Goal: Information Seeking & Learning: Learn about a topic

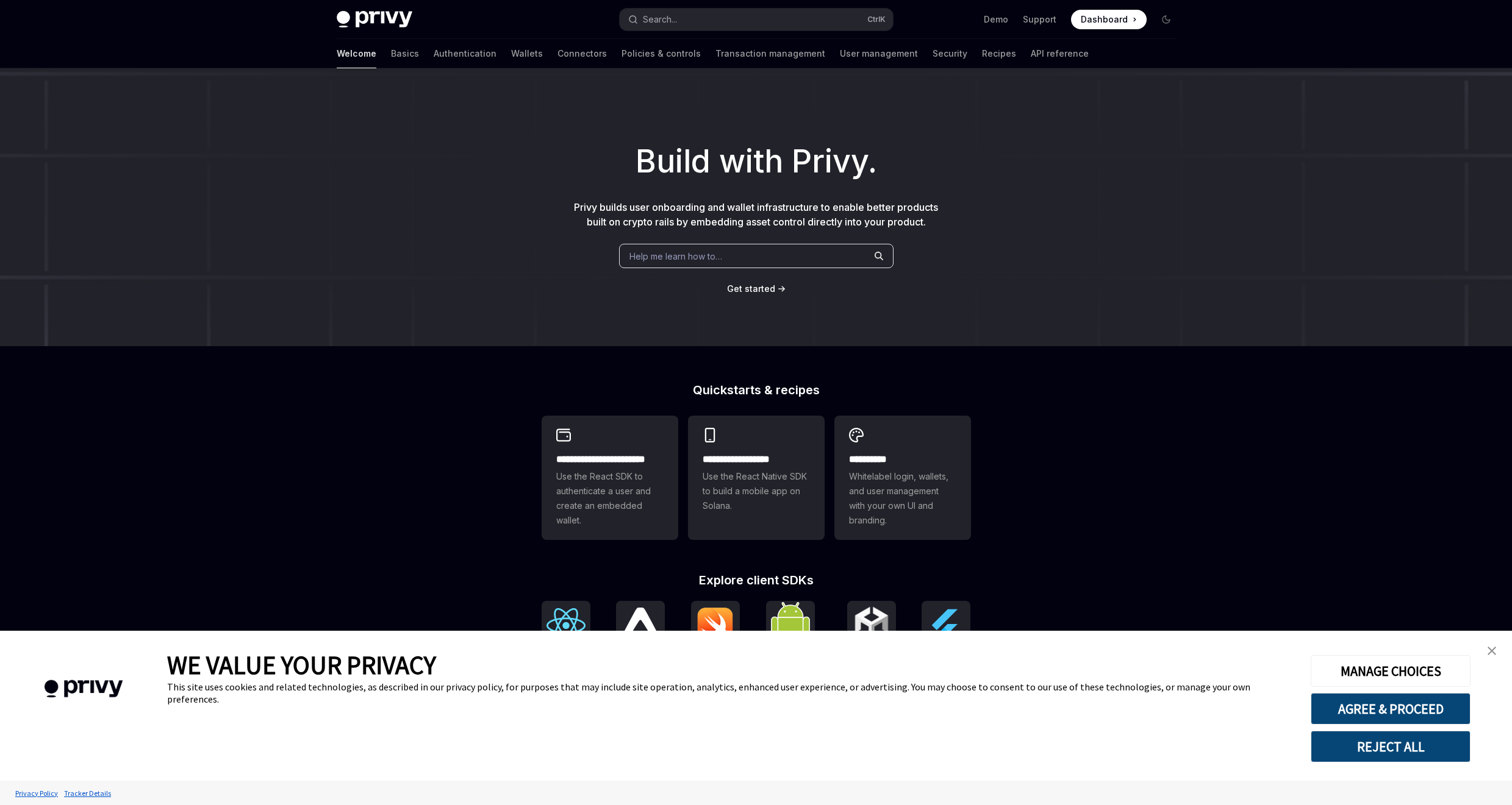
drag, startPoint x: 1370, startPoint y: 748, endPoint x: 1355, endPoint y: 743, distance: 15.8
click at [1369, 748] on button "REJECT ALL" at bounding box center [1390, 747] width 160 height 32
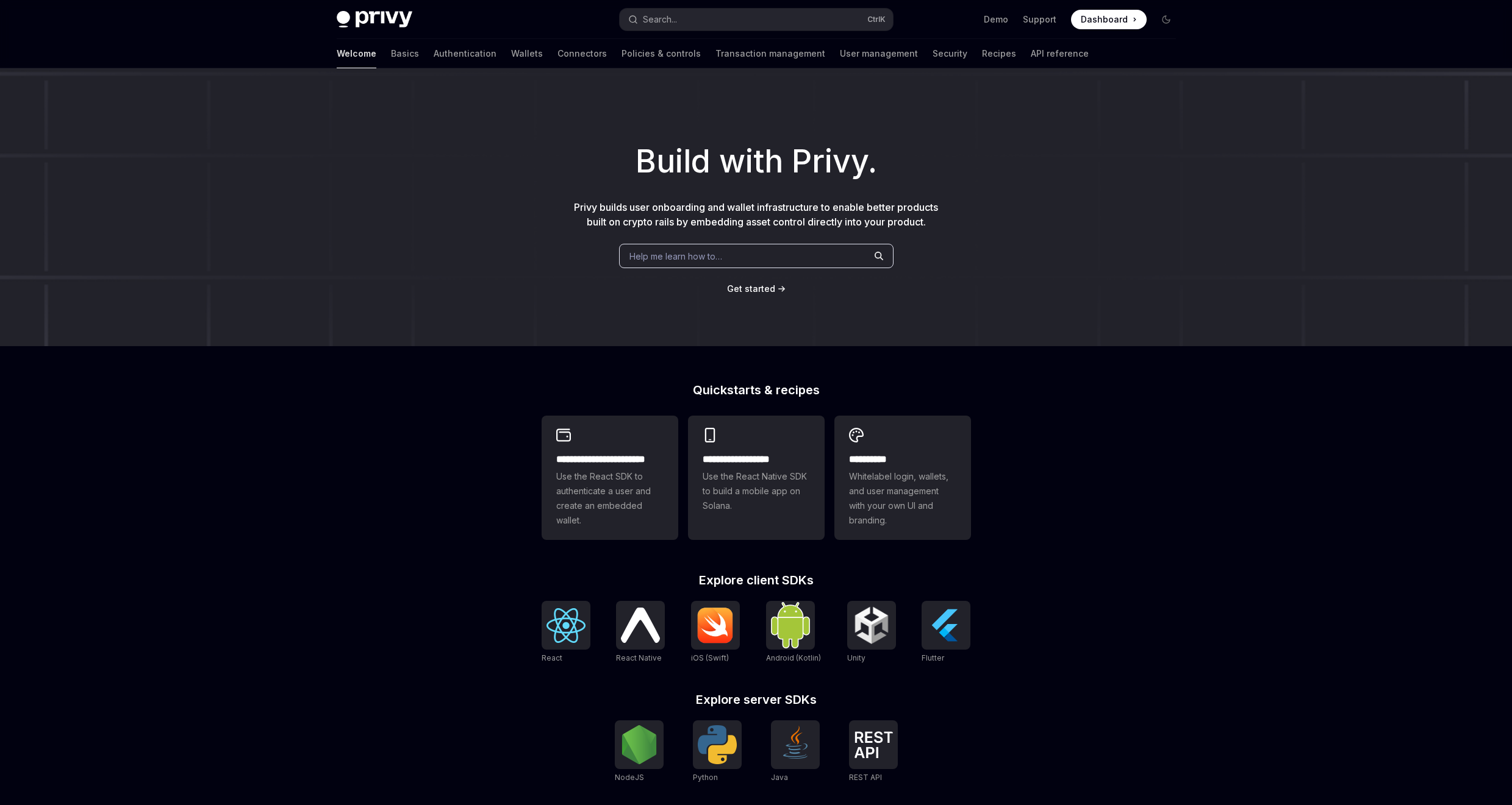
scroll to position [121, 0]
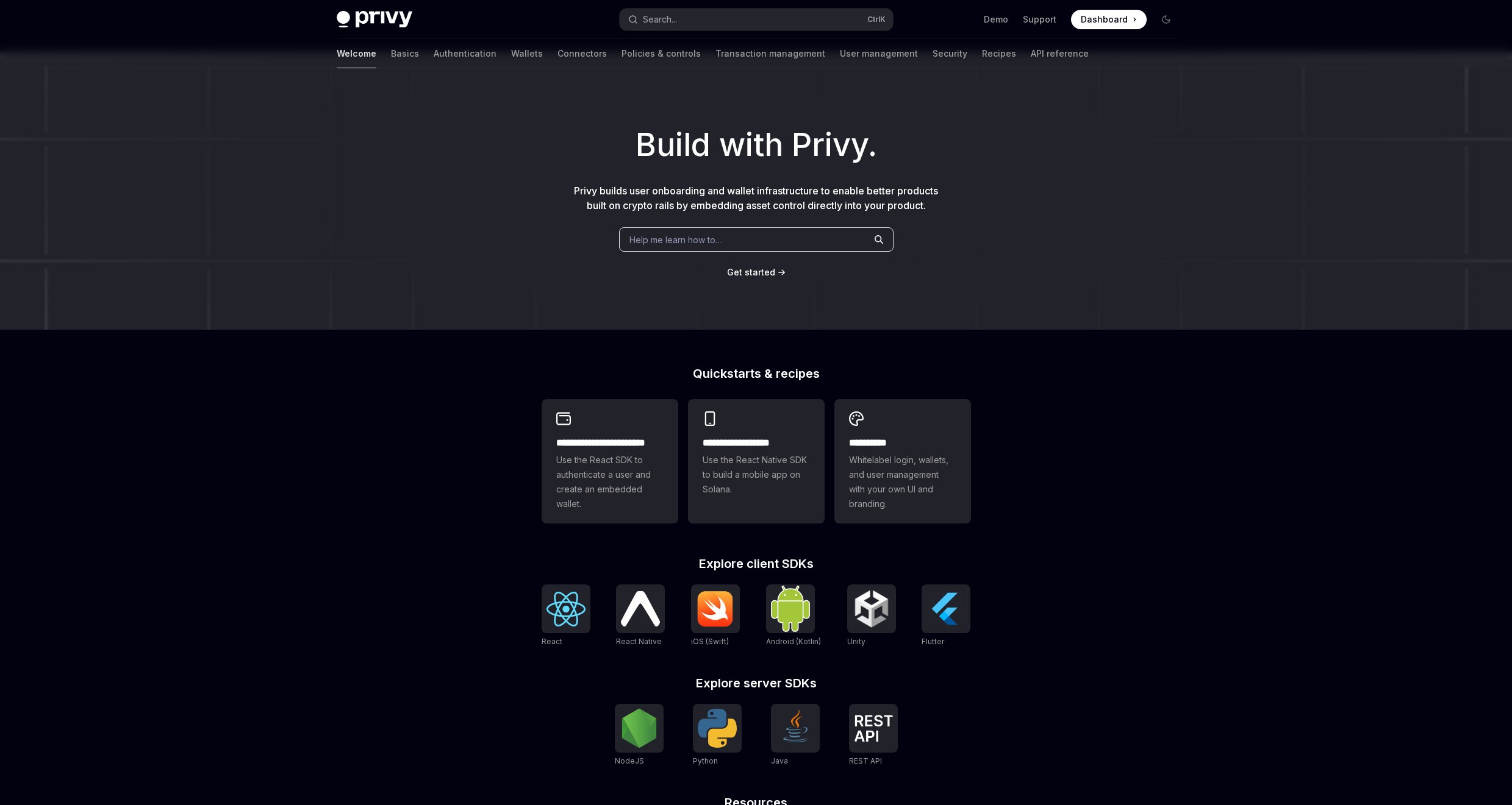
scroll to position [164, 0]
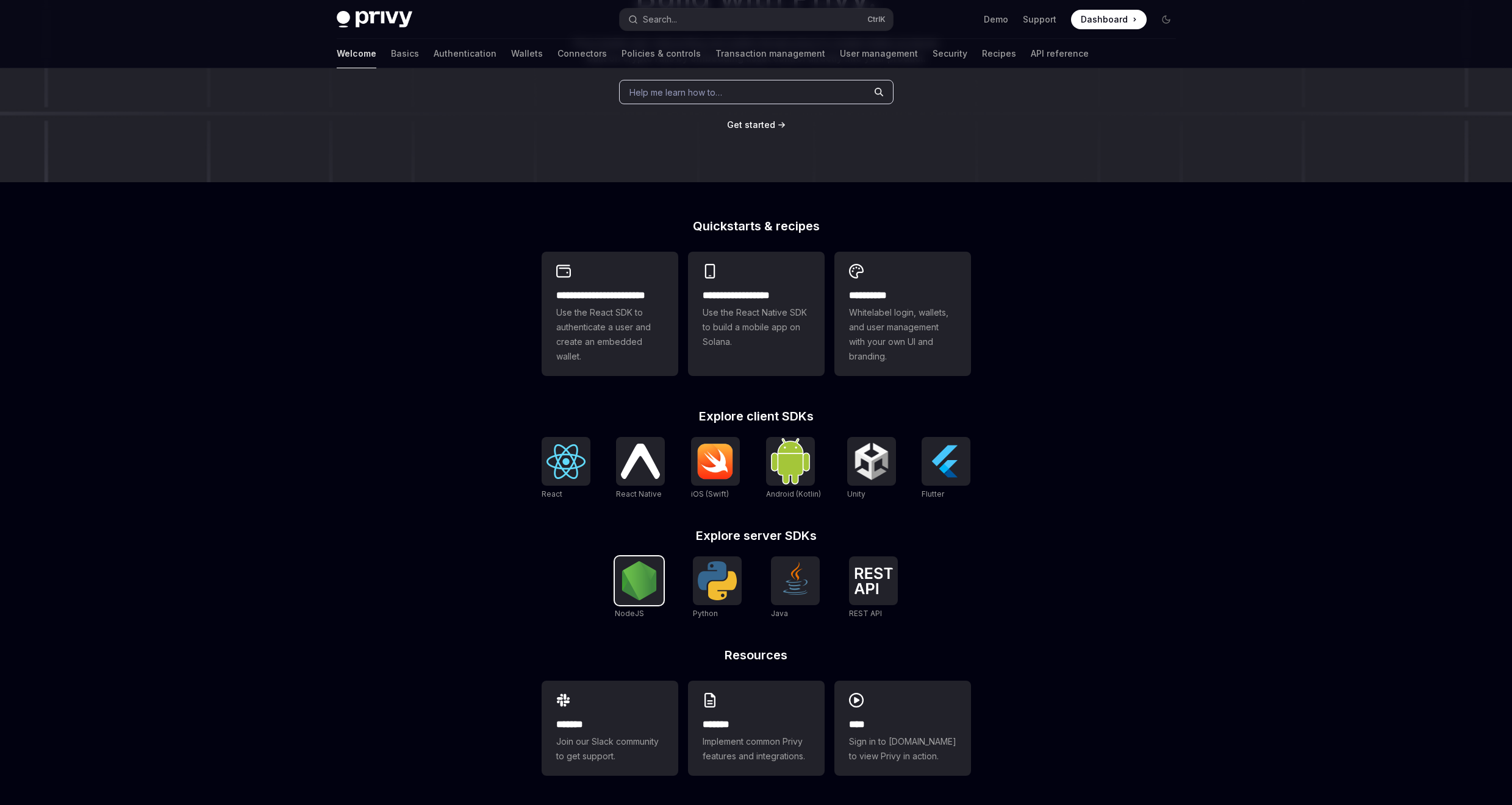
click at [645, 593] on img at bounding box center [639, 581] width 39 height 39
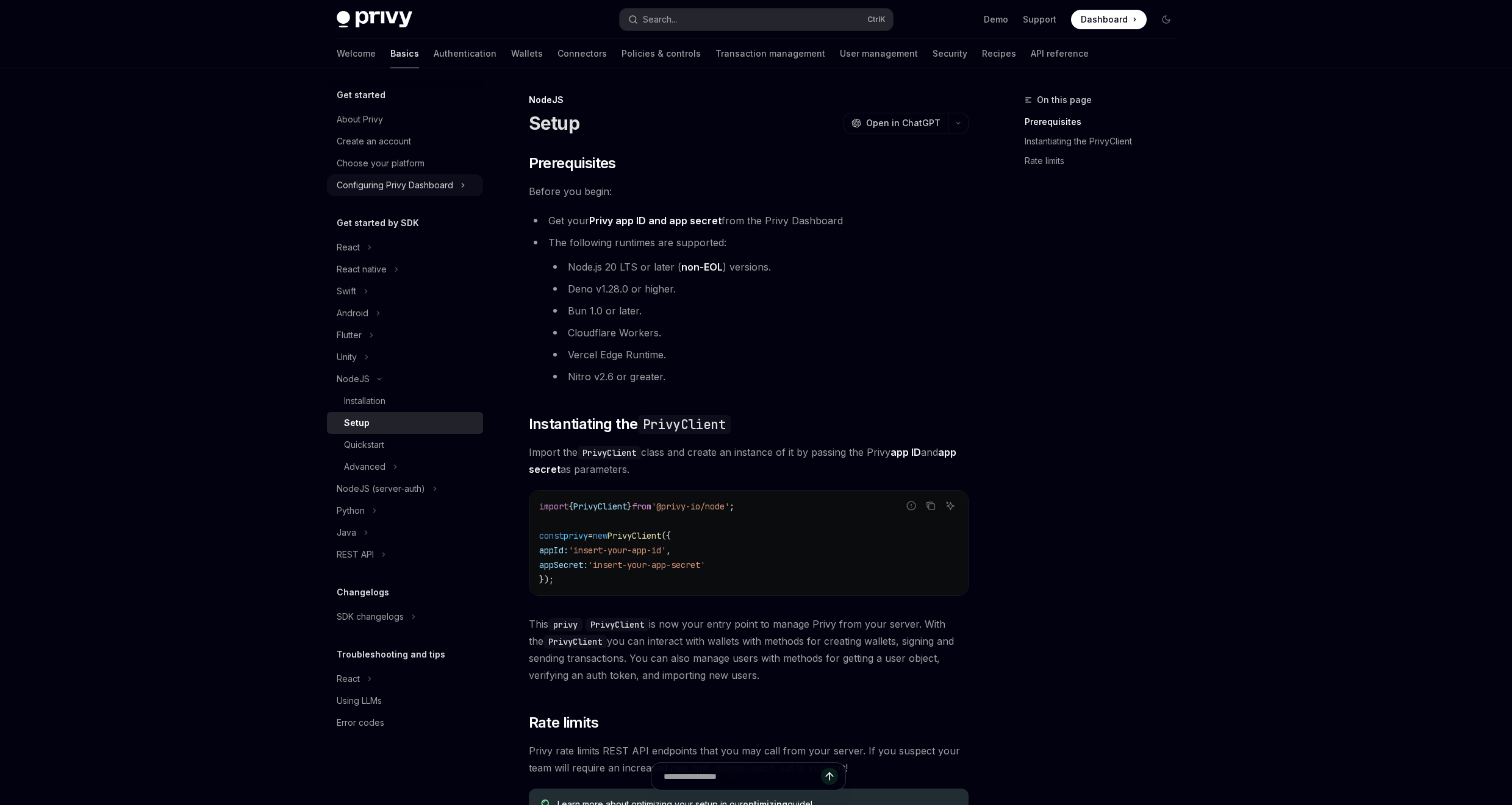
click at [412, 179] on div "Configuring Privy Dashboard" at bounding box center [395, 185] width 117 height 15
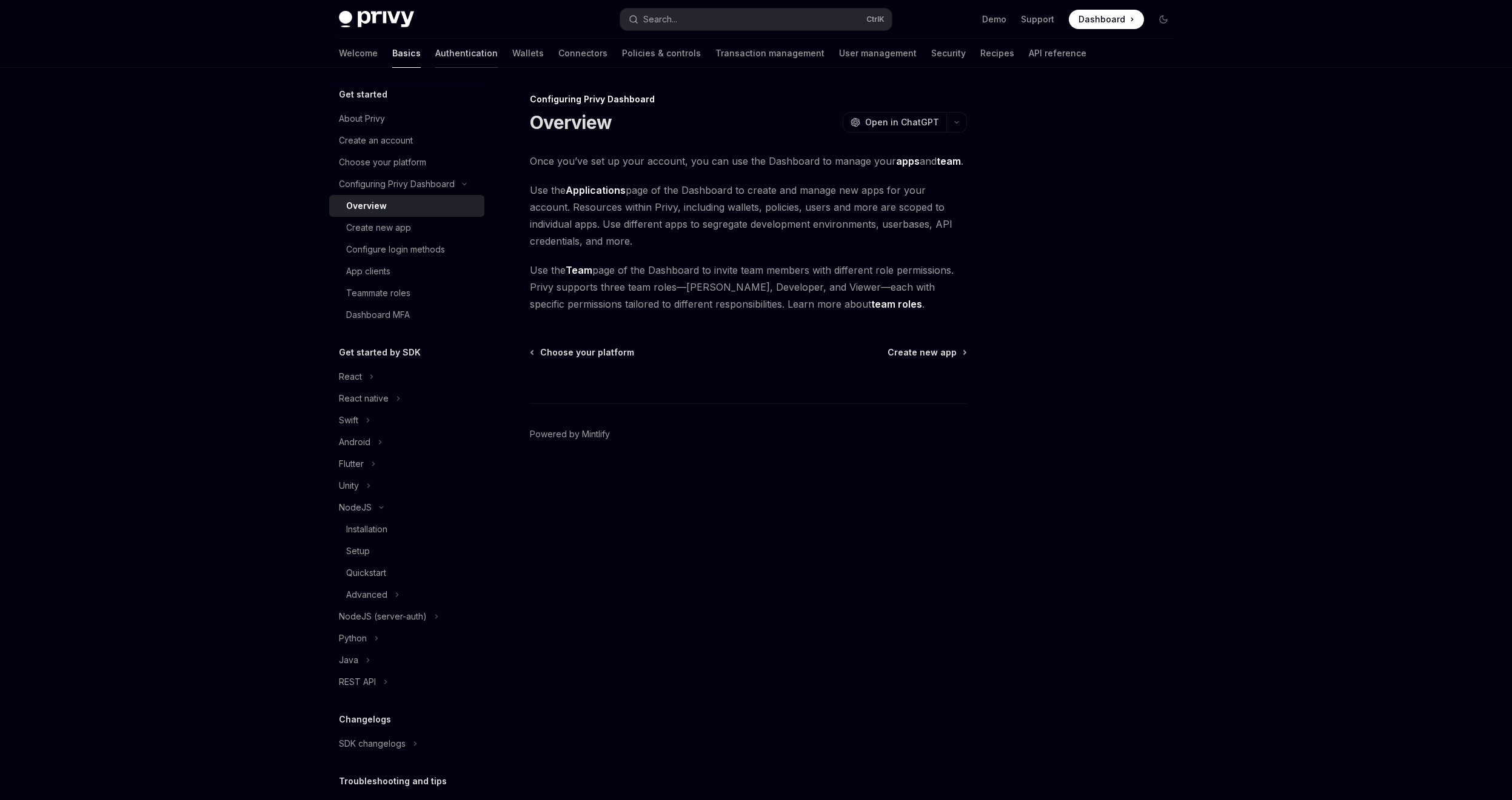
click at [435, 53] on link "Authentication" at bounding box center [466, 53] width 63 height 29
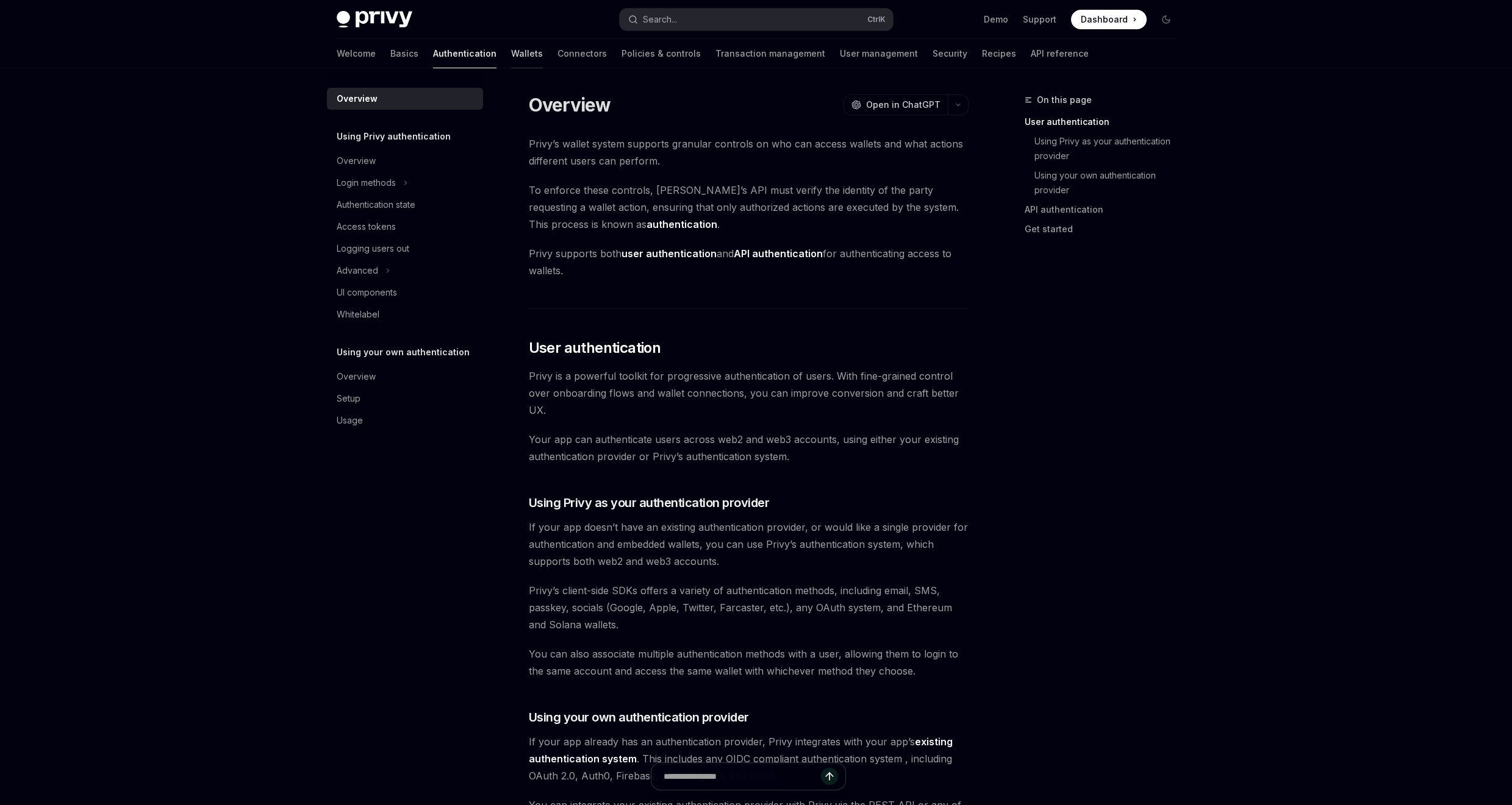
click at [511, 55] on link "Wallets" at bounding box center [527, 54] width 32 height 30
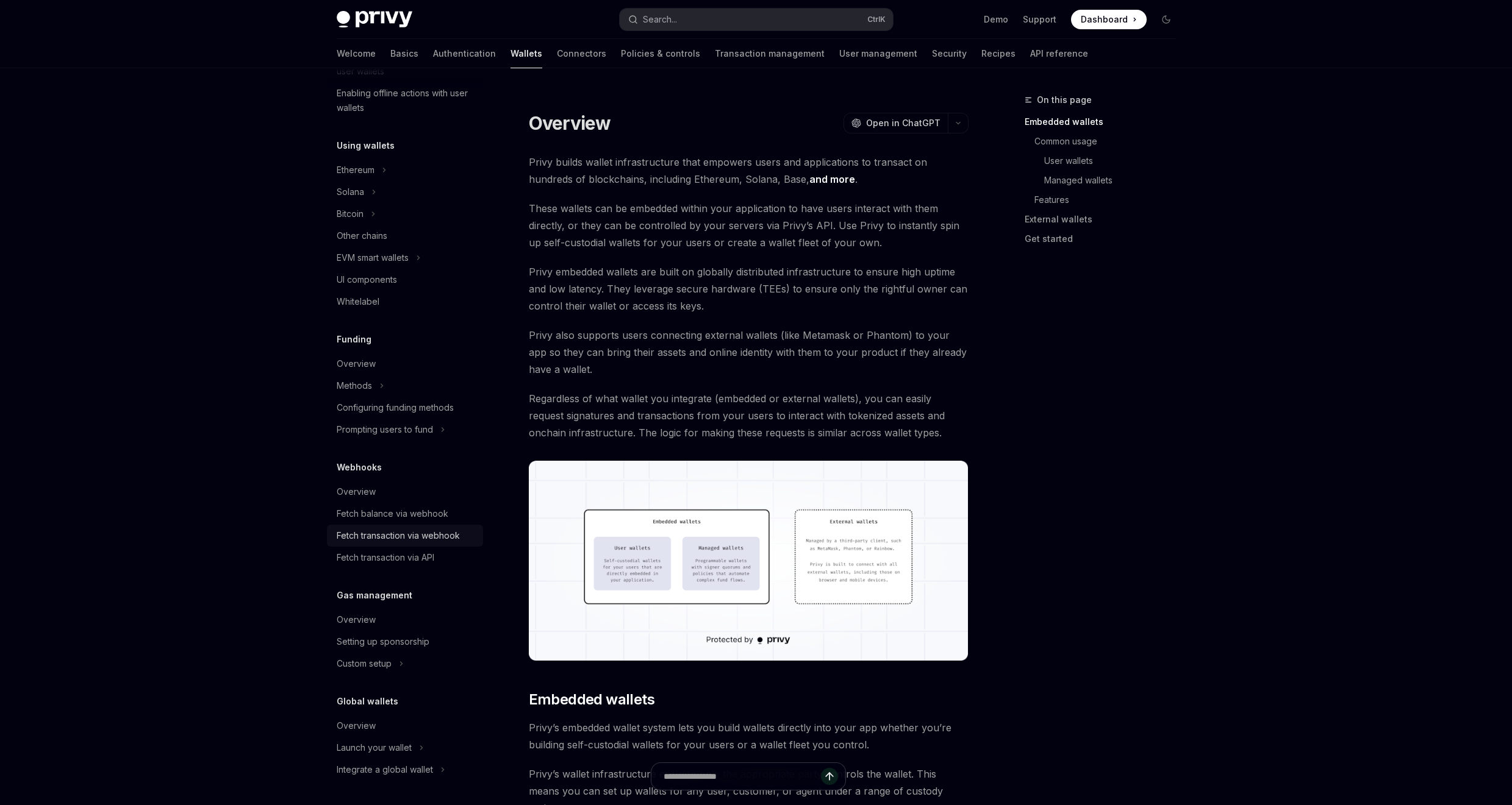
scroll to position [96, 0]
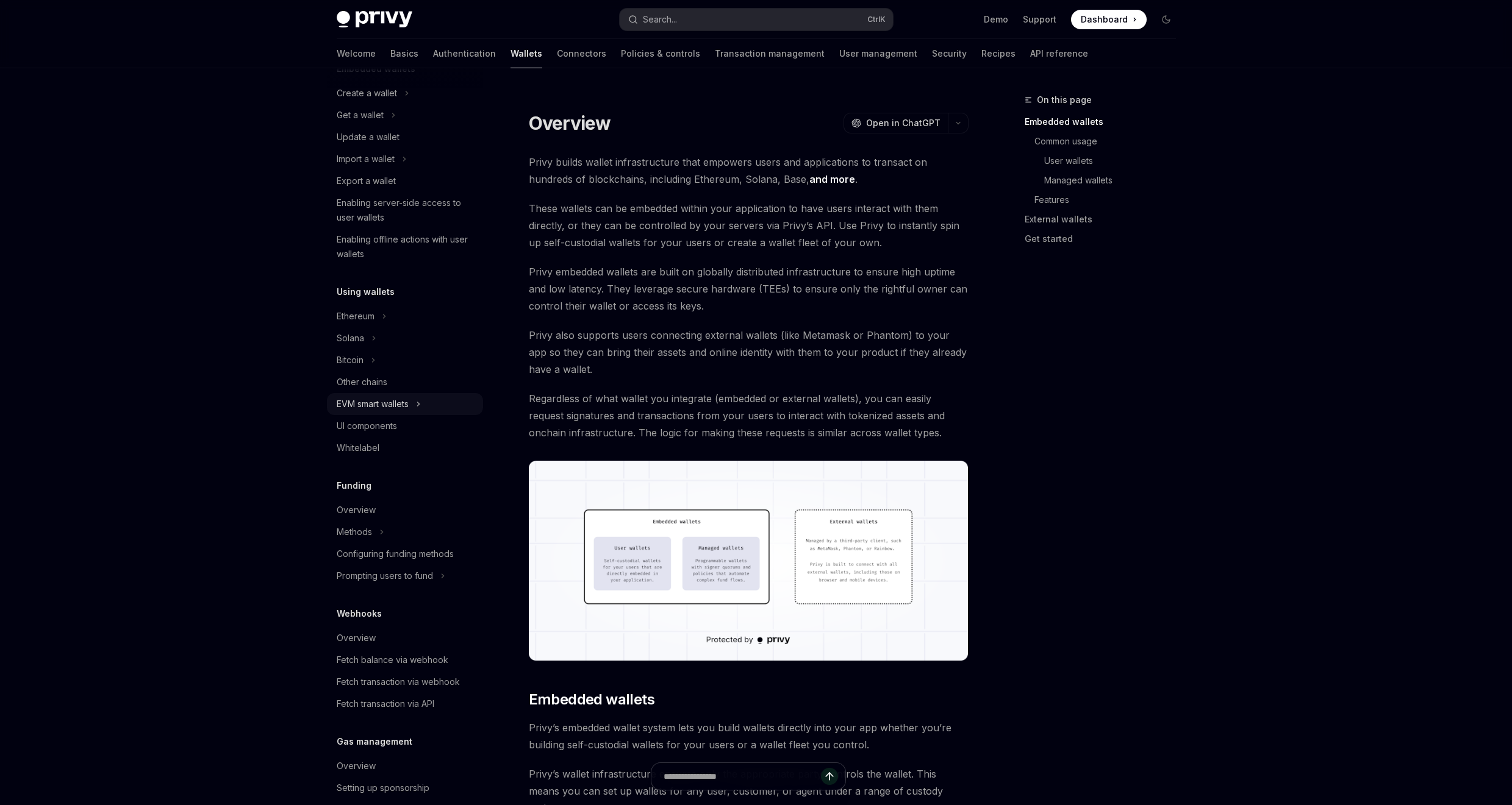
click at [386, 405] on div "EVM smart wallets" at bounding box center [373, 404] width 72 height 15
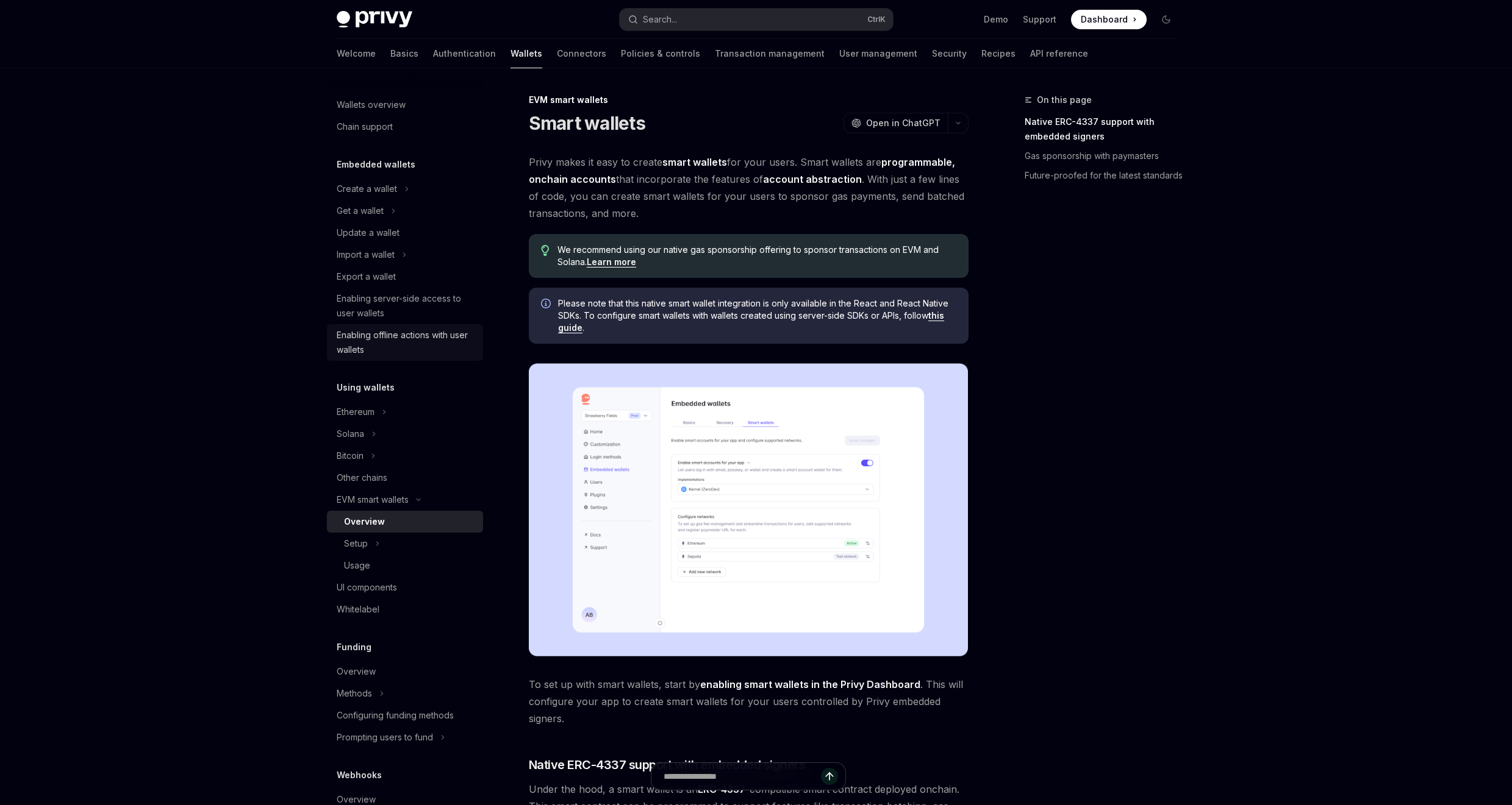
click at [399, 332] on div "Enabling offline actions with user wallets" at bounding box center [406, 343] width 139 height 30
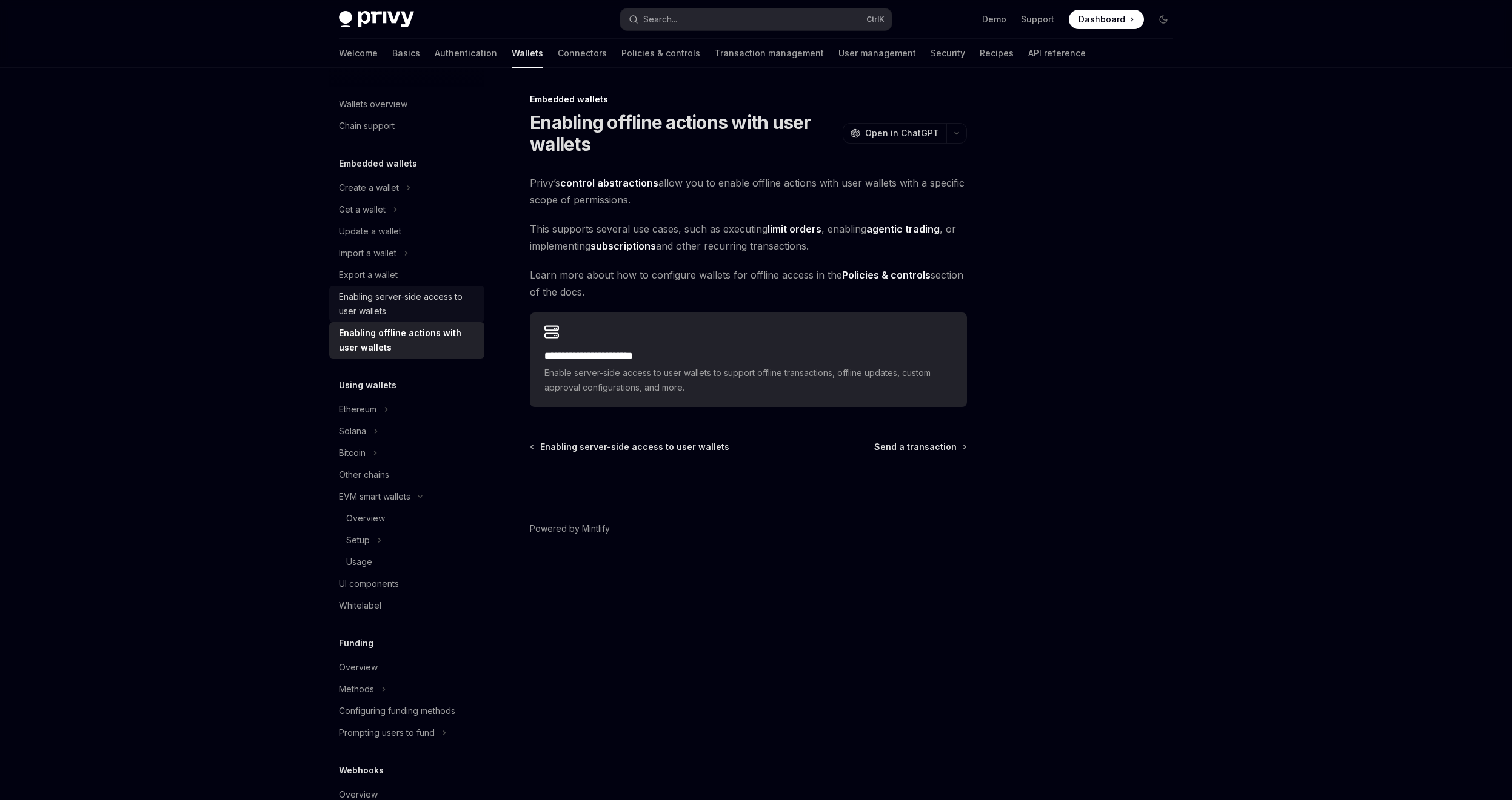
click at [399, 302] on div "Enabling server-side access to user wallets" at bounding box center [408, 305] width 138 height 29
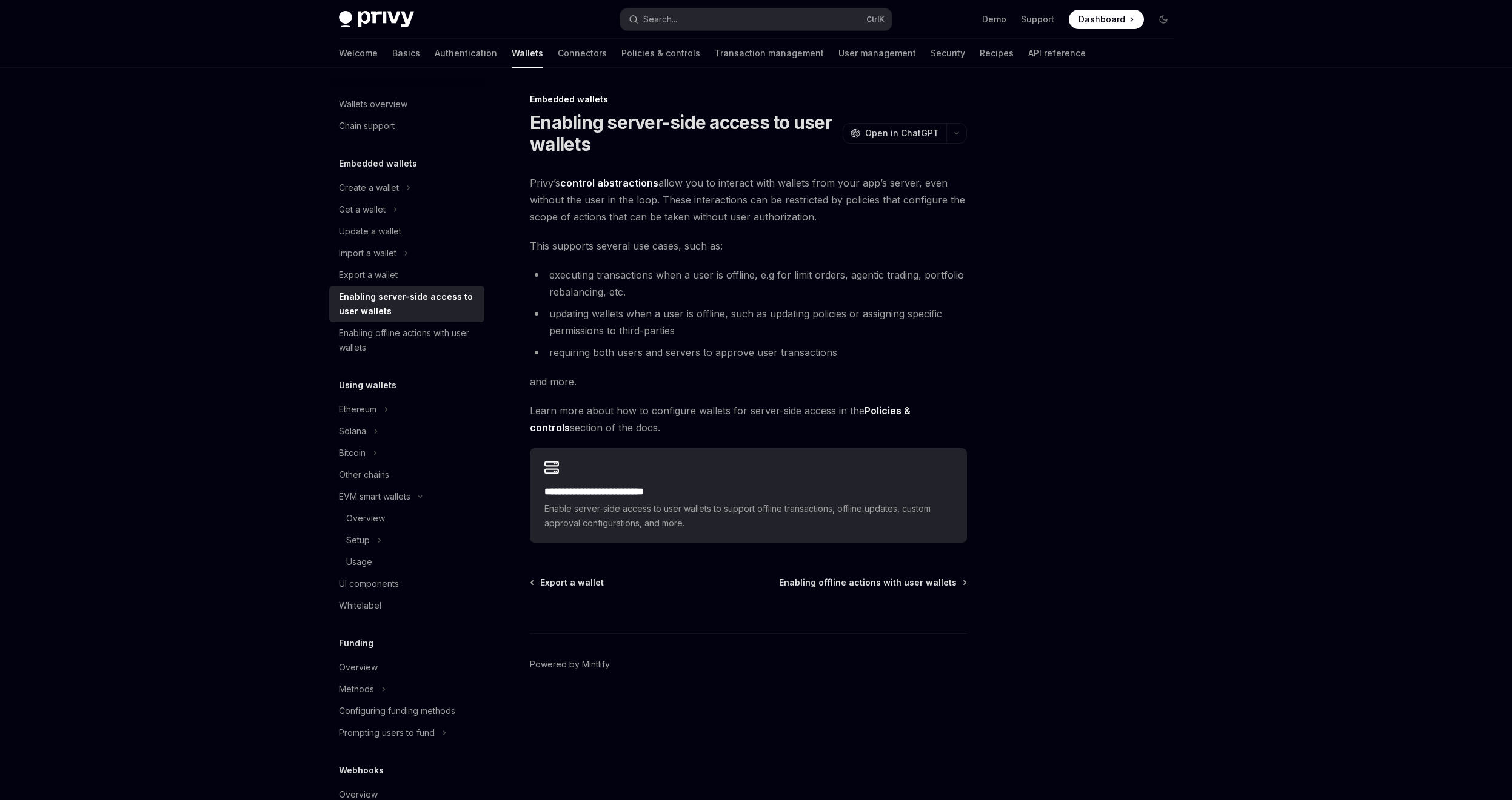
click at [125, 312] on div "Privy Docs home page Search... Ctrl K Demo Support Dashboard Dashboard Search..…" at bounding box center [756, 400] width 1512 height 800
click at [282, 297] on div "Privy Docs home page Search... Ctrl K Demo Support Dashboard Dashboard Search..…" at bounding box center [756, 400] width 1512 height 800
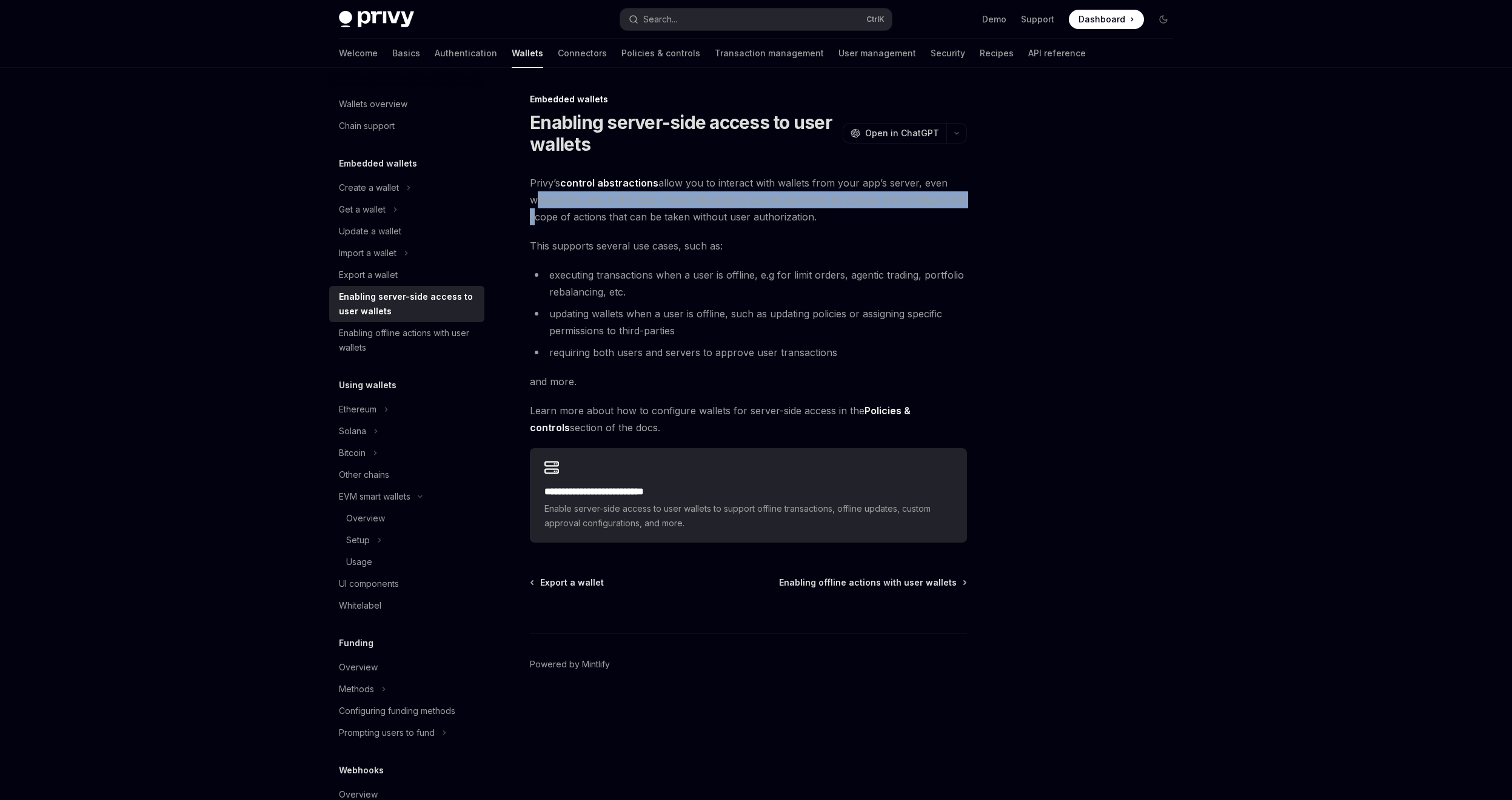
click at [104, 210] on div "Privy Docs home page Search... Ctrl K Demo Support Dashboard Dashboard Search..…" at bounding box center [756, 400] width 1512 height 800
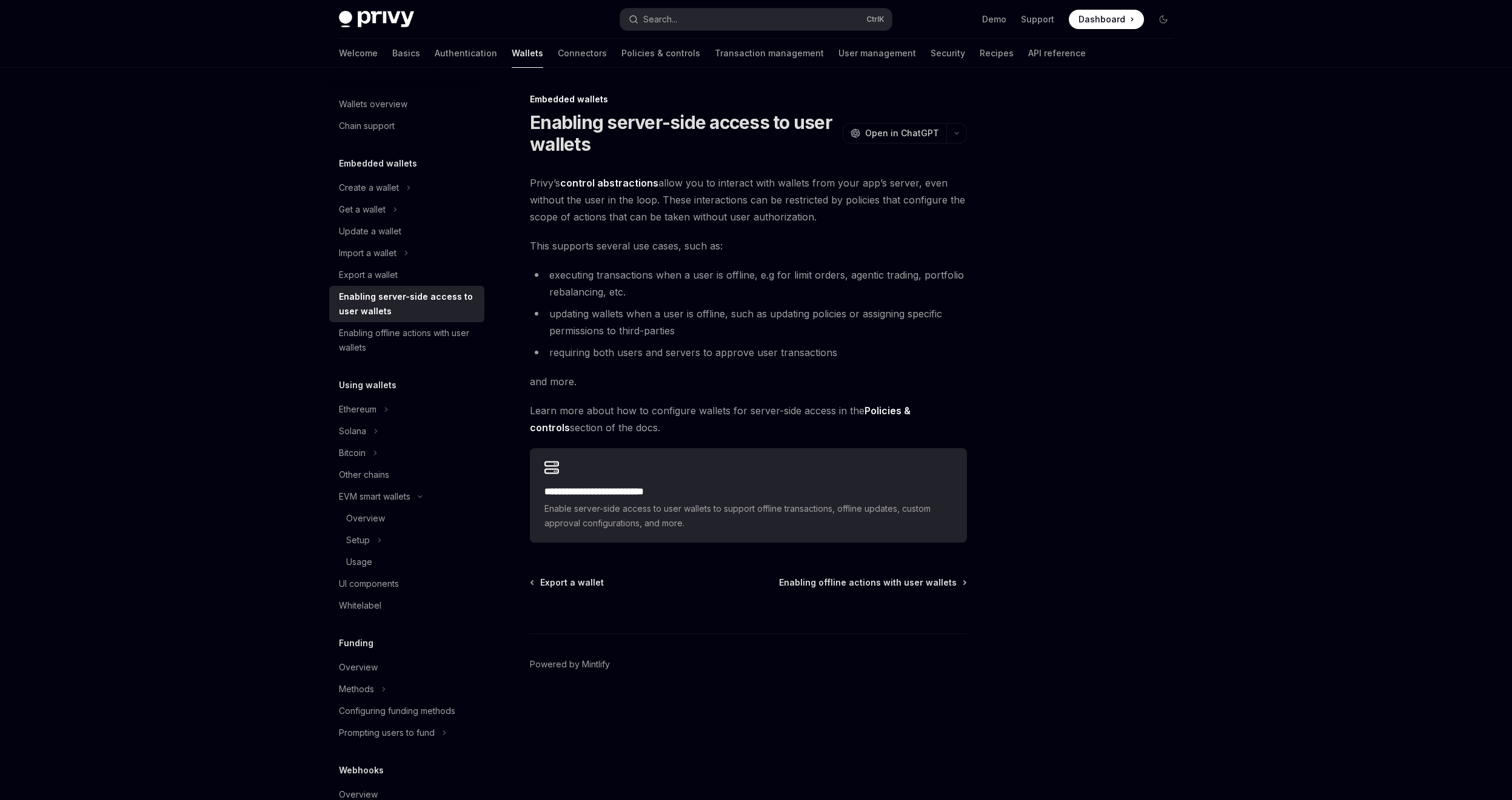
click at [160, 156] on div "Privy Docs home page Search... Ctrl K Demo Support Dashboard Dashboard Search..…" at bounding box center [756, 400] width 1512 height 800
click at [1449, 261] on div "Privy Docs home page Search... Ctrl K Demo Support Dashboard Dashboard Search..…" at bounding box center [756, 400] width 1512 height 800
click at [1164, 260] on div at bounding box center [1090, 446] width 184 height 708
click at [389, 192] on div "Create a wallet" at bounding box center [369, 188] width 60 height 15
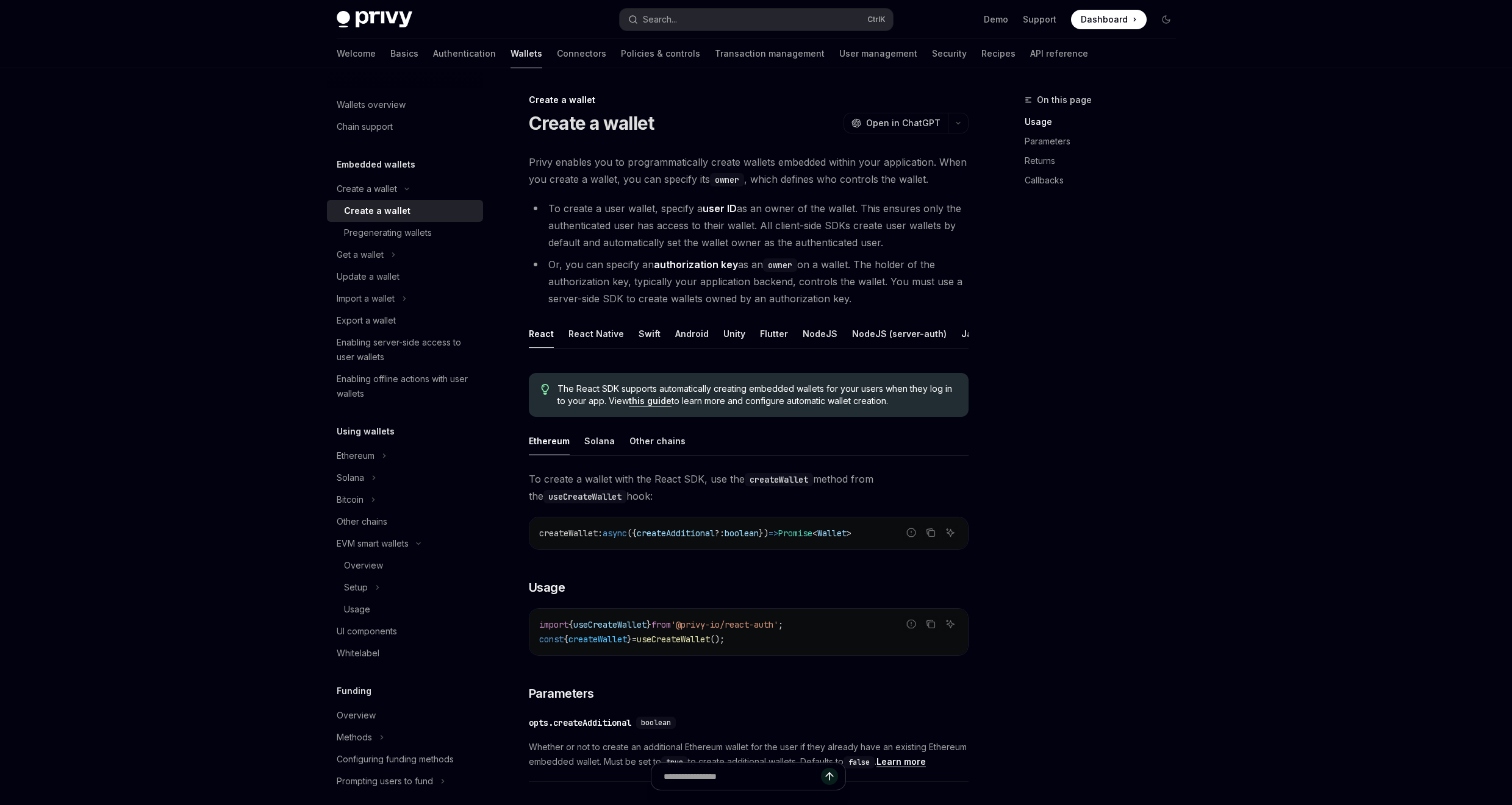
click at [284, 179] on div "Privy Docs home page Search... Ctrl K Demo Support Dashboard Dashboard Search..…" at bounding box center [756, 728] width 1512 height 1456
drag, startPoint x: 591, startPoint y: 182, endPoint x: 889, endPoint y: 187, distance: 298.0
click at [889, 187] on span "Privy enables you to programmatically create wallets embedded within your appli…" at bounding box center [748, 170] width 440 height 34
click at [866, 208] on li "To create a user wallet, specify a user ID as an owner of the wallet. This ensu…" at bounding box center [748, 226] width 440 height 51
drag, startPoint x: 726, startPoint y: 182, endPoint x: 978, endPoint y: 244, distance: 259.5
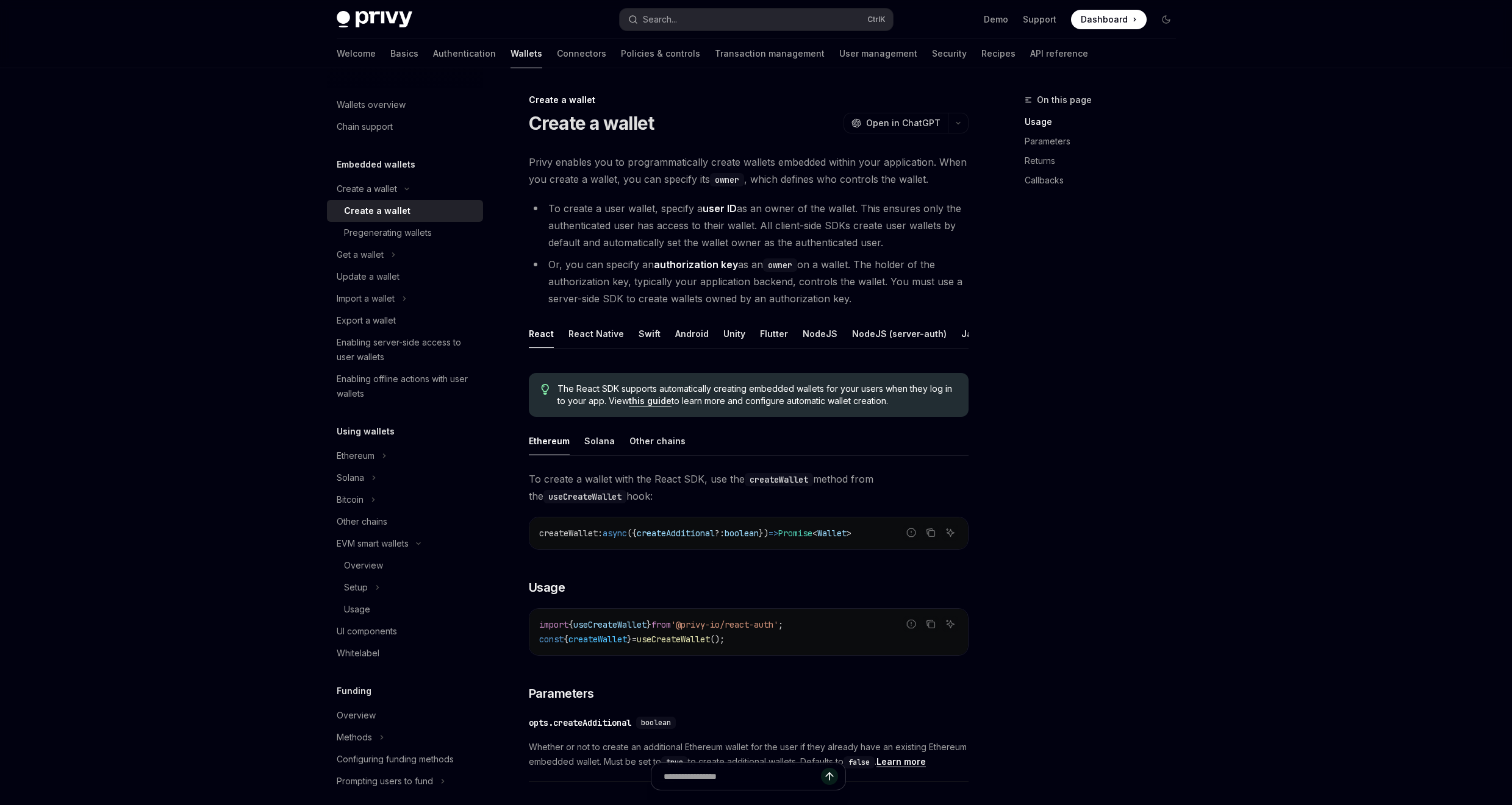
click at [972, 241] on div "On this page Usage Parameters Returns Callbacks Create a wallet Create a wallet…" at bounding box center [756, 762] width 858 height 1388
click at [994, 250] on div "On this page Usage Parameters Returns Callbacks Create a wallet Create a wallet…" at bounding box center [756, 762] width 858 height 1388
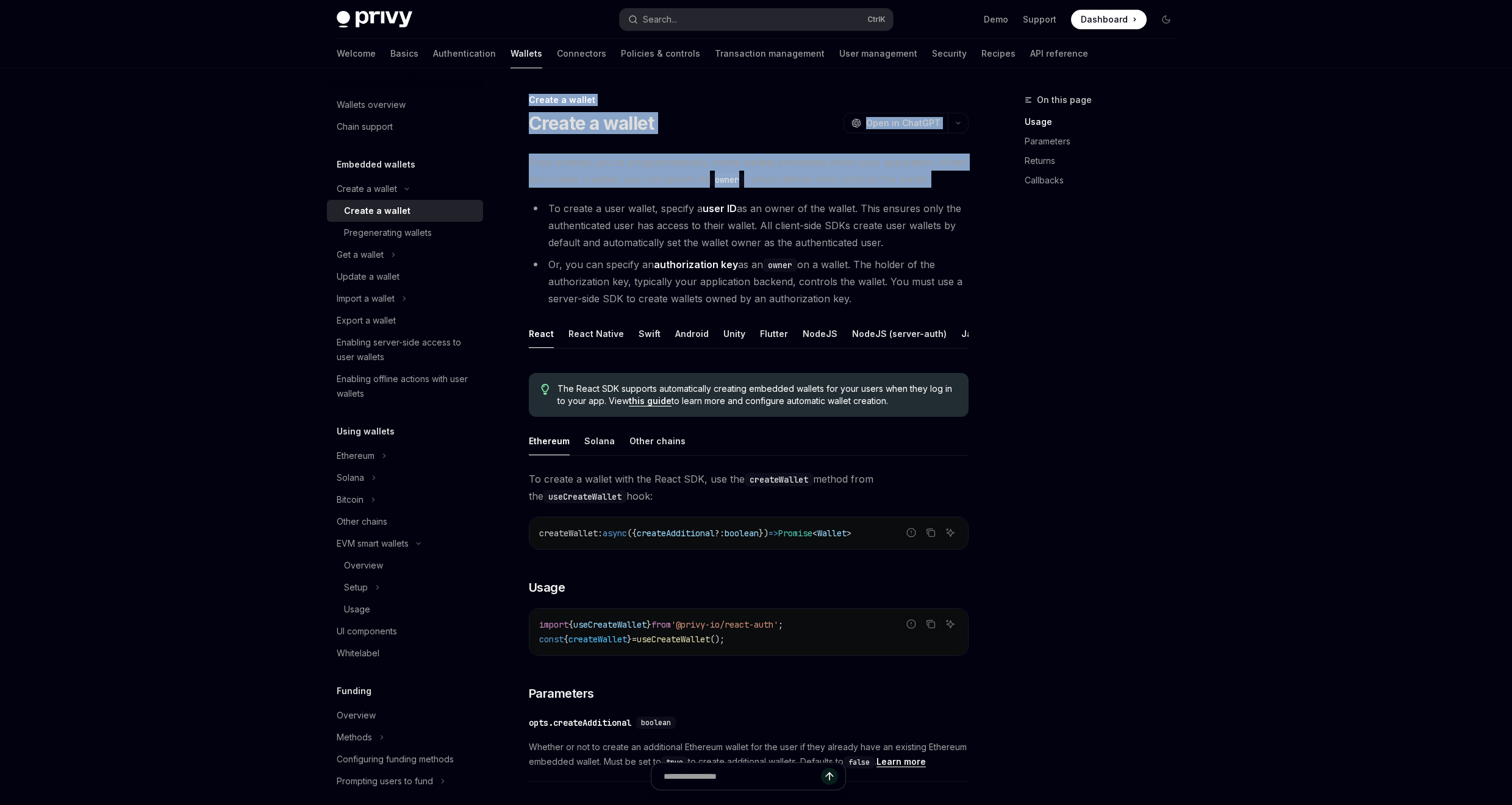
drag, startPoint x: 591, startPoint y: 195, endPoint x: 1075, endPoint y: 266, distance: 489.2
click at [1071, 266] on div "On this page Usage Parameters Returns Callbacks Create a wallet Create a wallet…" at bounding box center [756, 762] width 858 height 1388
click at [1078, 265] on div "On this page Usage Parameters Returns Callbacks" at bounding box center [1093, 449] width 185 height 712
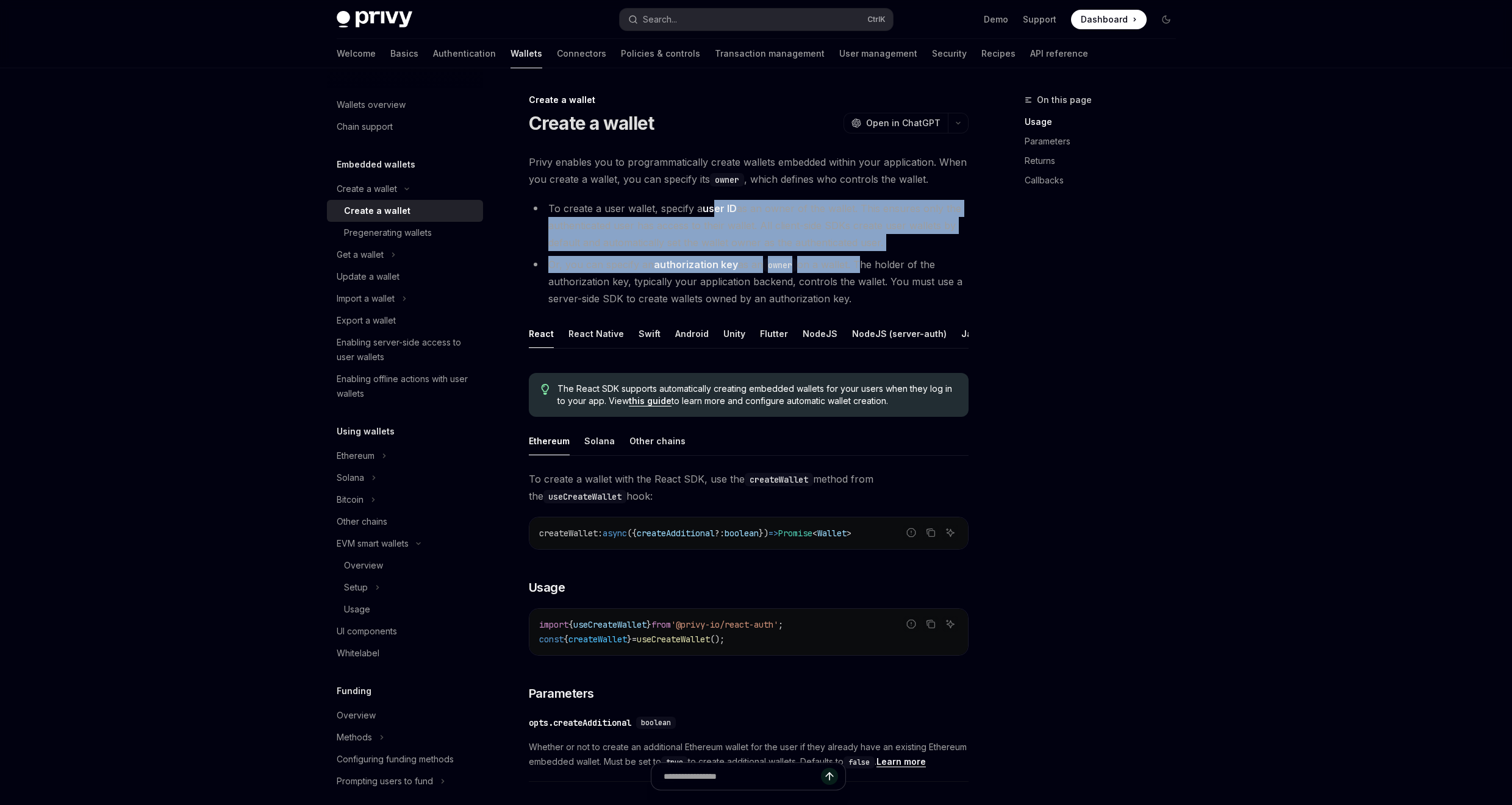
drag, startPoint x: 714, startPoint y: 207, endPoint x: 955, endPoint y: 278, distance: 251.2
click at [949, 278] on ul "To create a user wallet, specify a user ID as an owner of the wallet. This ensu…" at bounding box center [748, 254] width 440 height 107
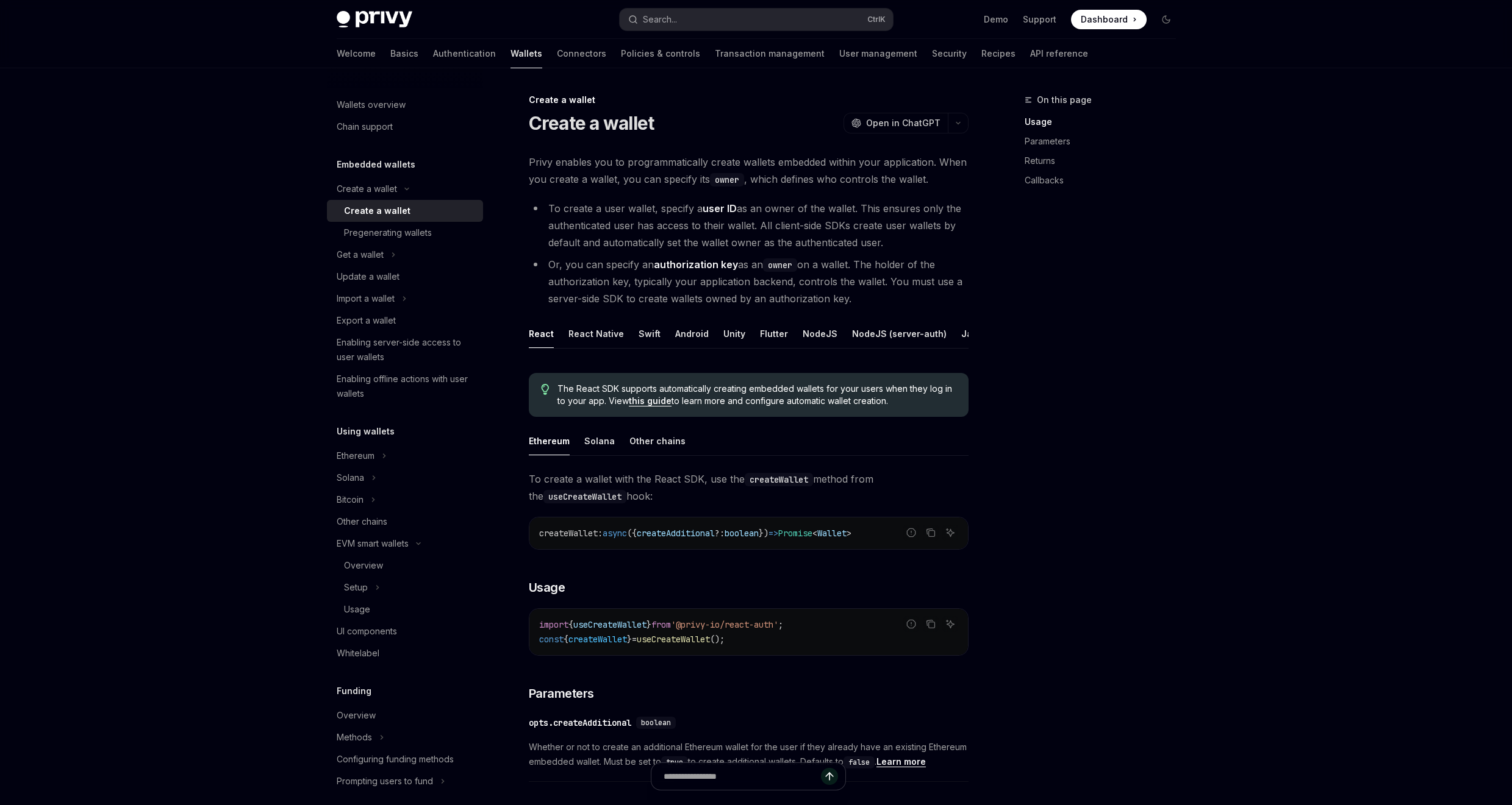
click at [1059, 278] on div "On this page Usage Parameters Returns Callbacks" at bounding box center [1093, 449] width 185 height 712
click at [11, 127] on div "Privy Docs home page Search... Ctrl K Demo Support Dashboard Dashboard Search..…" at bounding box center [756, 728] width 1512 height 1456
drag, startPoint x: 193, startPoint y: 408, endPoint x: 223, endPoint y: 404, distance: 30.3
click at [194, 406] on div "Privy Docs home page Search... Ctrl K Demo Support Dashboard Dashboard Search..…" at bounding box center [756, 728] width 1512 height 1456
click at [962, 234] on li "To create a user wallet, specify a user ID as an owner of the wallet. This ensu…" at bounding box center [748, 226] width 440 height 51
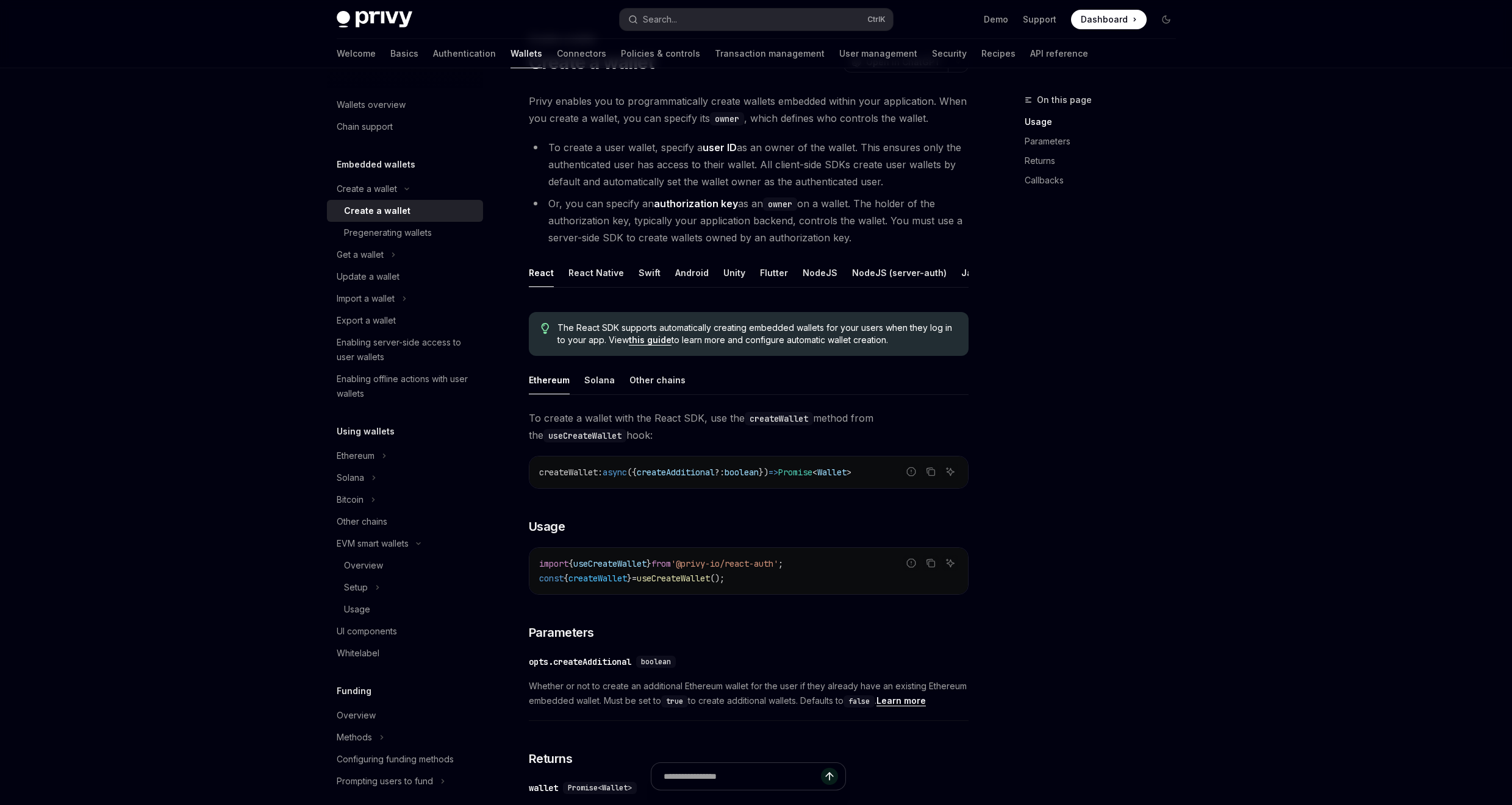
scroll to position [146, 0]
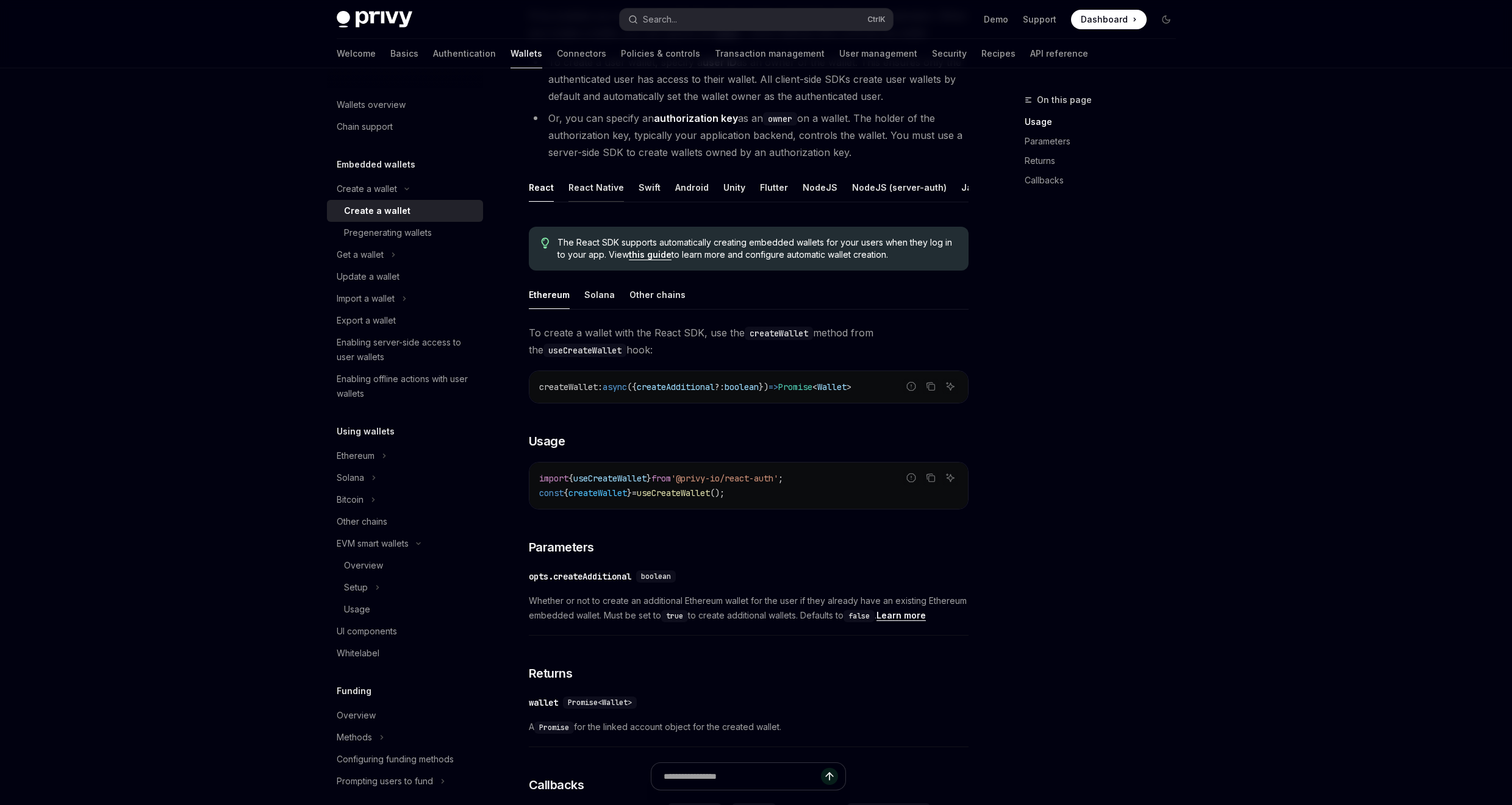
click at [577, 184] on button "React Native" at bounding box center [595, 187] width 55 height 29
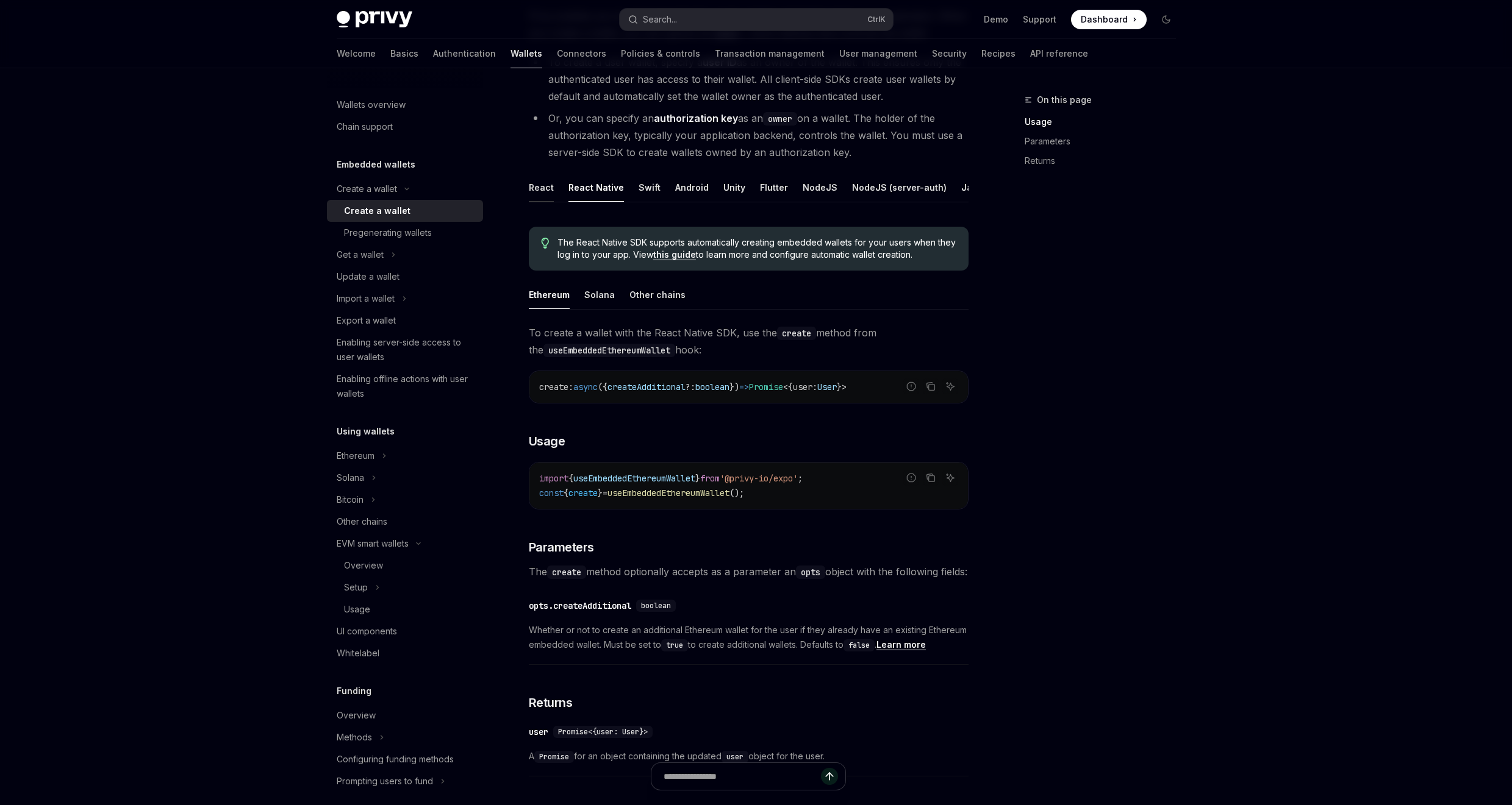
click at [529, 190] on button "React" at bounding box center [541, 187] width 25 height 29
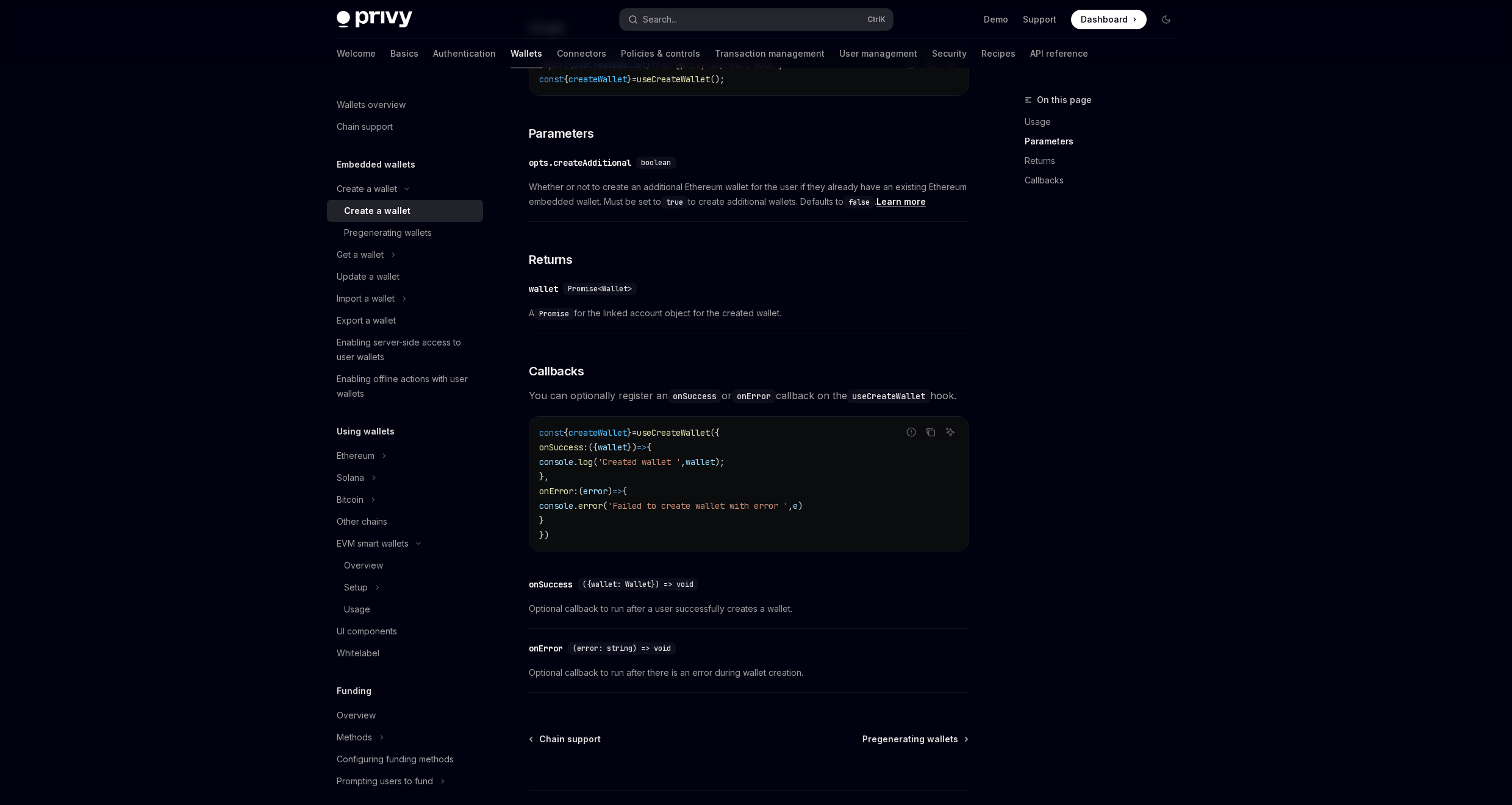
scroll to position [677, 0]
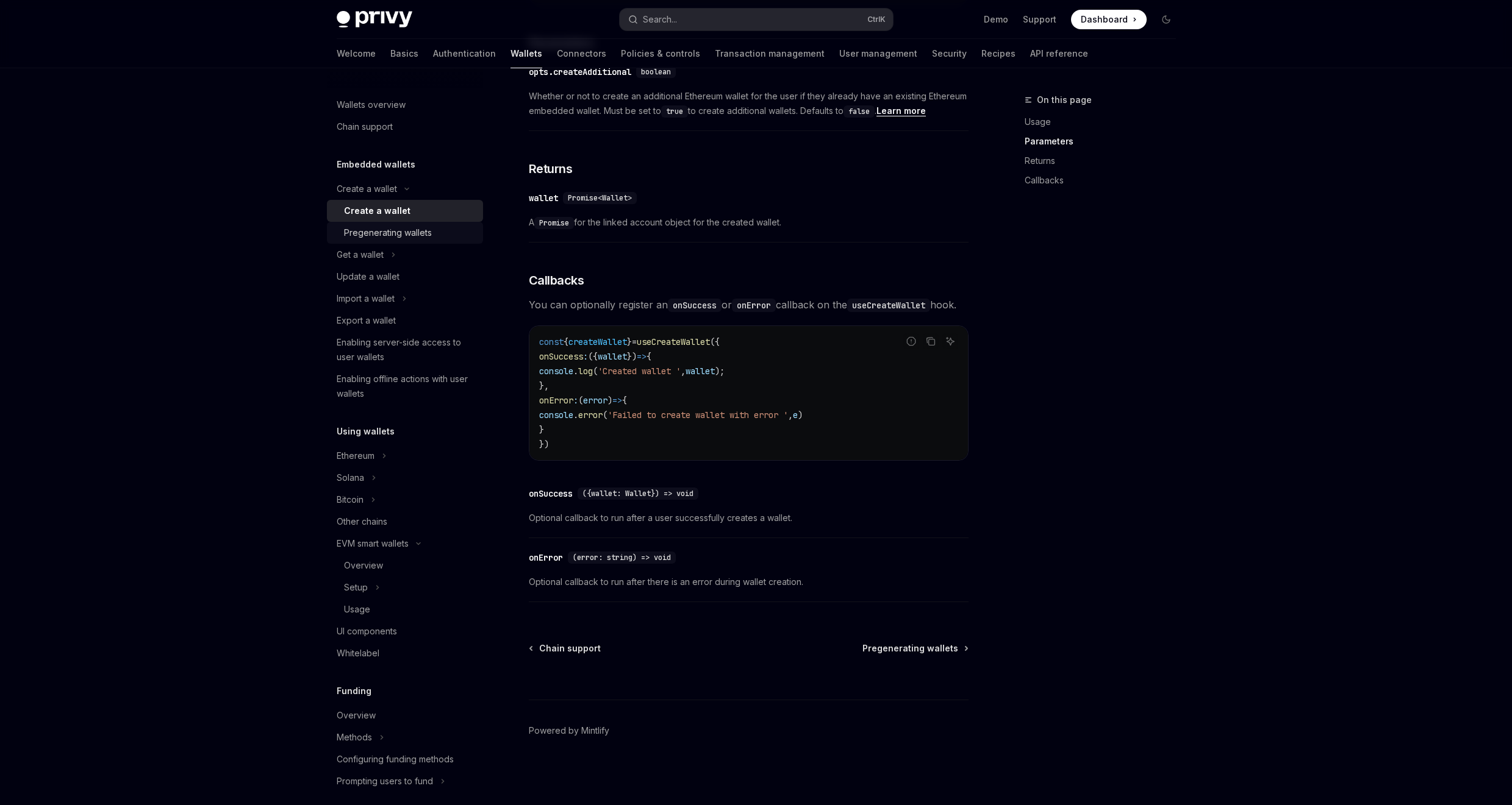
click at [414, 240] on link "Pregenerating wallets" at bounding box center [405, 233] width 156 height 22
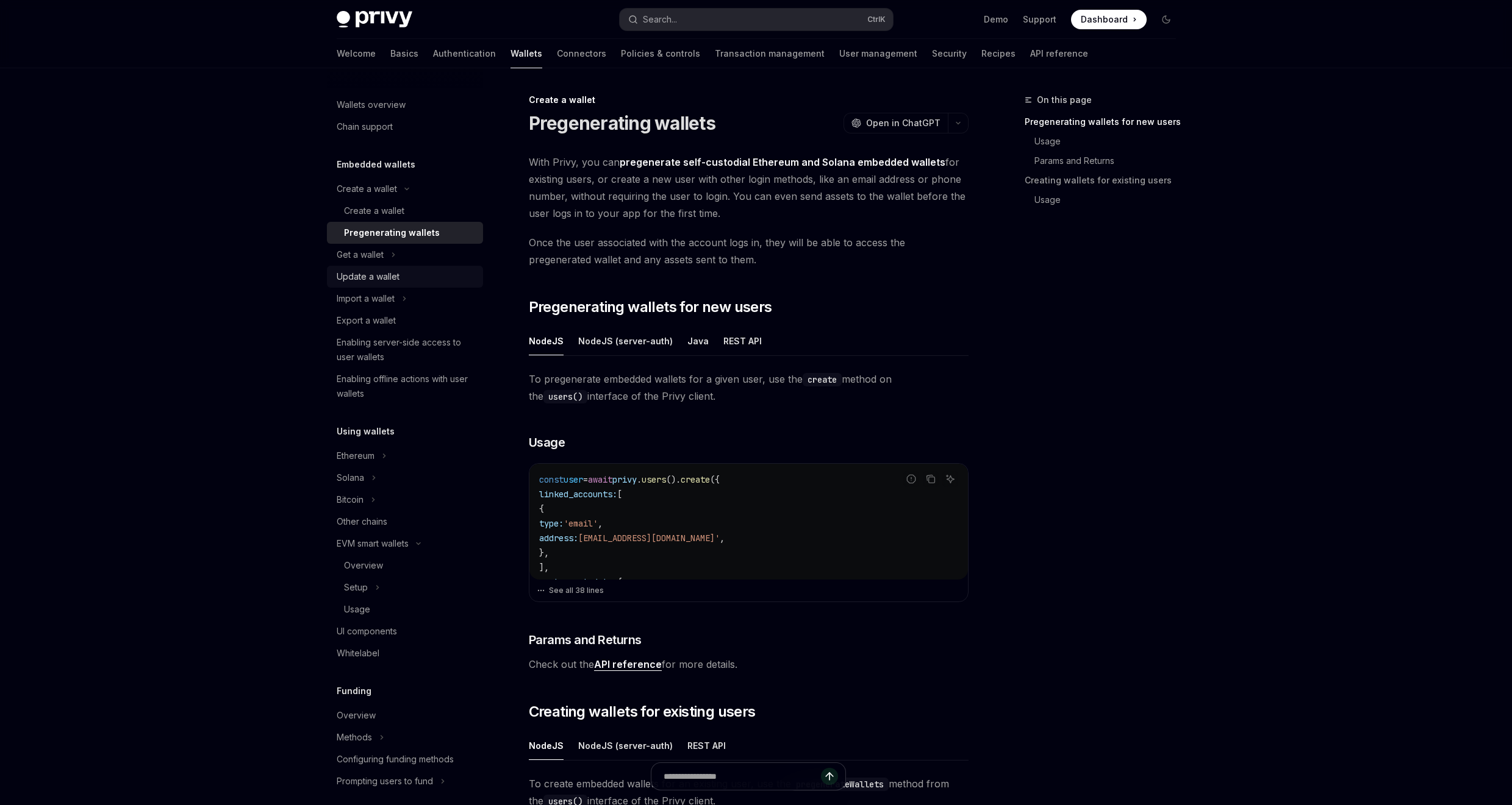
click at [391, 277] on div "Update a wallet" at bounding box center [368, 276] width 63 height 15
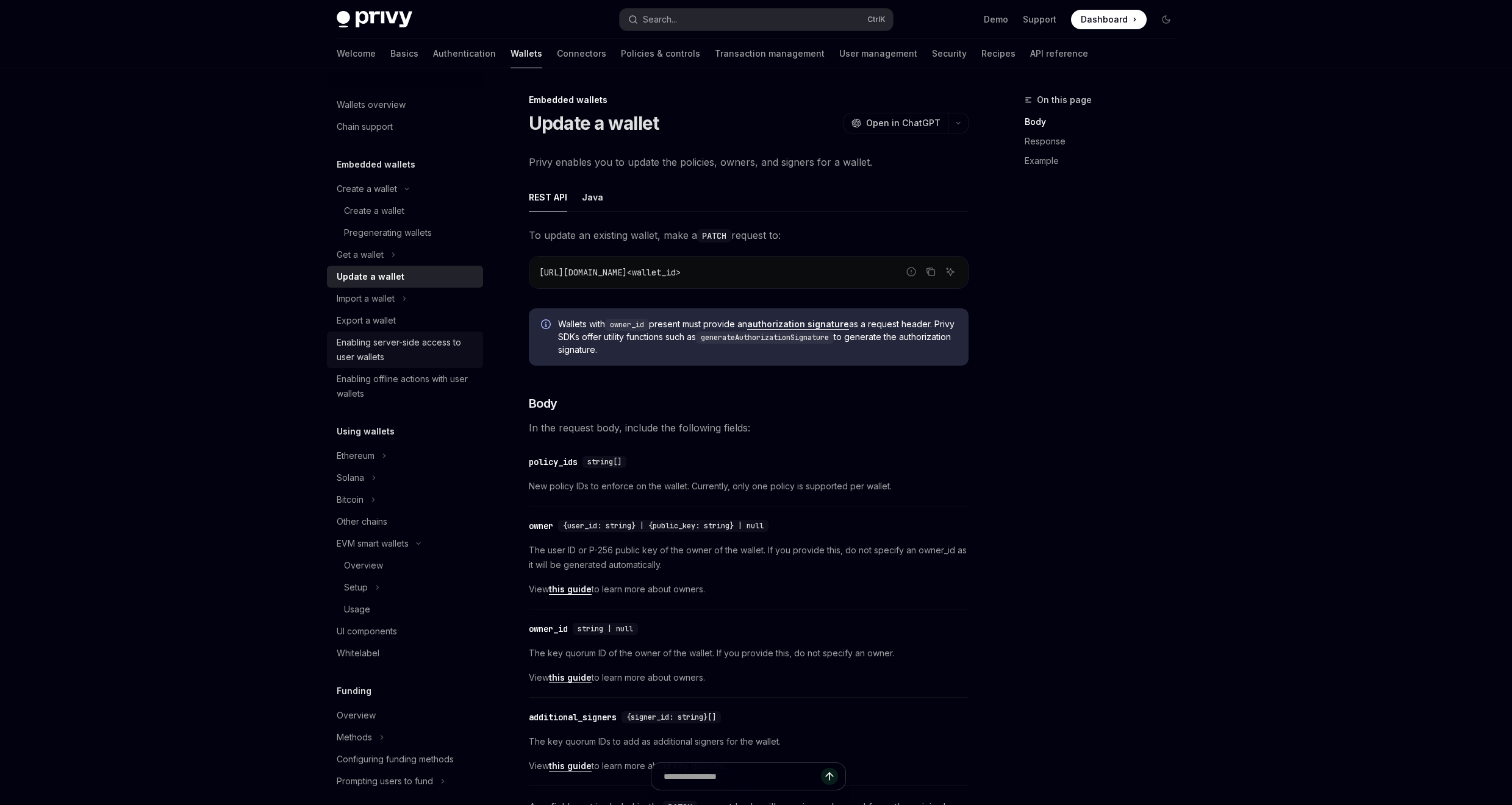
click at [383, 341] on div "Enabling server-side access to user wallets" at bounding box center [406, 350] width 139 height 30
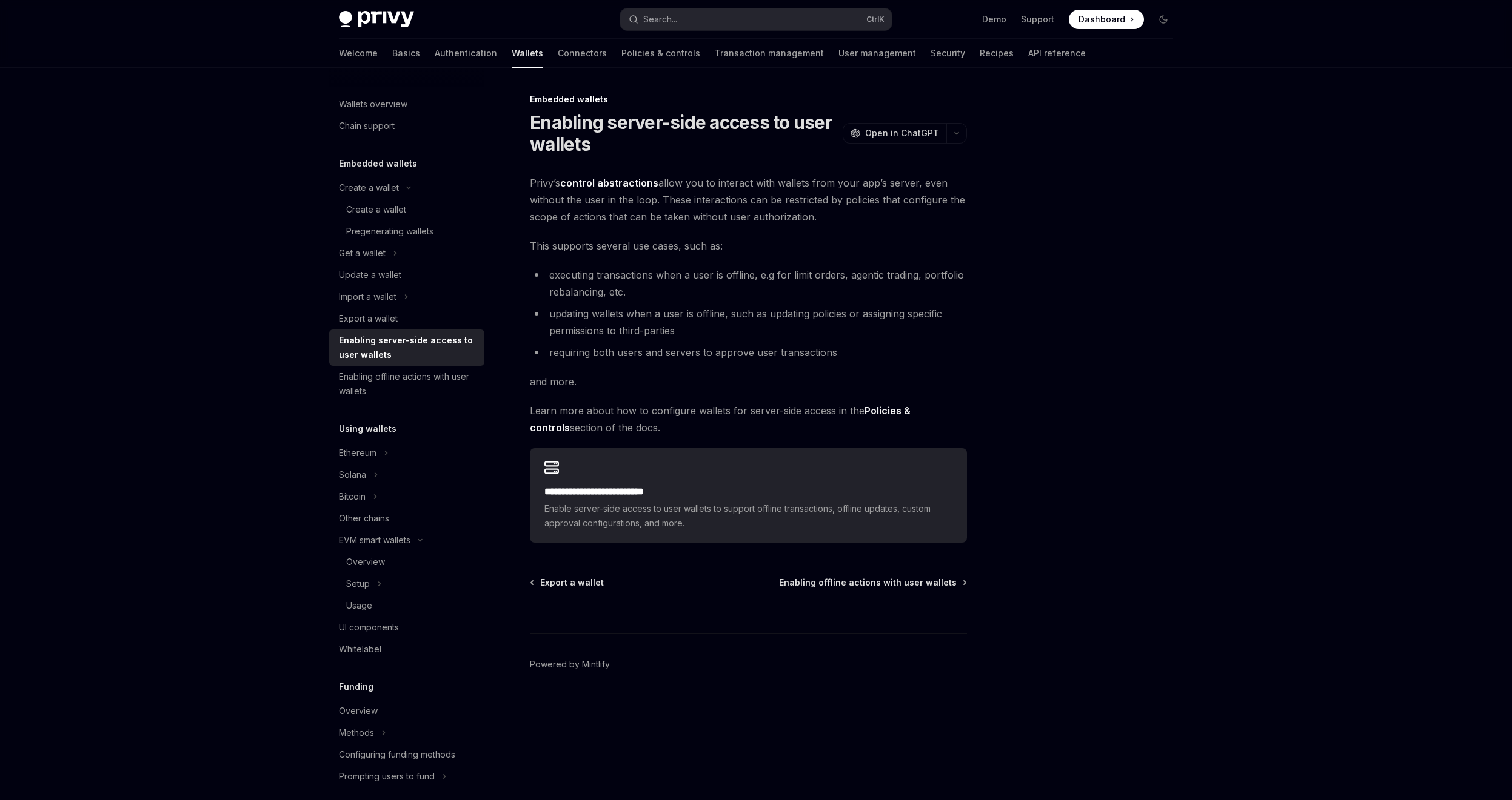
click at [1006, 359] on div at bounding box center [1090, 446] width 184 height 708
drag, startPoint x: 1006, startPoint y: 359, endPoint x: 1005, endPoint y: 371, distance: 12.0
click at [1005, 368] on div at bounding box center [1090, 446] width 184 height 708
click at [1045, 355] on div at bounding box center [1090, 446] width 184 height 708
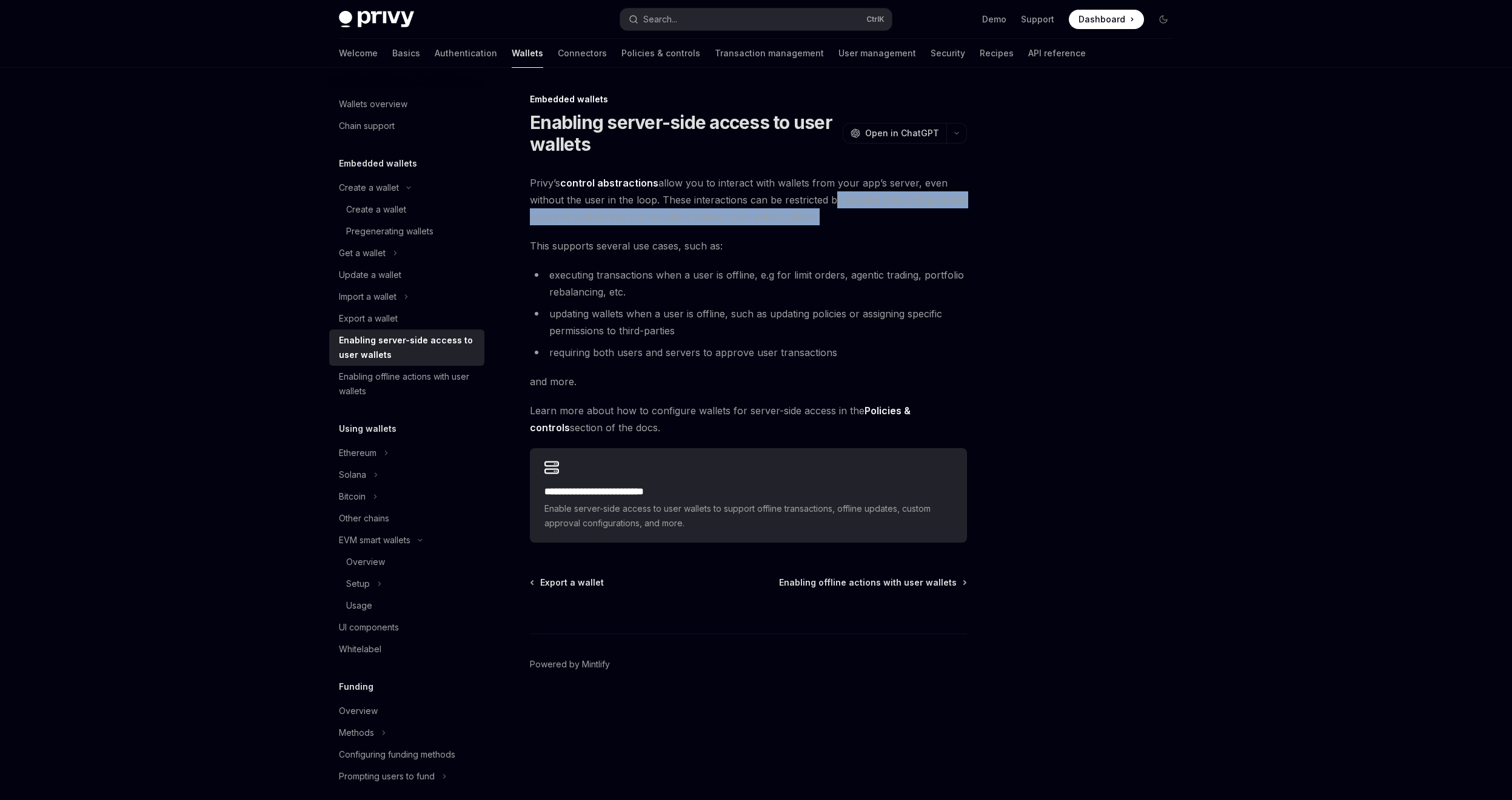
drag, startPoint x: 831, startPoint y: 198, endPoint x: 923, endPoint y: 228, distance: 96.8
click at [923, 228] on div "**********" at bounding box center [748, 359] width 437 height 368
drag, startPoint x: 726, startPoint y: 211, endPoint x: 862, endPoint y: 214, distance: 136.0
click at [853, 214] on span "Privy’s control abstractions allow you to interact with wallets from your app’s…" at bounding box center [748, 200] width 437 height 51
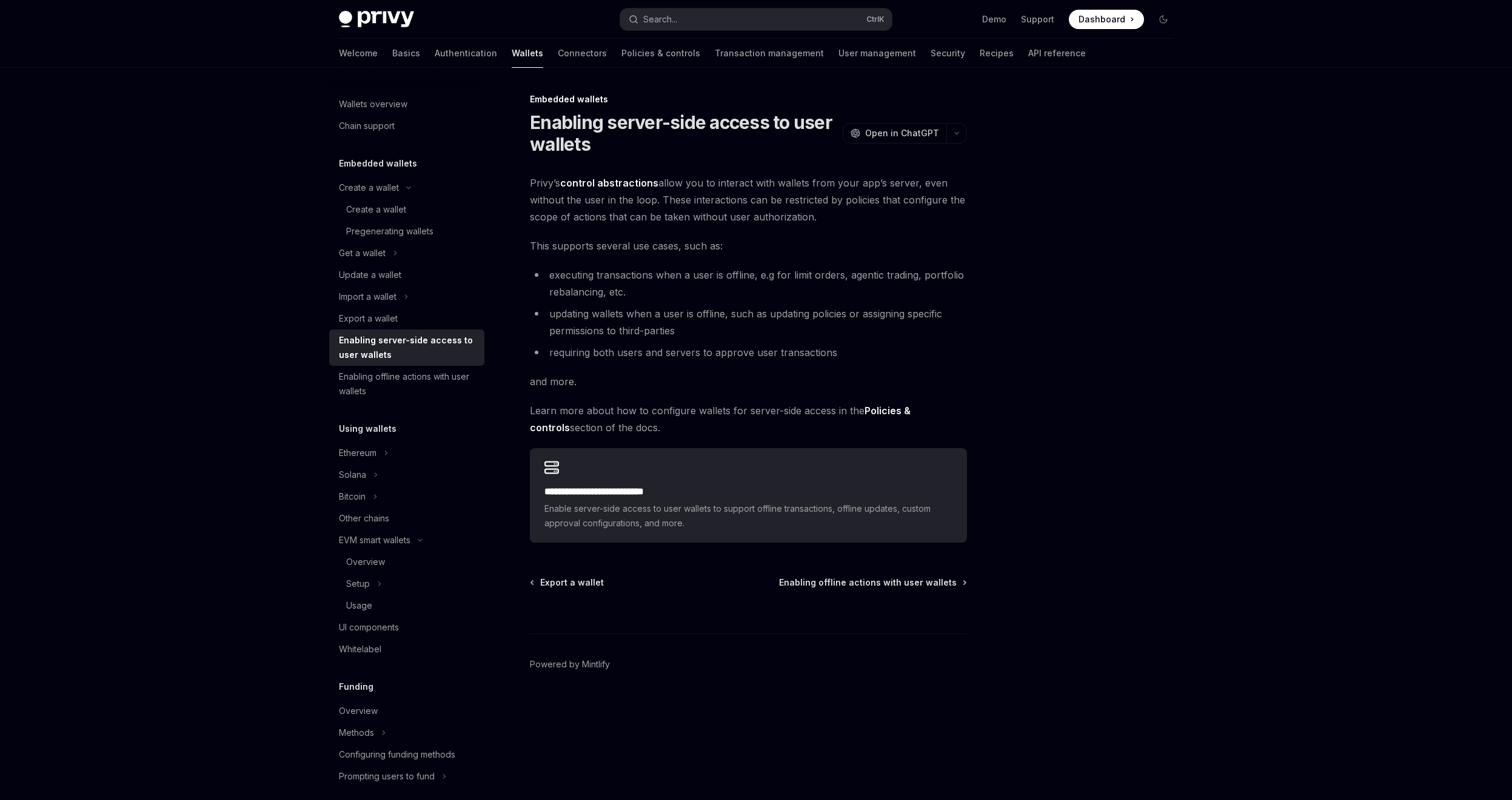
click at [888, 233] on div "**********" at bounding box center [748, 359] width 437 height 368
click at [774, 228] on div "**********" at bounding box center [748, 359] width 437 height 368
drag, startPoint x: 794, startPoint y: 238, endPoint x: 991, endPoint y: 309, distance: 209.4
click at [920, 296] on div "**********" at bounding box center [748, 359] width 437 height 368
click at [1017, 313] on div at bounding box center [1090, 446] width 184 height 708
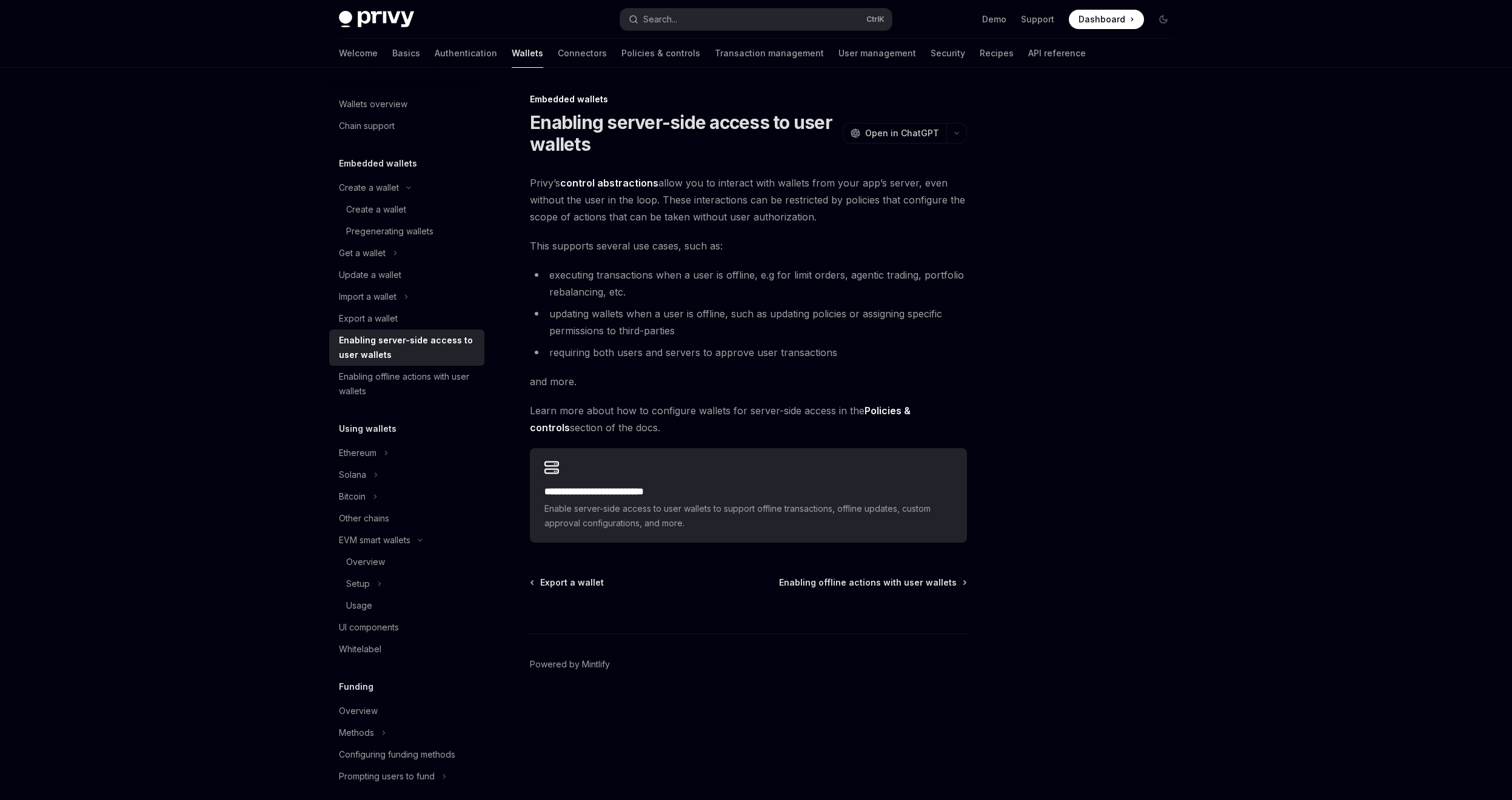
drag, startPoint x: 947, startPoint y: 216, endPoint x: 1038, endPoint y: 343, distance: 156.2
click at [1029, 337] on div "**********" at bounding box center [756, 434] width 853 height 733
click at [1038, 343] on div at bounding box center [1090, 446] width 184 height 708
click at [1040, 340] on div at bounding box center [1090, 446] width 184 height 708
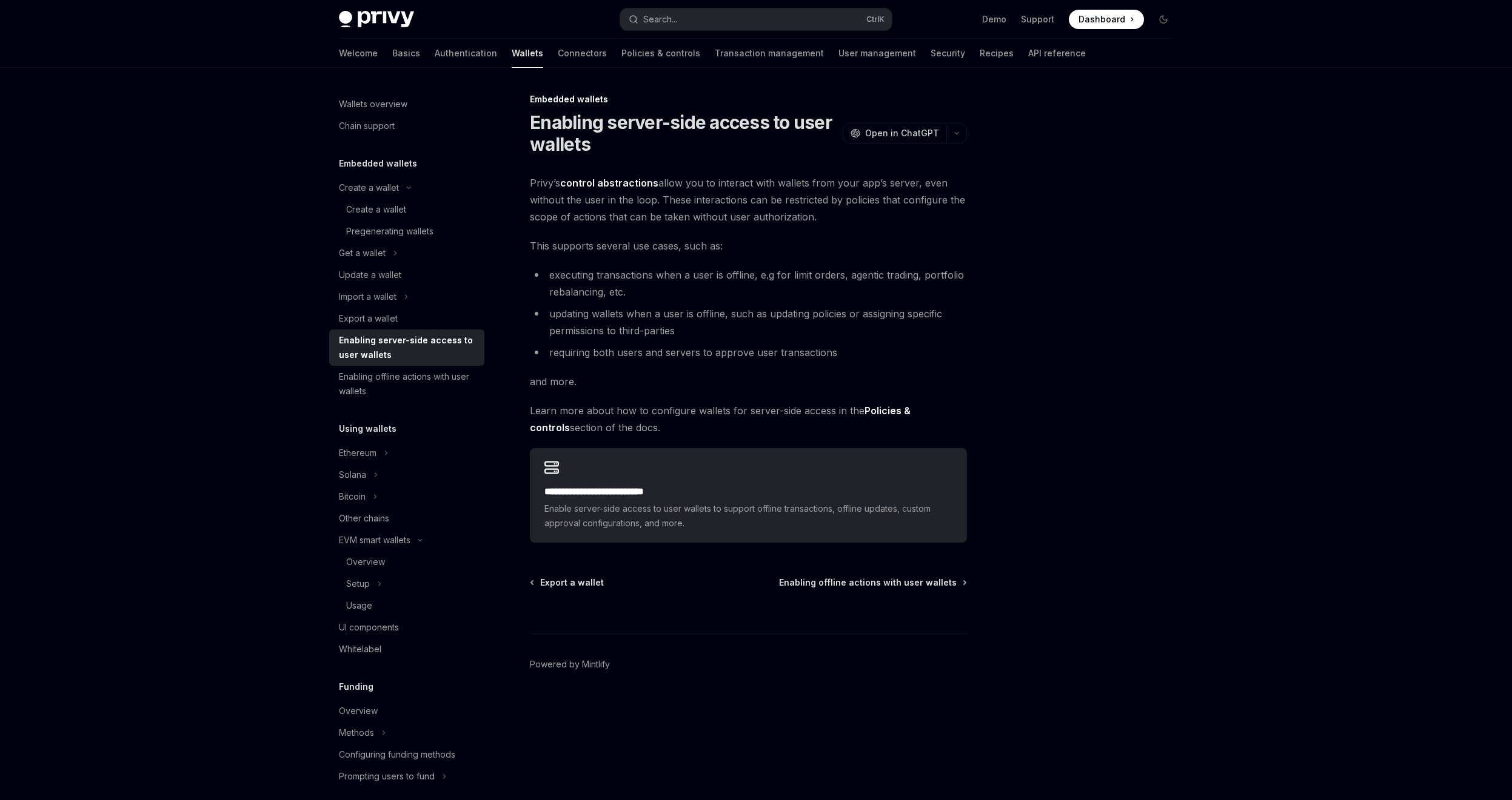
click at [824, 370] on div "**********" at bounding box center [748, 359] width 437 height 368
click at [762, 378] on span "and more." at bounding box center [748, 382] width 437 height 17
click at [405, 382] on div "Enabling offline actions with user wallets" at bounding box center [408, 384] width 138 height 29
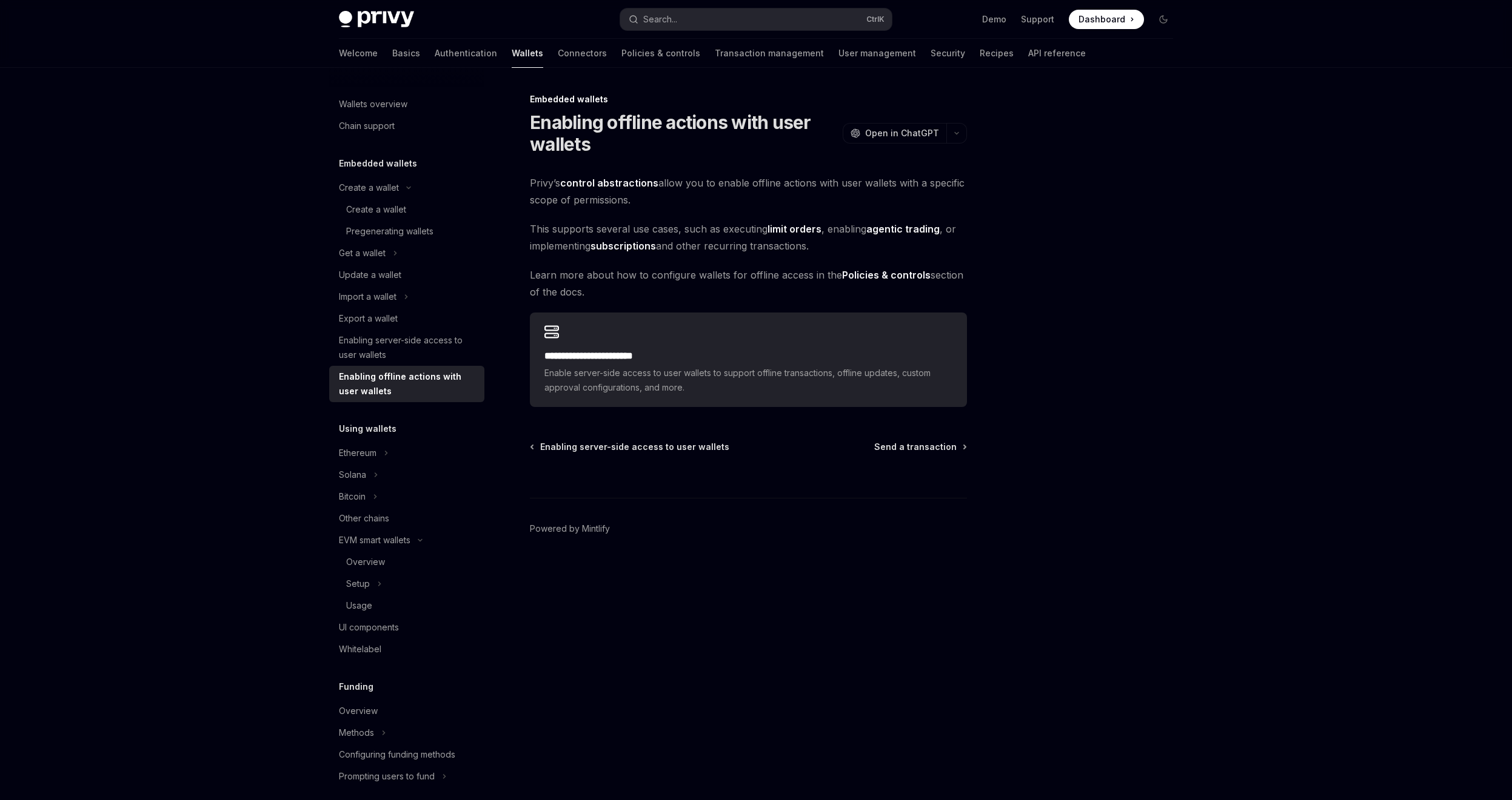
click at [643, 242] on strong "subscriptions" at bounding box center [623, 246] width 66 height 12
click at [659, 231] on span "This supports several use cases, such as executing limit orders , enabling agen…" at bounding box center [748, 237] width 437 height 34
drag, startPoint x: 704, startPoint y: 249, endPoint x: 749, endPoint y: 292, distance: 62.2
click at [745, 289] on div "**********" at bounding box center [748, 291] width 437 height 233
click at [749, 292] on span "Learn more about how to configure wallets for offline access in the Policies & …" at bounding box center [748, 284] width 437 height 34
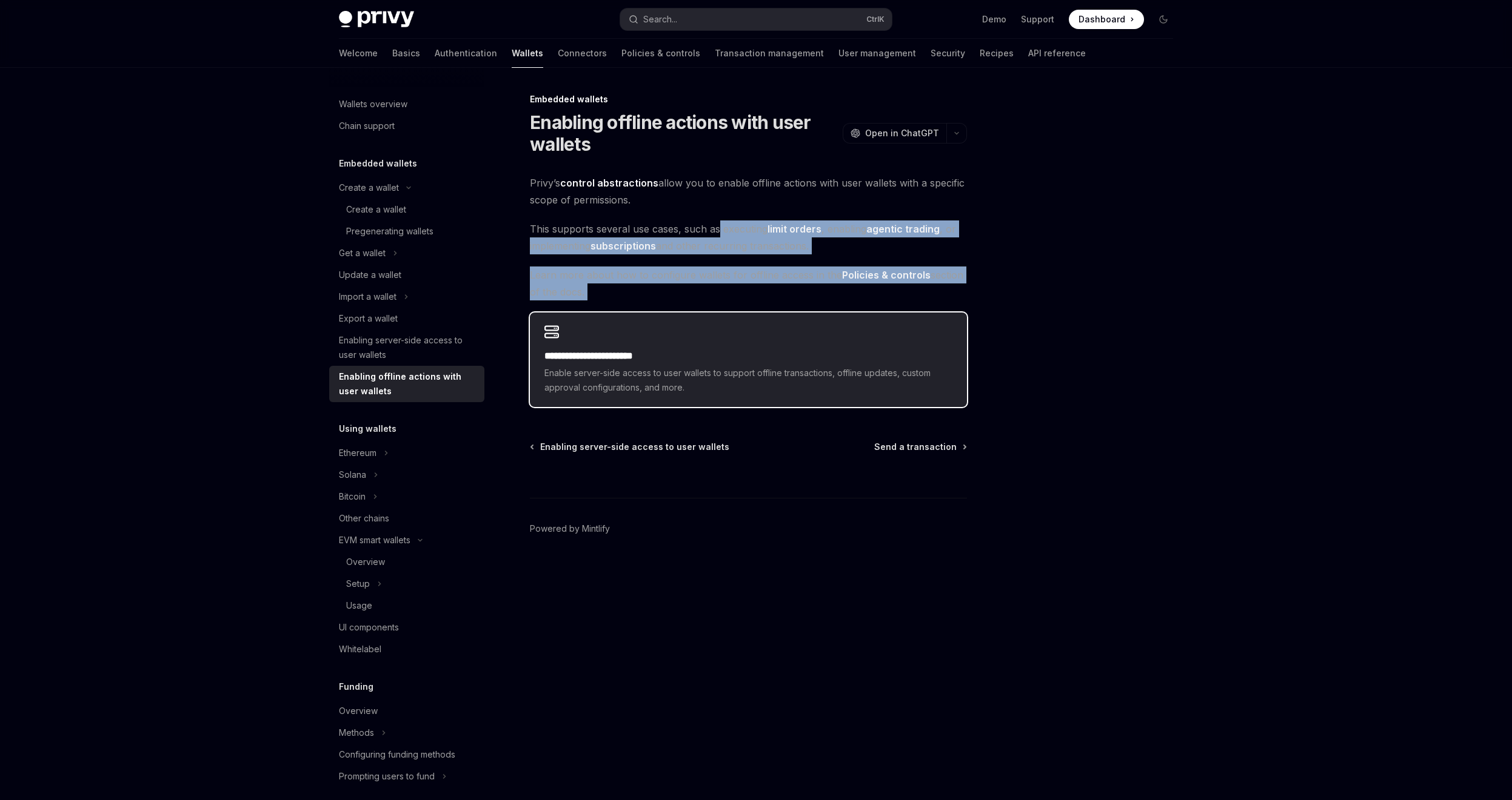
drag, startPoint x: 718, startPoint y: 225, endPoint x: 756, endPoint y: 321, distance: 103.2
click at [756, 321] on div "**********" at bounding box center [748, 291] width 437 height 233
click at [747, 288] on span "Learn more about how to configure wallets for offline access in the Policies & …" at bounding box center [748, 284] width 437 height 34
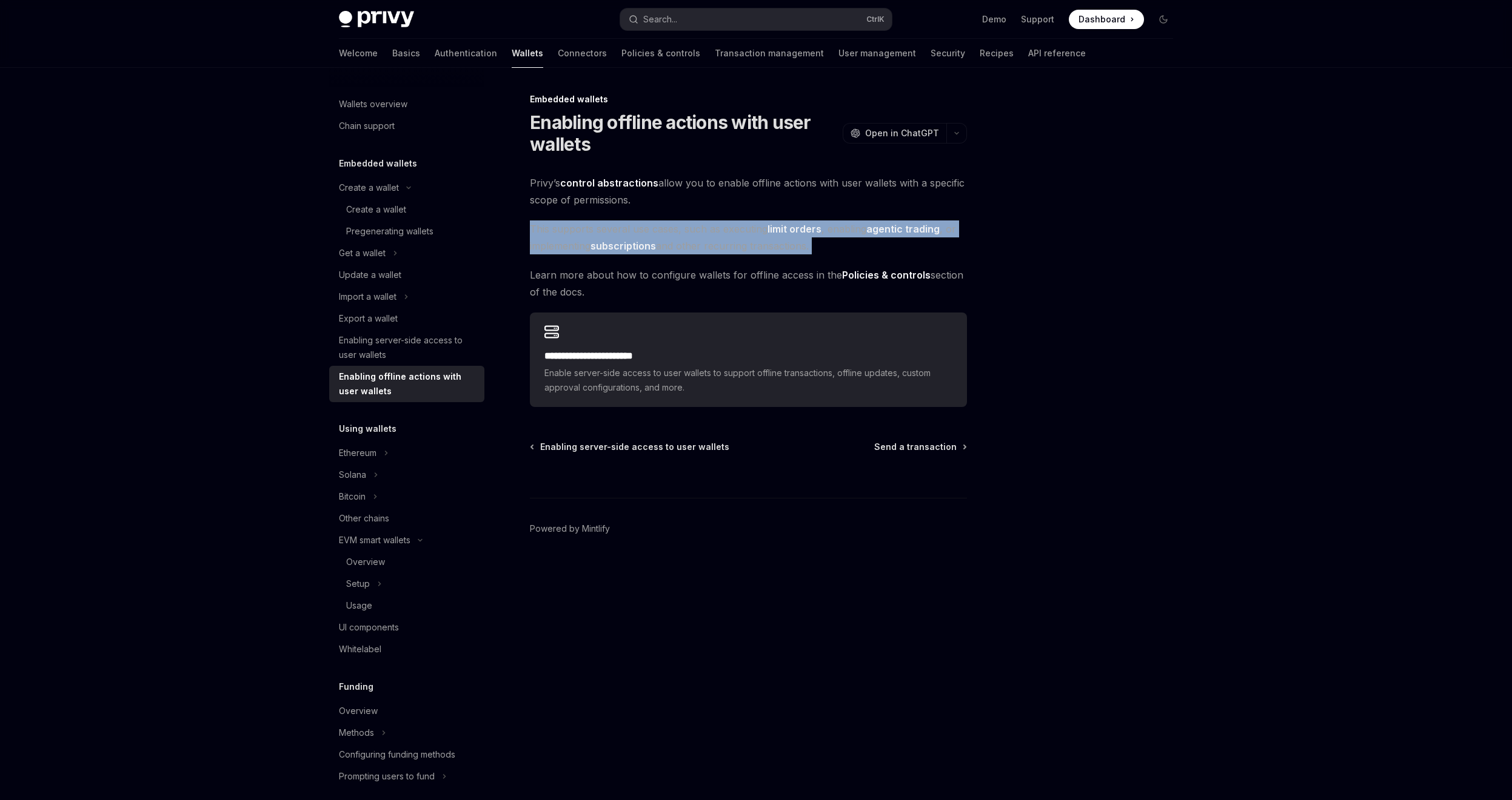
drag, startPoint x: 678, startPoint y: 262, endPoint x: 694, endPoint y: 277, distance: 21.9
click at [693, 277] on div "**********" at bounding box center [748, 291] width 437 height 233
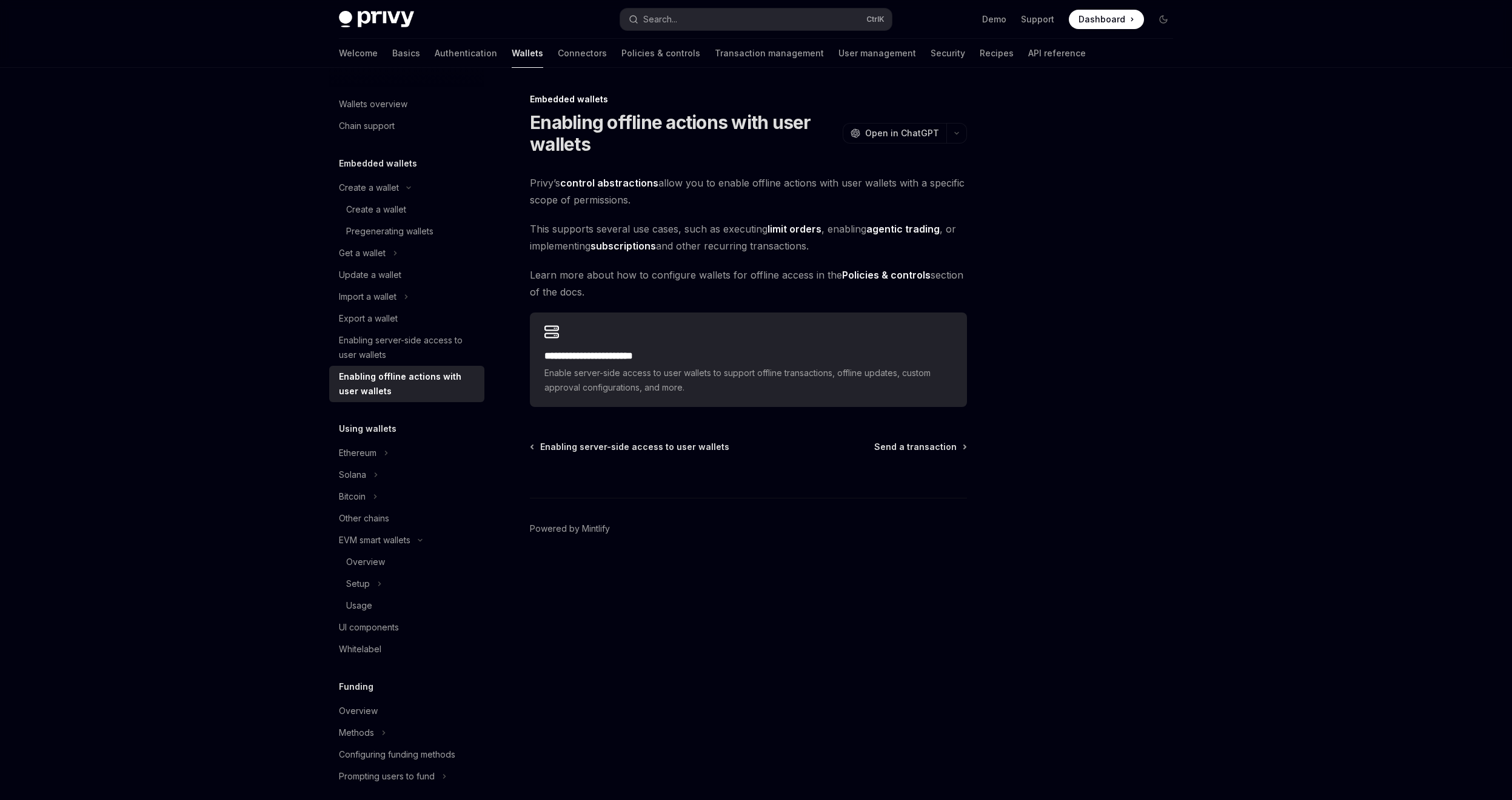
click at [702, 288] on span "Learn more about how to configure wallets for offline access in the Policies & …" at bounding box center [748, 284] width 437 height 34
drag, startPoint x: 736, startPoint y: 220, endPoint x: 741, endPoint y: 284, distance: 64.2
click at [741, 284] on div "**********" at bounding box center [748, 291] width 437 height 233
click at [739, 290] on span "Learn more about how to configure wallets for offline access in the Policies & …" at bounding box center [748, 284] width 437 height 34
click at [739, 335] on div "**********" at bounding box center [748, 359] width 437 height 94
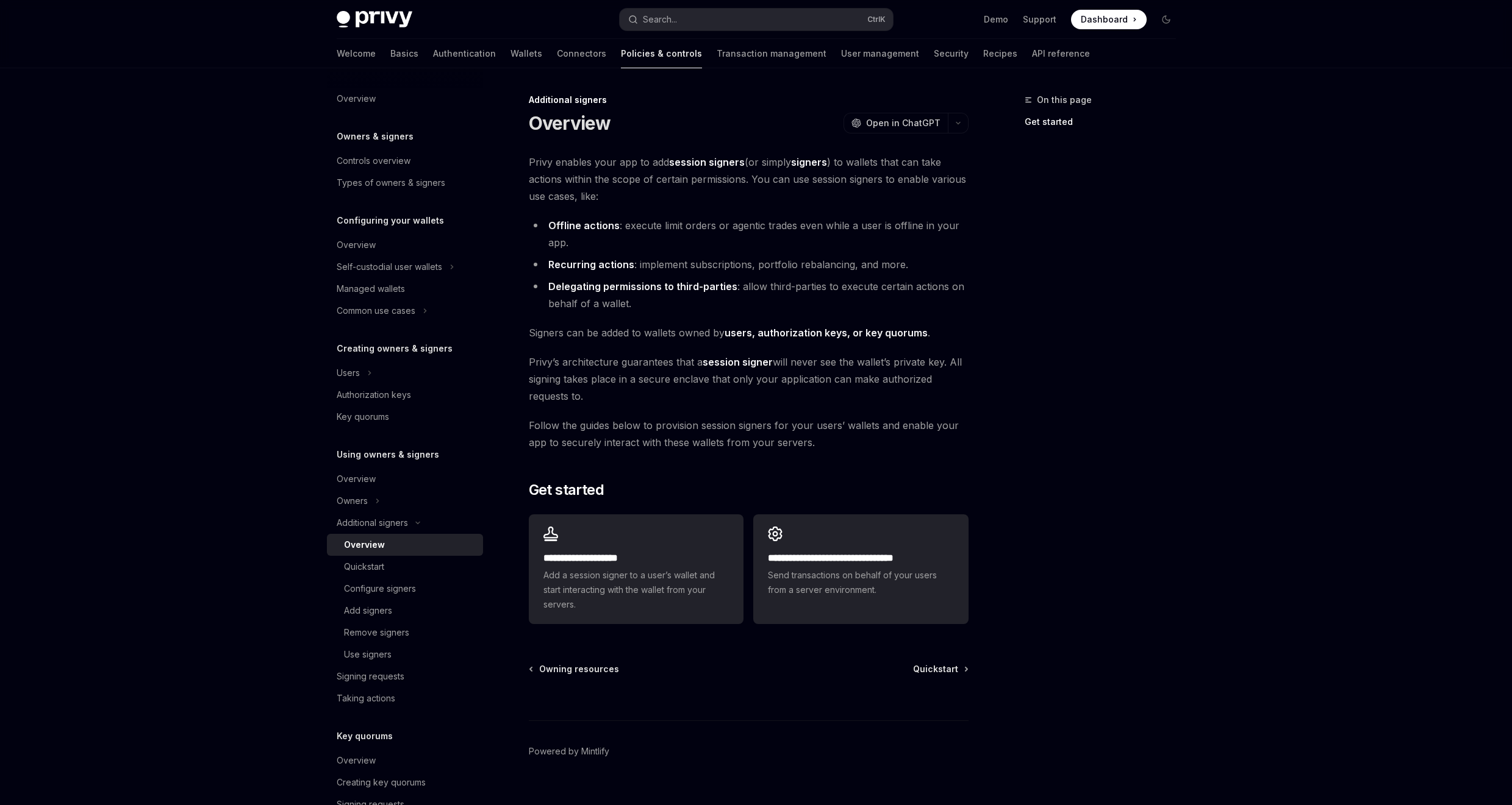
click at [1129, 351] on div "On this page Get started" at bounding box center [1093, 449] width 185 height 712
click at [1136, 352] on div "On this page Get started" at bounding box center [1093, 449] width 185 height 712
click at [1096, 304] on div "On this page Get started" at bounding box center [1093, 449] width 185 height 712
click at [1089, 294] on div "On this page Get started" at bounding box center [1093, 449] width 185 height 712
click at [1142, 292] on div "On this page Get started" at bounding box center [1093, 449] width 185 height 712
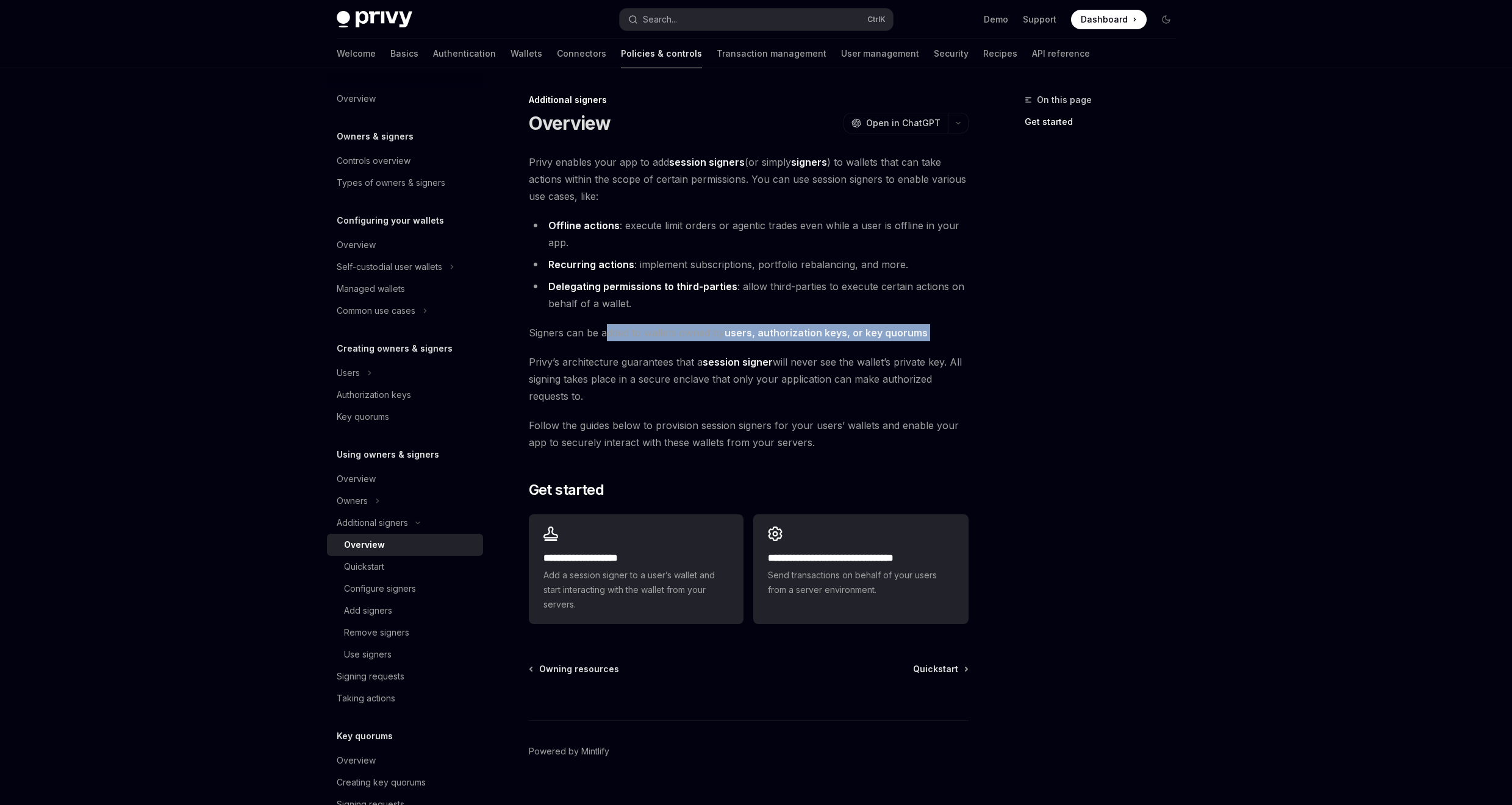
drag, startPoint x: 603, startPoint y: 336, endPoint x: 967, endPoint y: 325, distance: 364.2
click at [966, 325] on span "Signers can be added to wallets owned by users, authorization keys, or key quor…" at bounding box center [748, 333] width 440 height 17
click at [1065, 320] on div "On this page Get started" at bounding box center [1093, 449] width 185 height 712
click at [984, 291] on div "**********" at bounding box center [756, 447] width 858 height 758
click at [1127, 334] on div "On this page Get started" at bounding box center [1093, 449] width 185 height 712
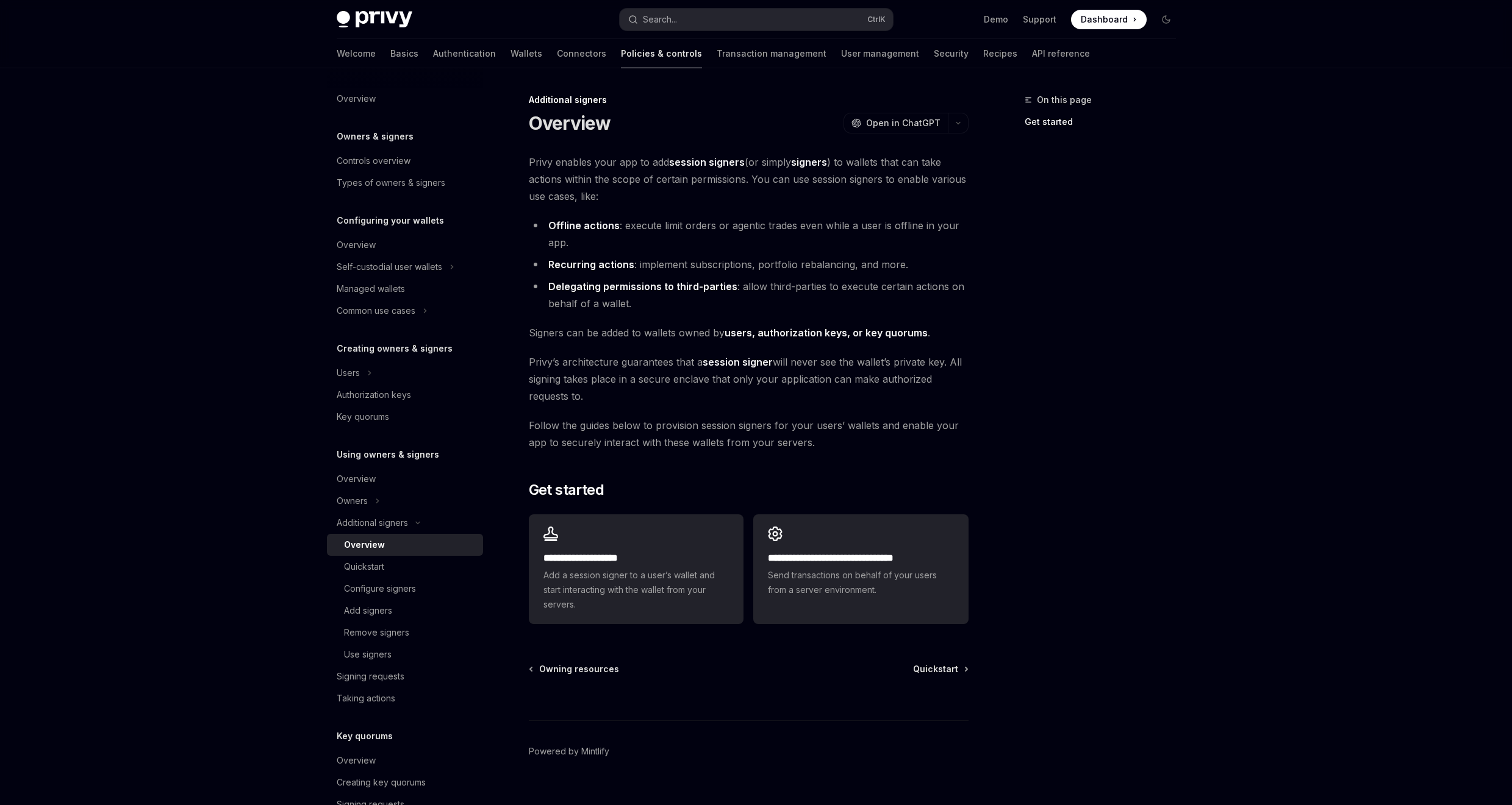
click at [1144, 362] on div "On this page Get started" at bounding box center [1093, 449] width 185 height 712
click at [1105, 304] on div "On this page Get started" at bounding box center [1093, 449] width 185 height 712
click at [66, 347] on div "Privy Docs home page Search... Ctrl K Demo Support Dashboard Dashboard Search..…" at bounding box center [756, 413] width 1512 height 826
click at [376, 604] on div "Add signers" at bounding box center [368, 611] width 48 height 15
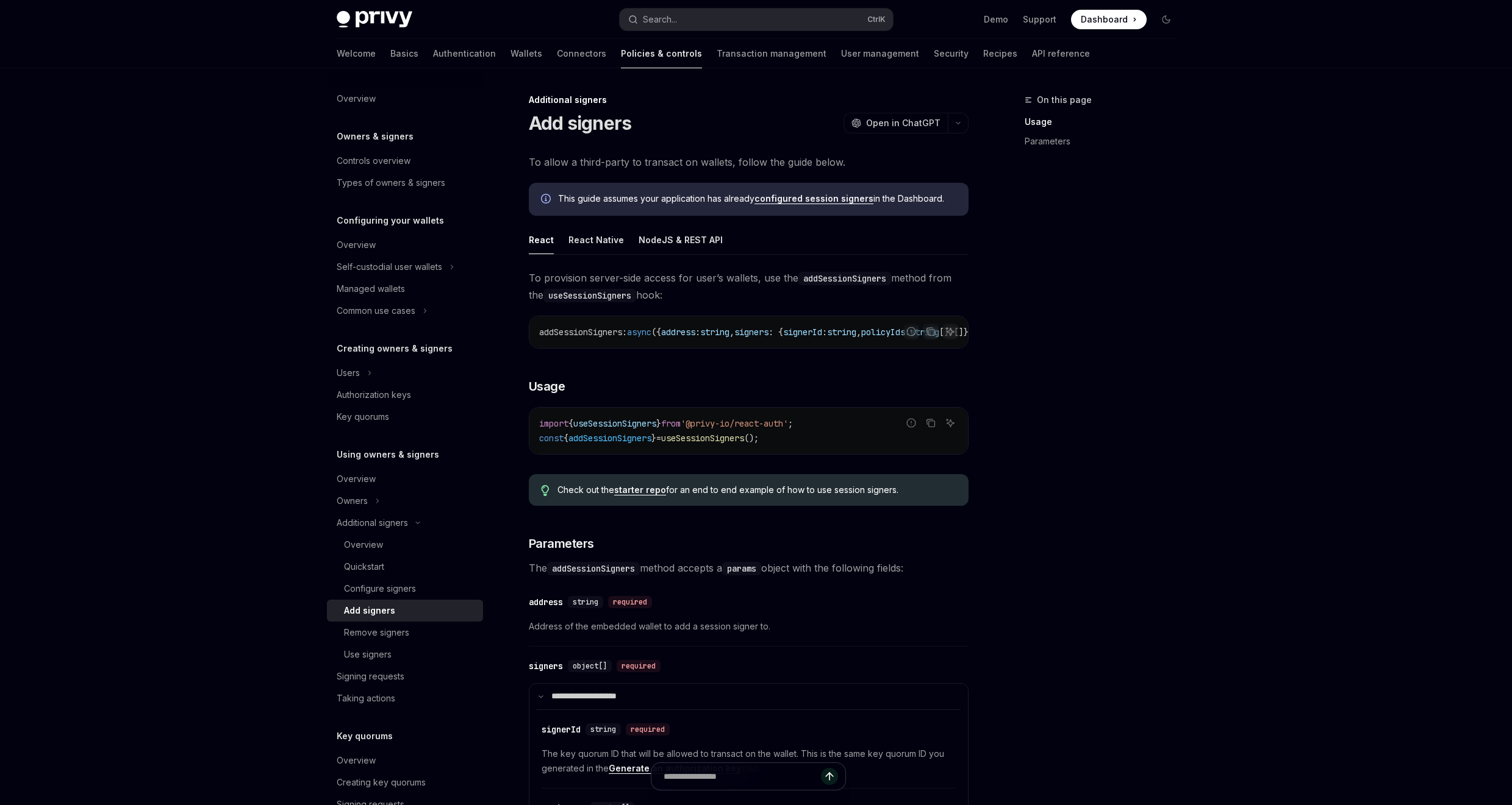
click at [376, 604] on div "Add signers" at bounding box center [370, 611] width 51 height 15
click at [380, 593] on div "Configure signers" at bounding box center [380, 589] width 72 height 15
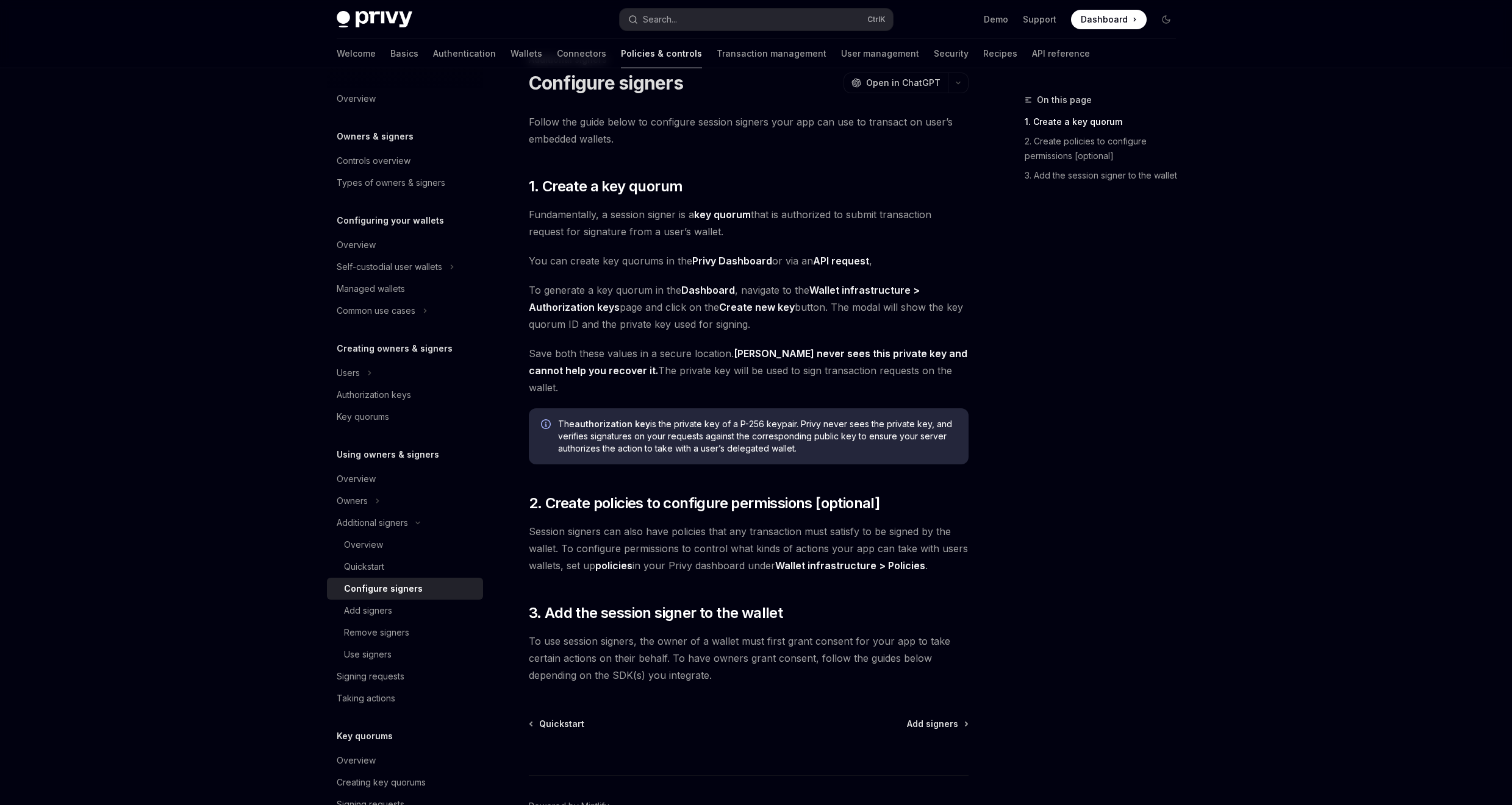
scroll to position [73, 0]
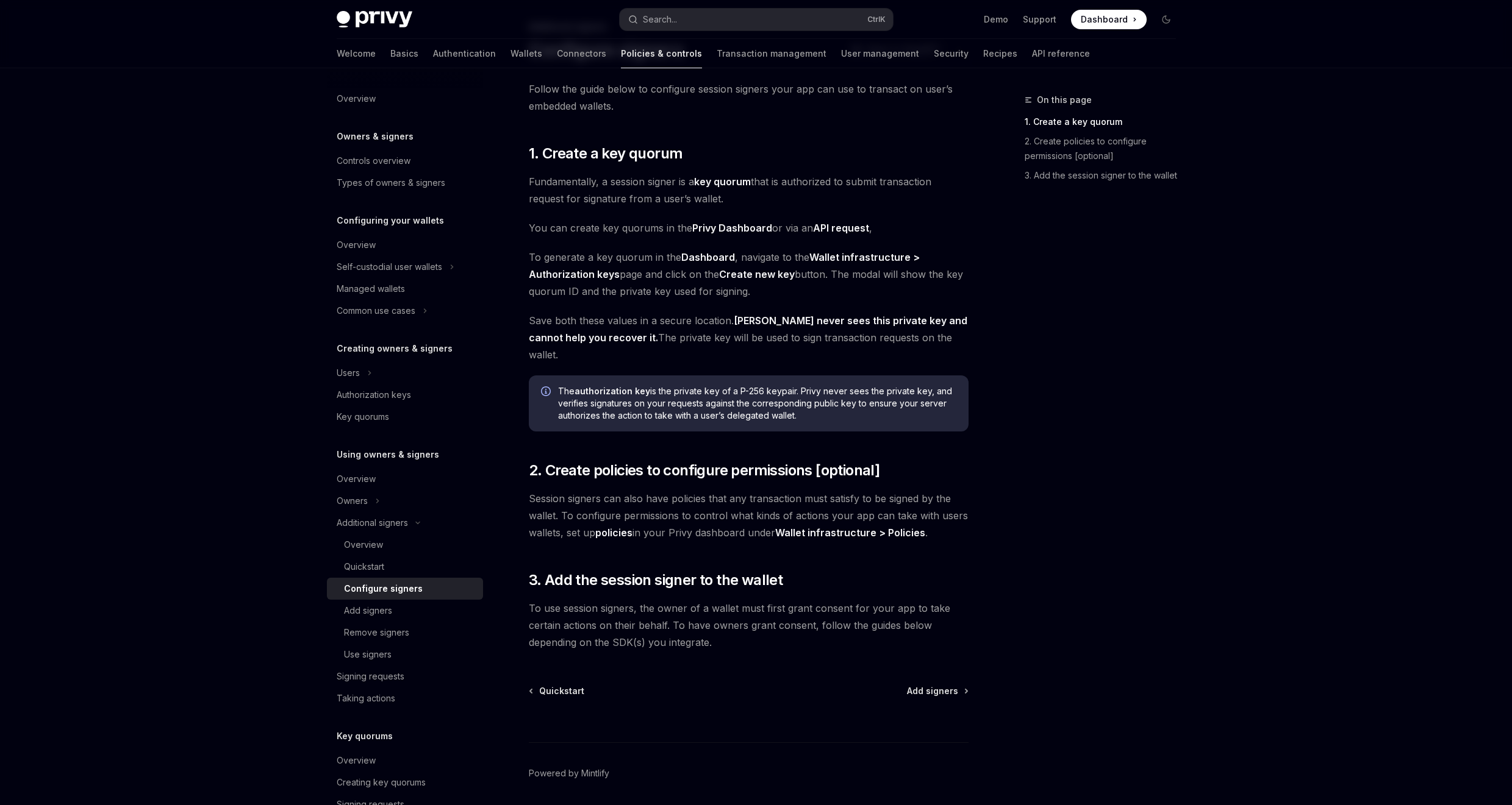
click at [606, 276] on strong "Wallet infrastructure > Authorization keys" at bounding box center [724, 266] width 391 height 30
click at [671, 276] on span "To generate a key quorum in the Dashboard , navigate to the Wallet infrastructu…" at bounding box center [748, 275] width 440 height 51
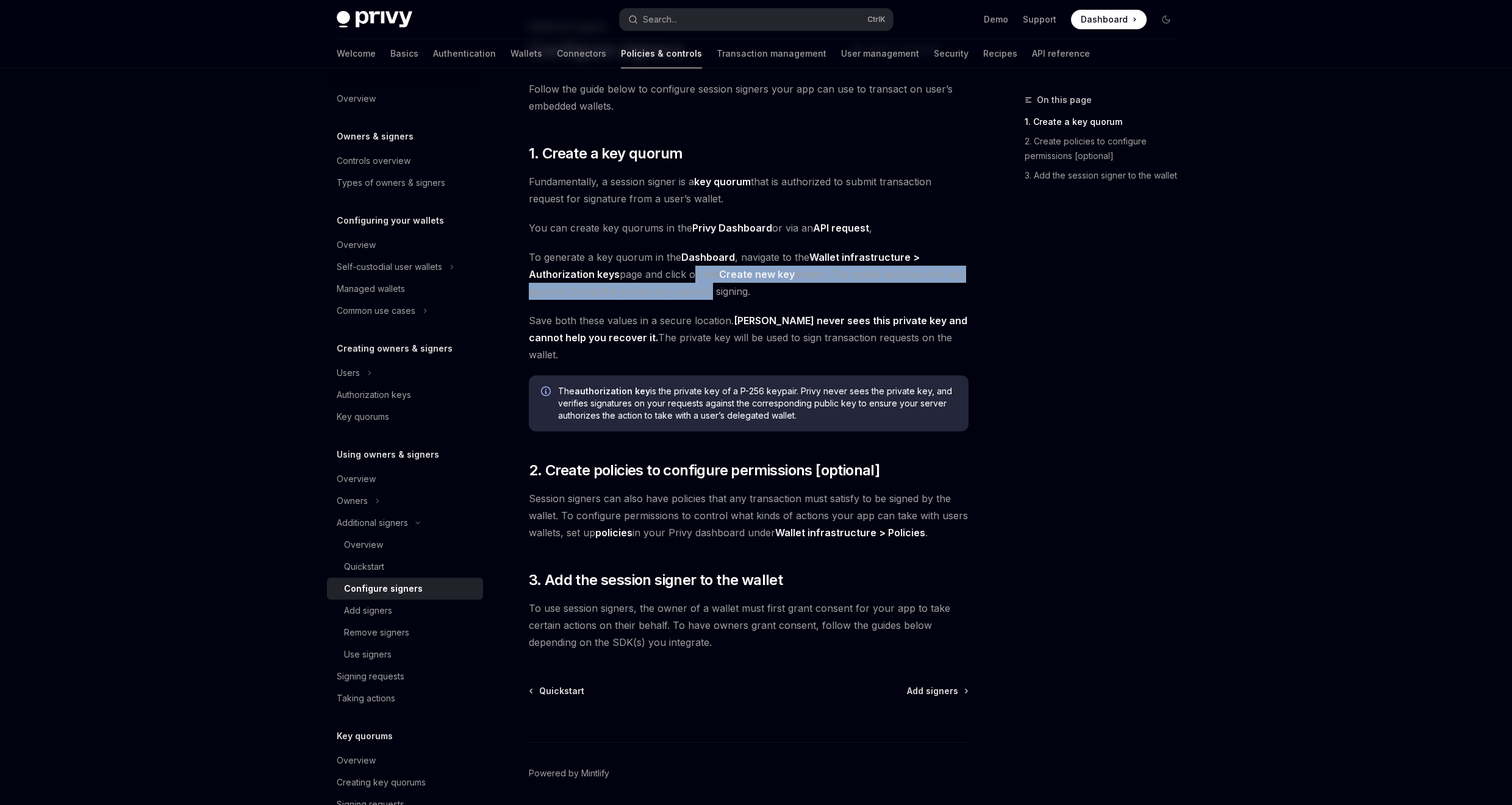
drag, startPoint x: 689, startPoint y: 273, endPoint x: 735, endPoint y: 290, distance: 49.0
click at [707, 286] on span "To generate a key quorum in the Dashboard , navigate to the Wallet infrastructu…" at bounding box center [748, 275] width 440 height 51
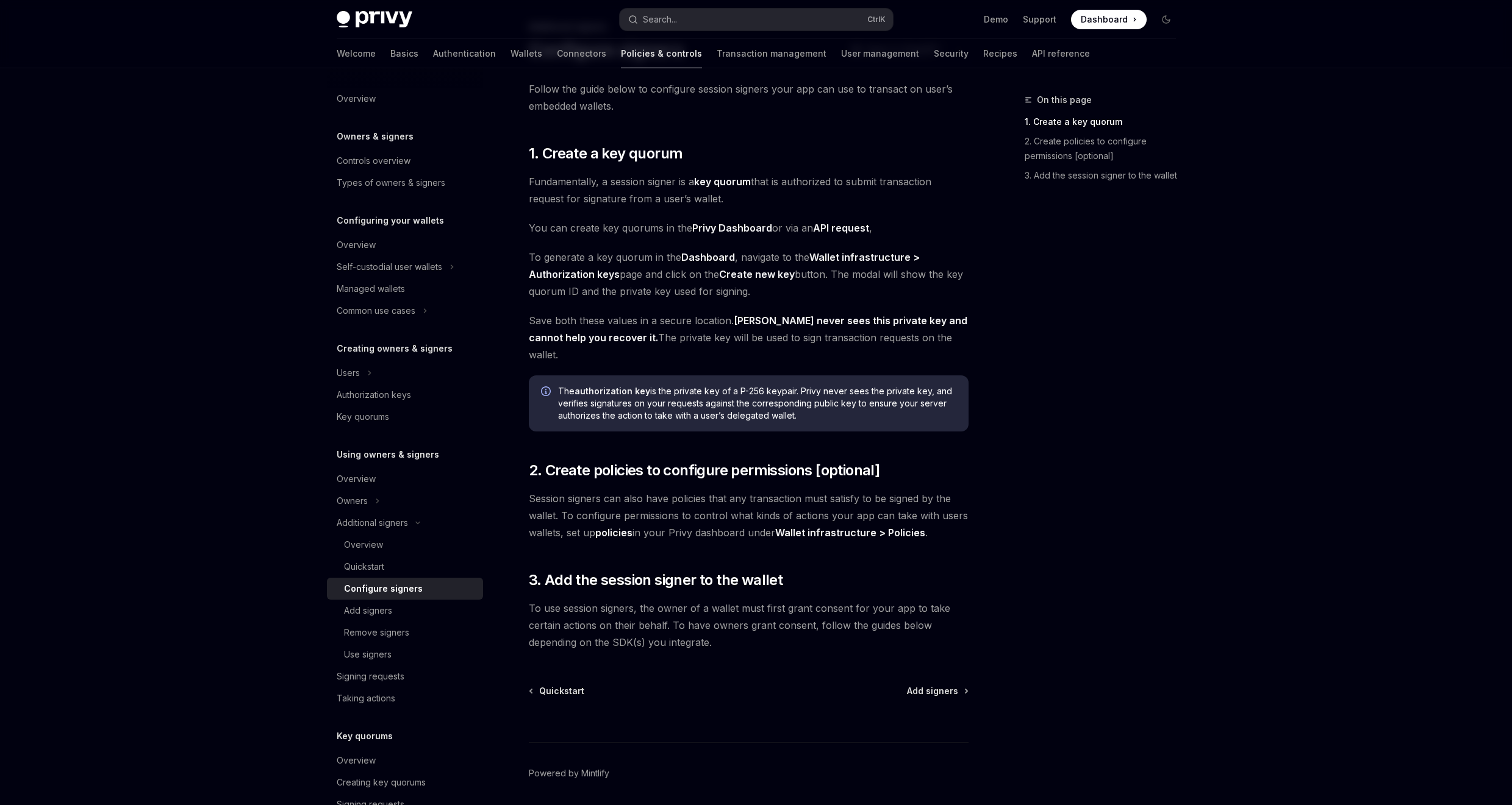
click at [770, 289] on span "To generate a key quorum in the Dashboard , navigate to the Wallet infrastructu…" at bounding box center [748, 275] width 440 height 51
click at [904, 303] on div "Follow the guide below to configure session signers your app can use to transac…" at bounding box center [748, 366] width 440 height 571
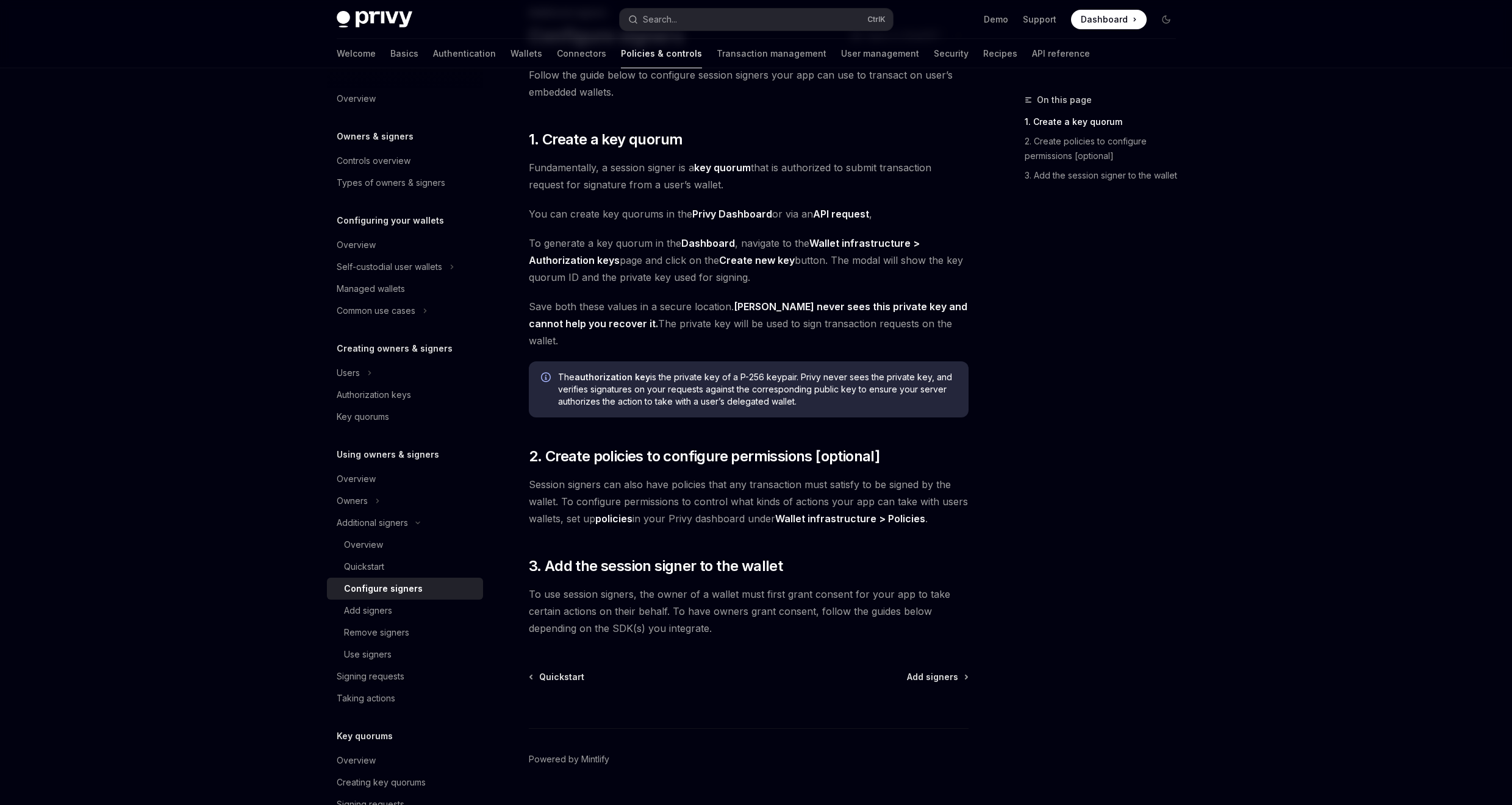
scroll to position [99, 0]
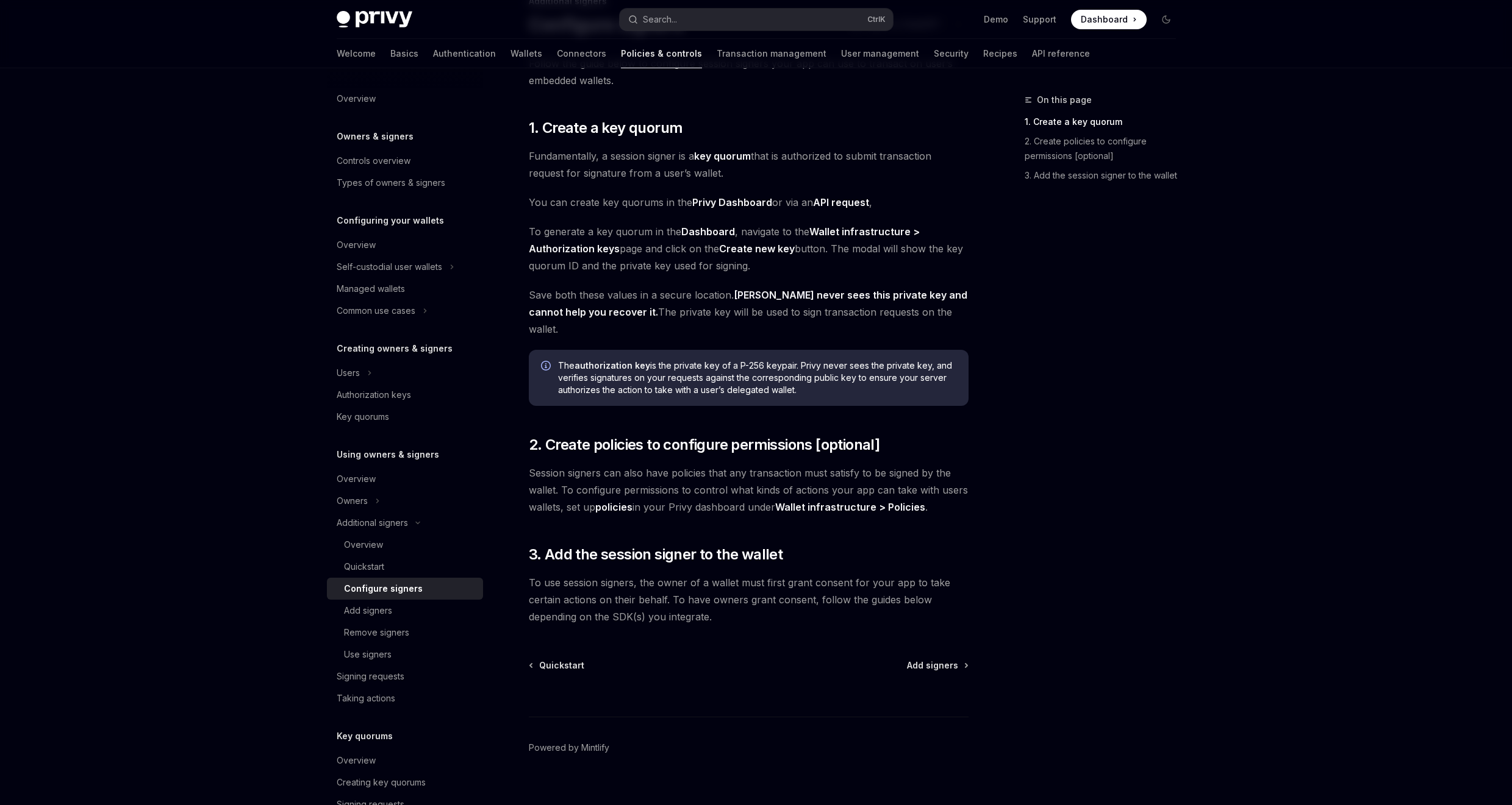
click at [1118, 439] on div "On this page 1. Create a key quorum 2. Create policies to configure permissions…" at bounding box center [1093, 449] width 185 height 712
click at [409, 615] on div "Add signers" at bounding box center [409, 611] width 132 height 15
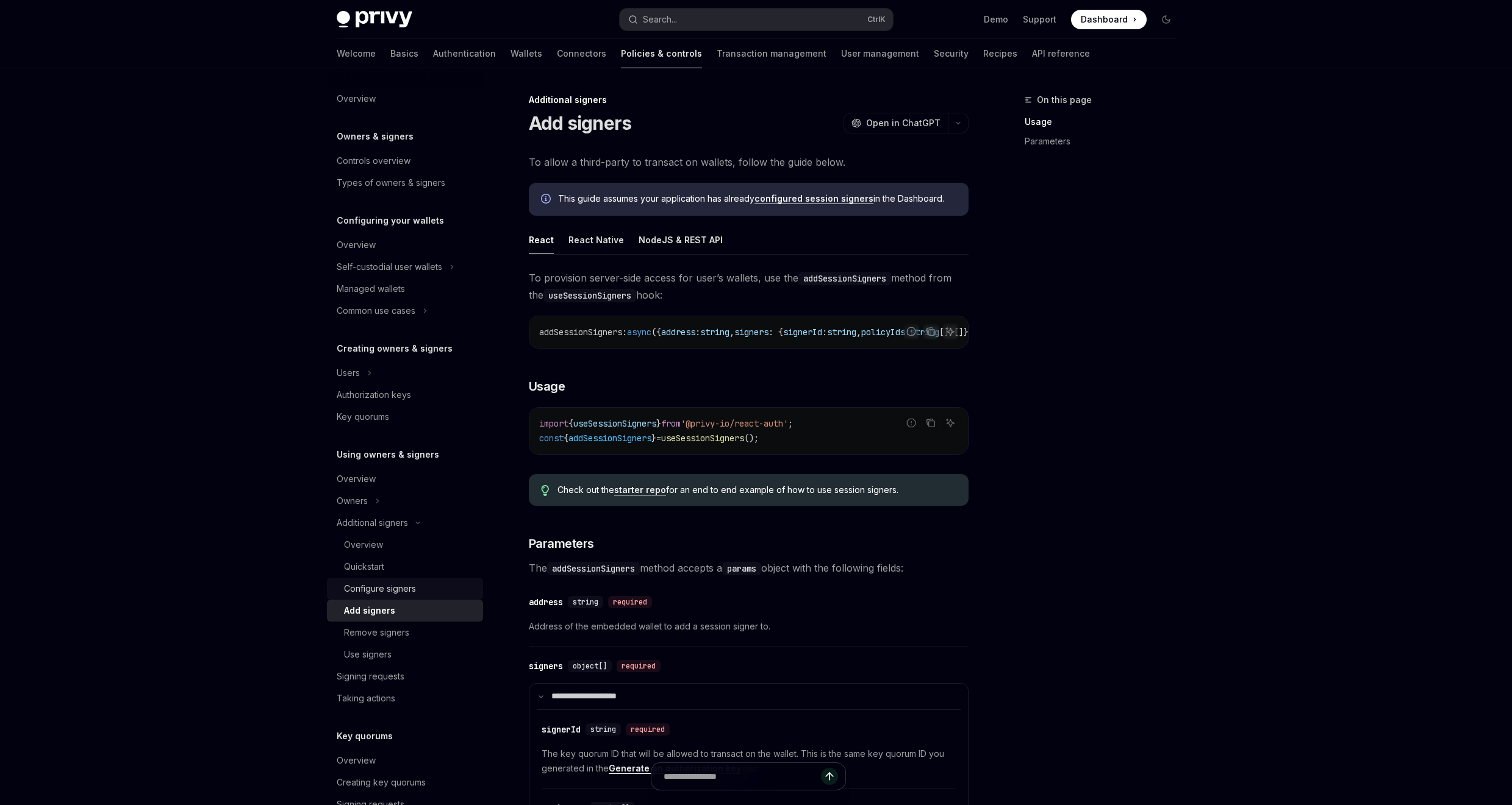
click at [412, 592] on div "Configure signers" at bounding box center [380, 589] width 72 height 15
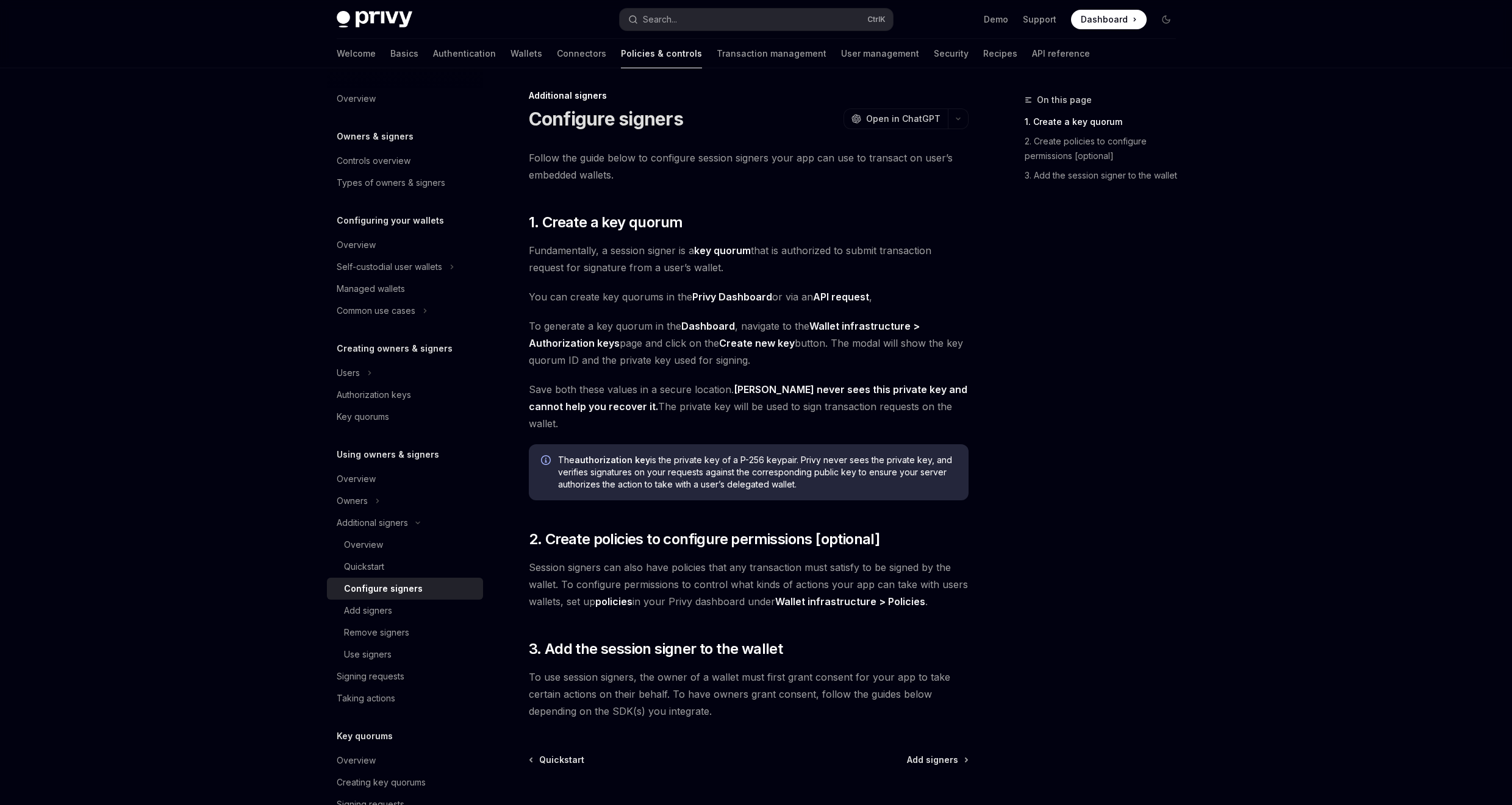
scroll to position [99, 0]
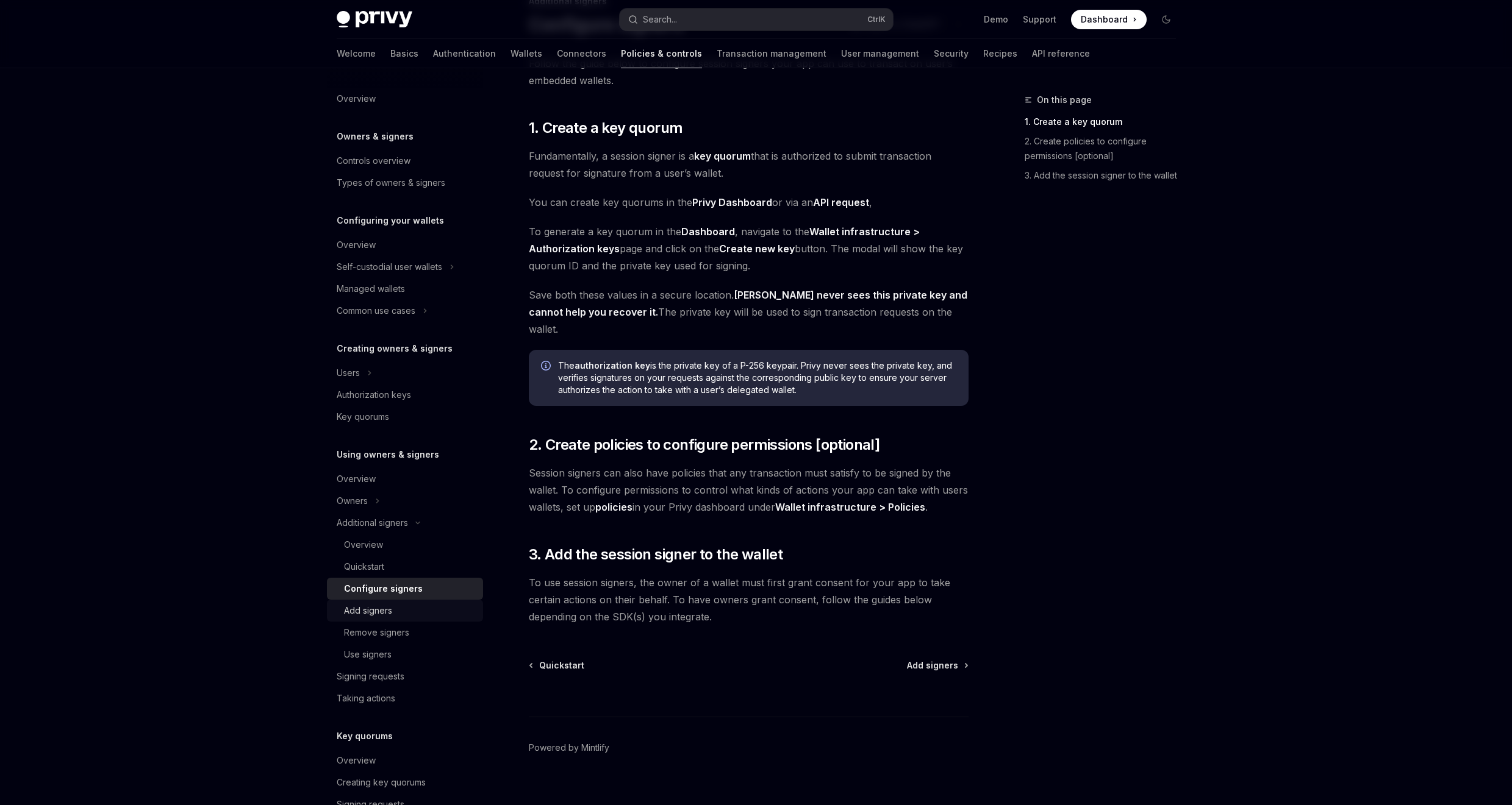
click at [399, 617] on div "Add signers" at bounding box center [409, 611] width 132 height 15
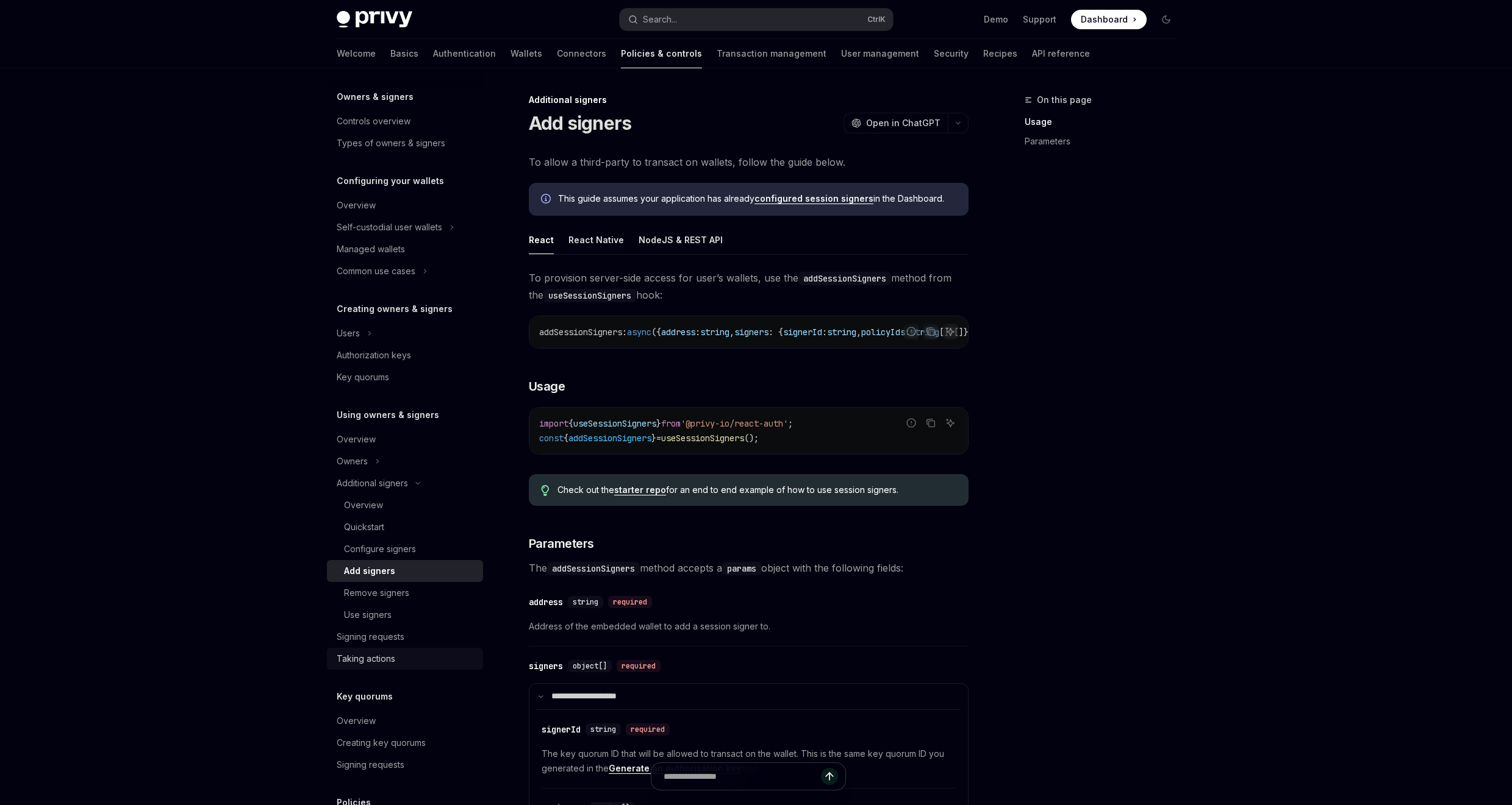
scroll to position [73, 0]
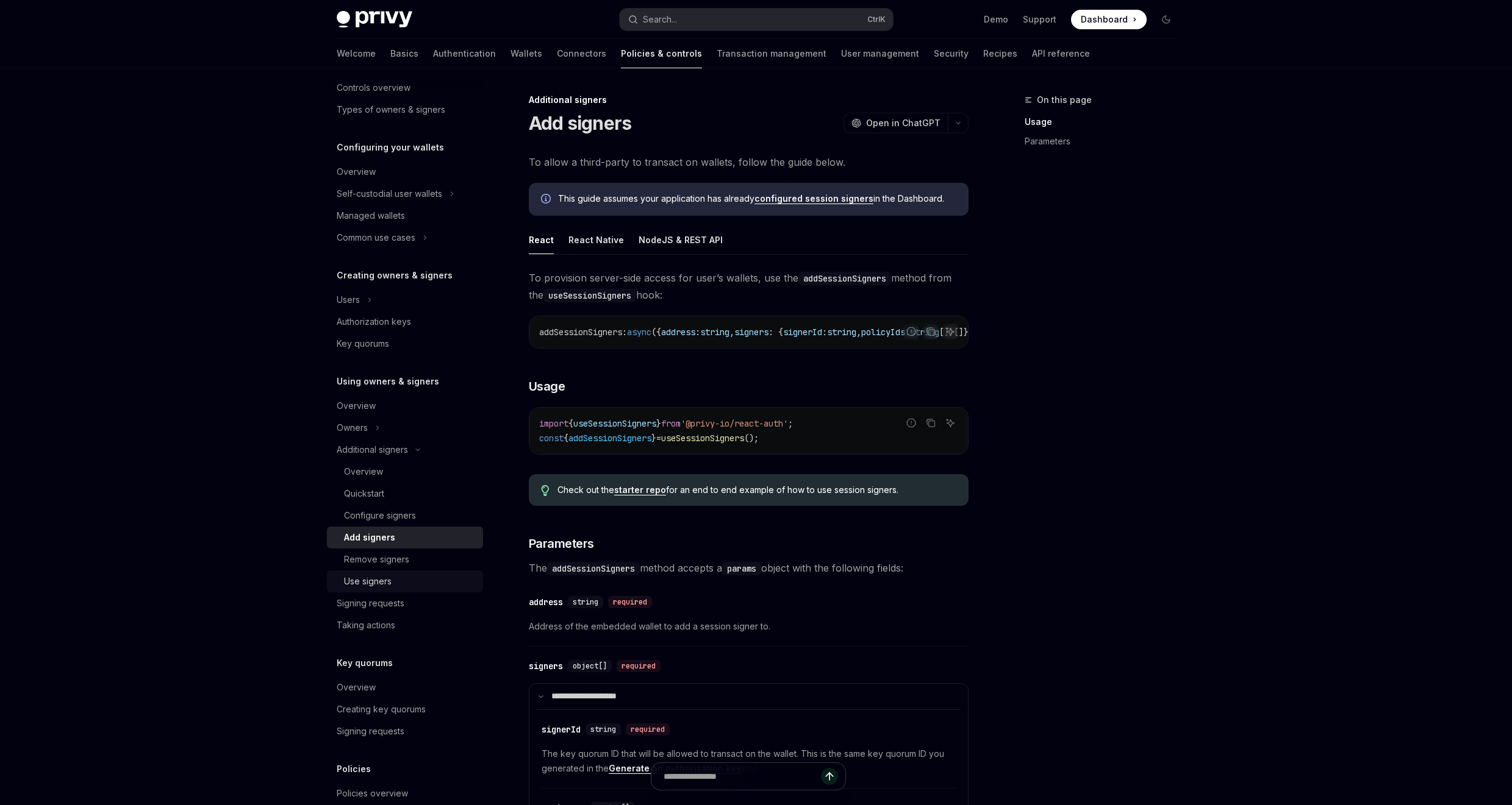
click at [407, 573] on link "Use signers" at bounding box center [405, 582] width 156 height 22
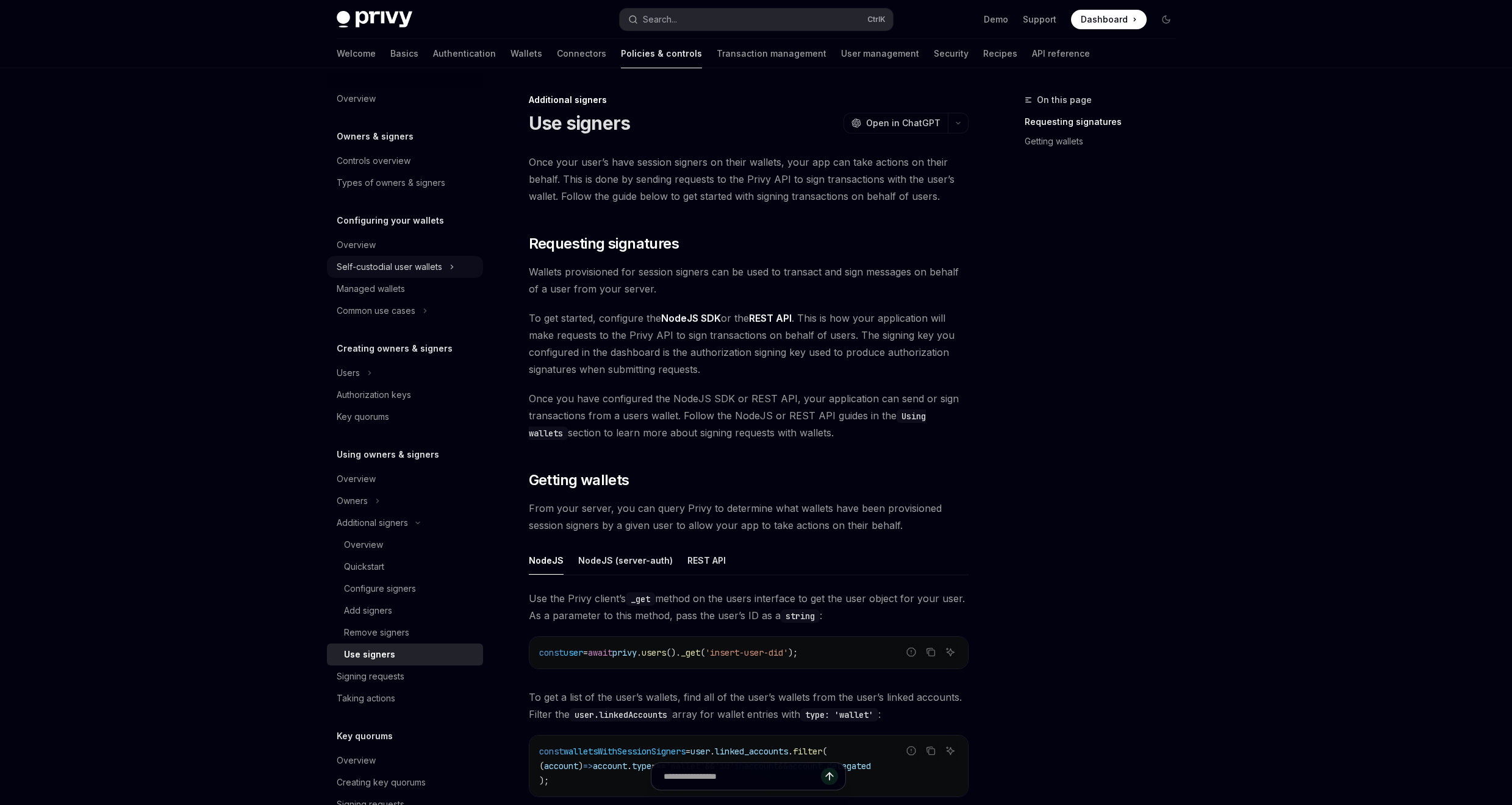
click at [408, 258] on button "Self-custodial user wallets" at bounding box center [405, 267] width 156 height 22
type textarea "*"
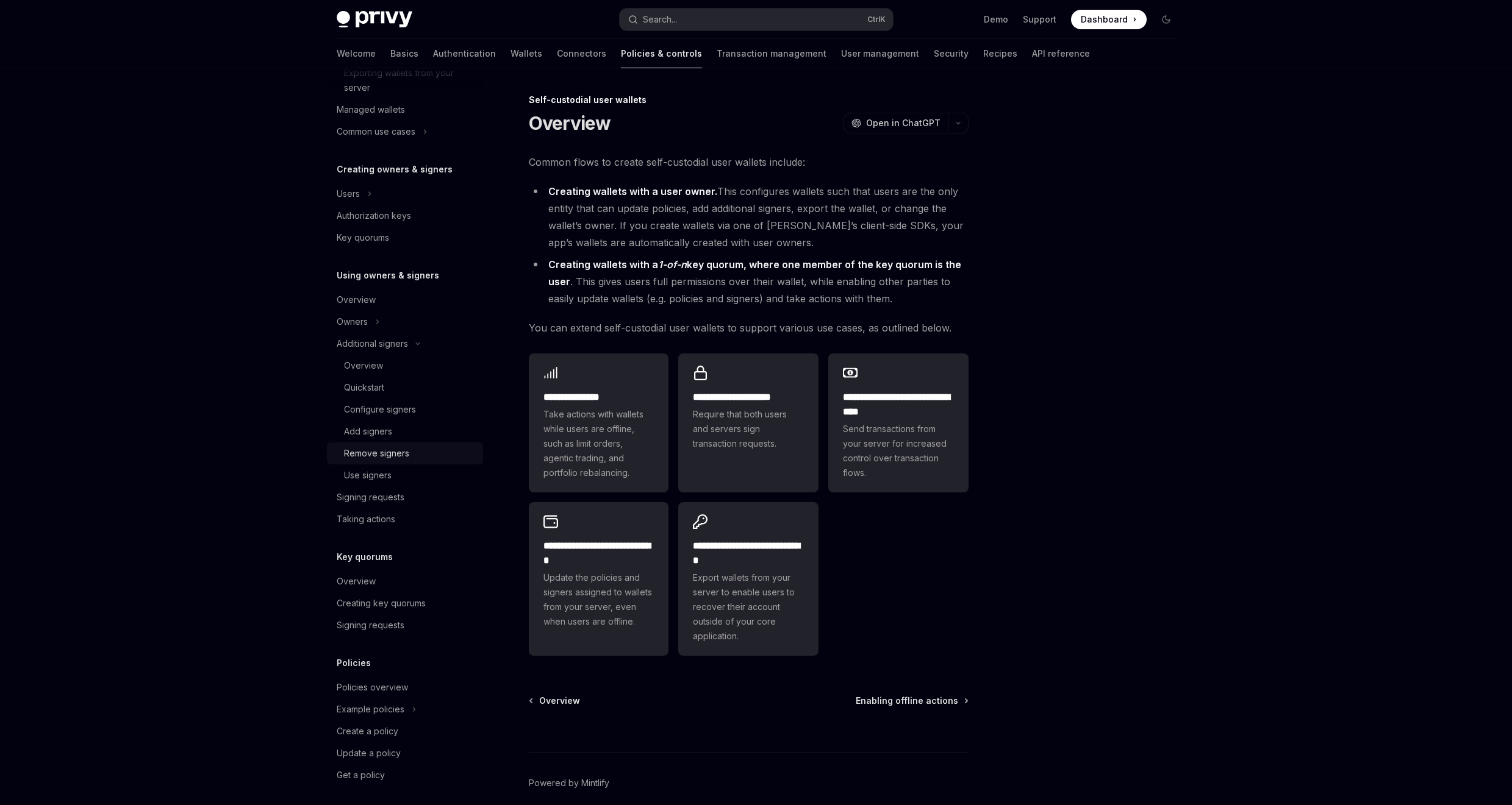
scroll to position [375, 0]
click at [738, 21] on button "Search... Ctrl K" at bounding box center [756, 19] width 273 height 22
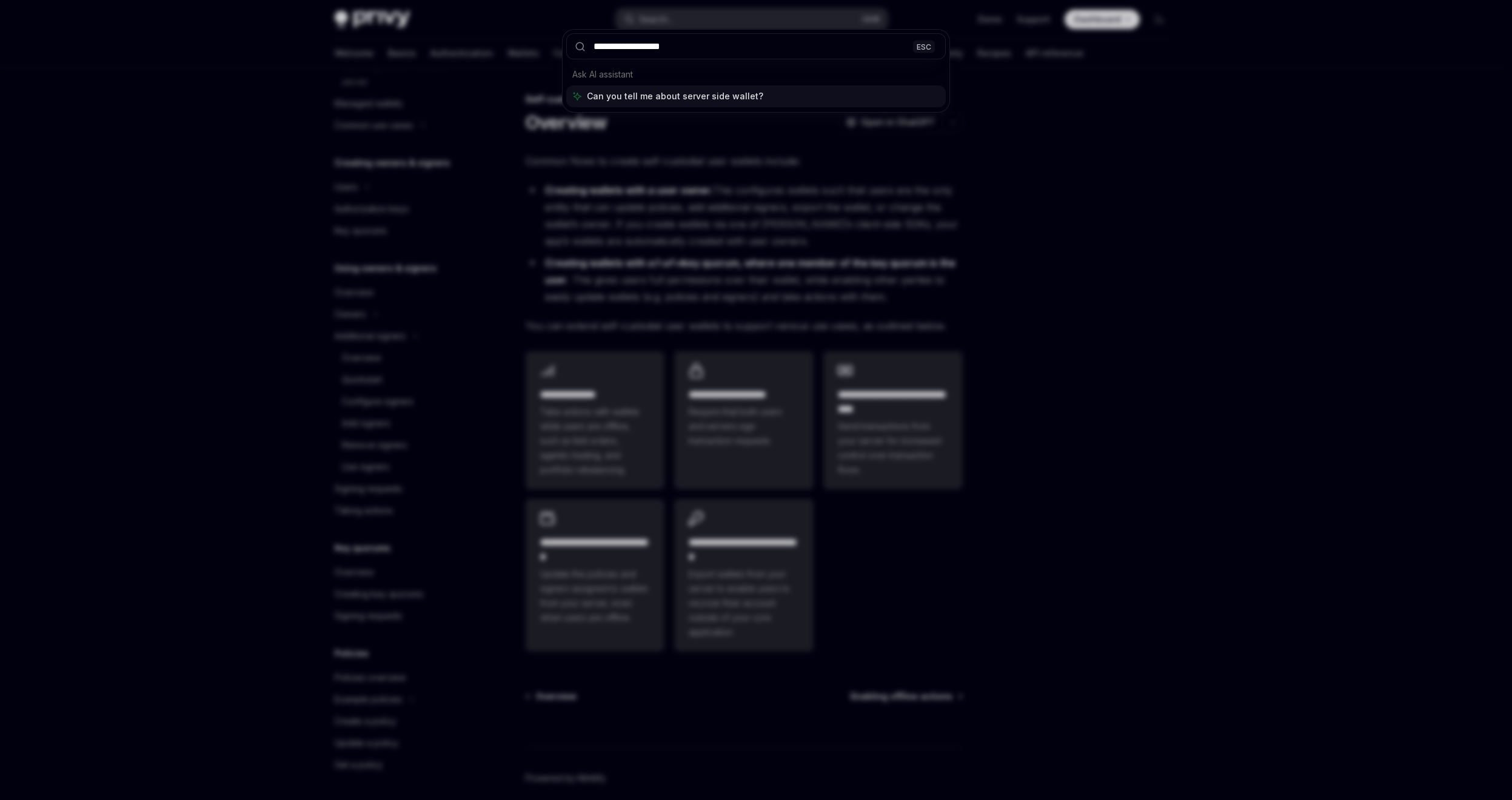
type input "**********"
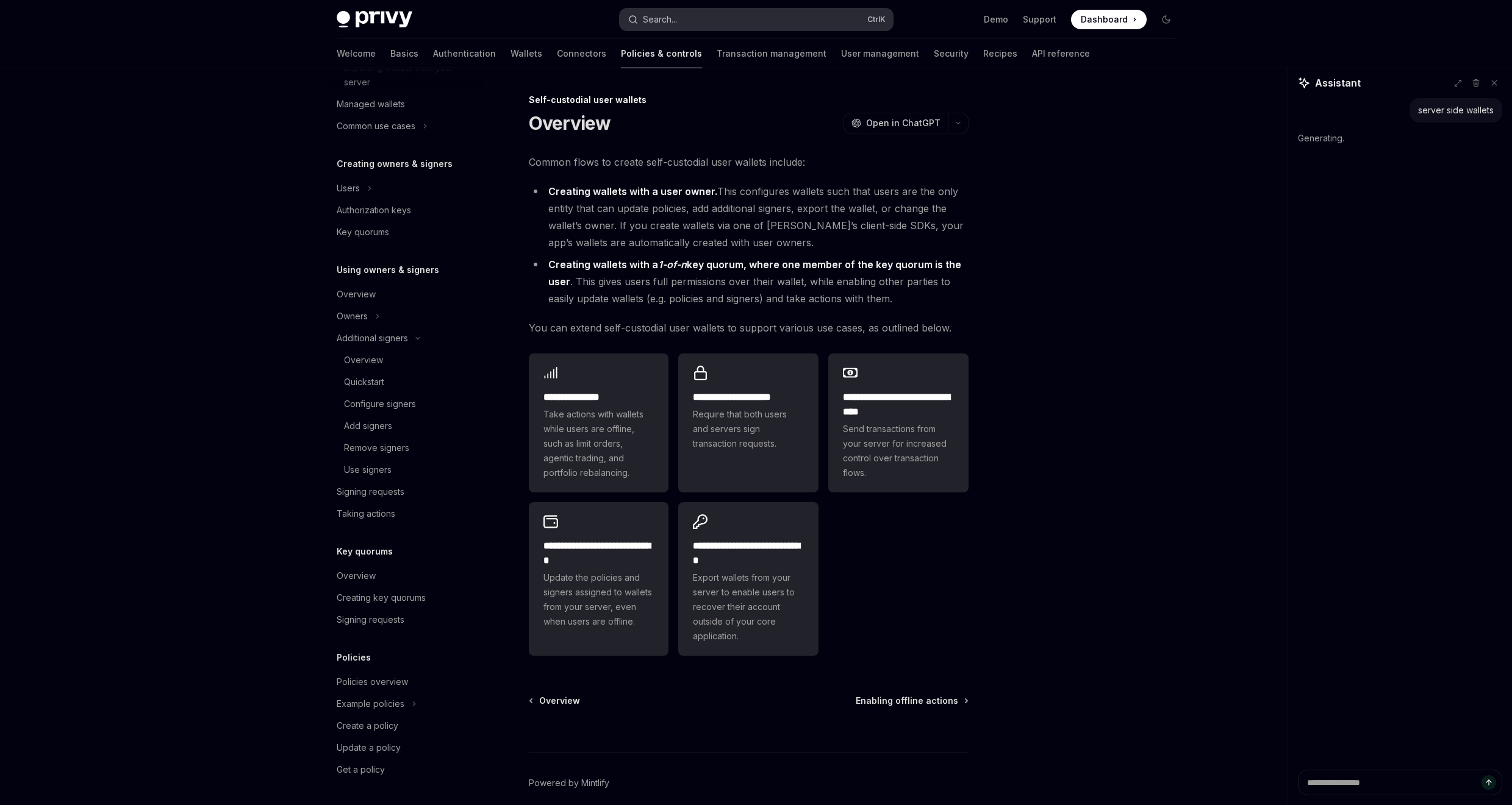
click at [715, 19] on button "Search... Ctrl K" at bounding box center [756, 19] width 273 height 22
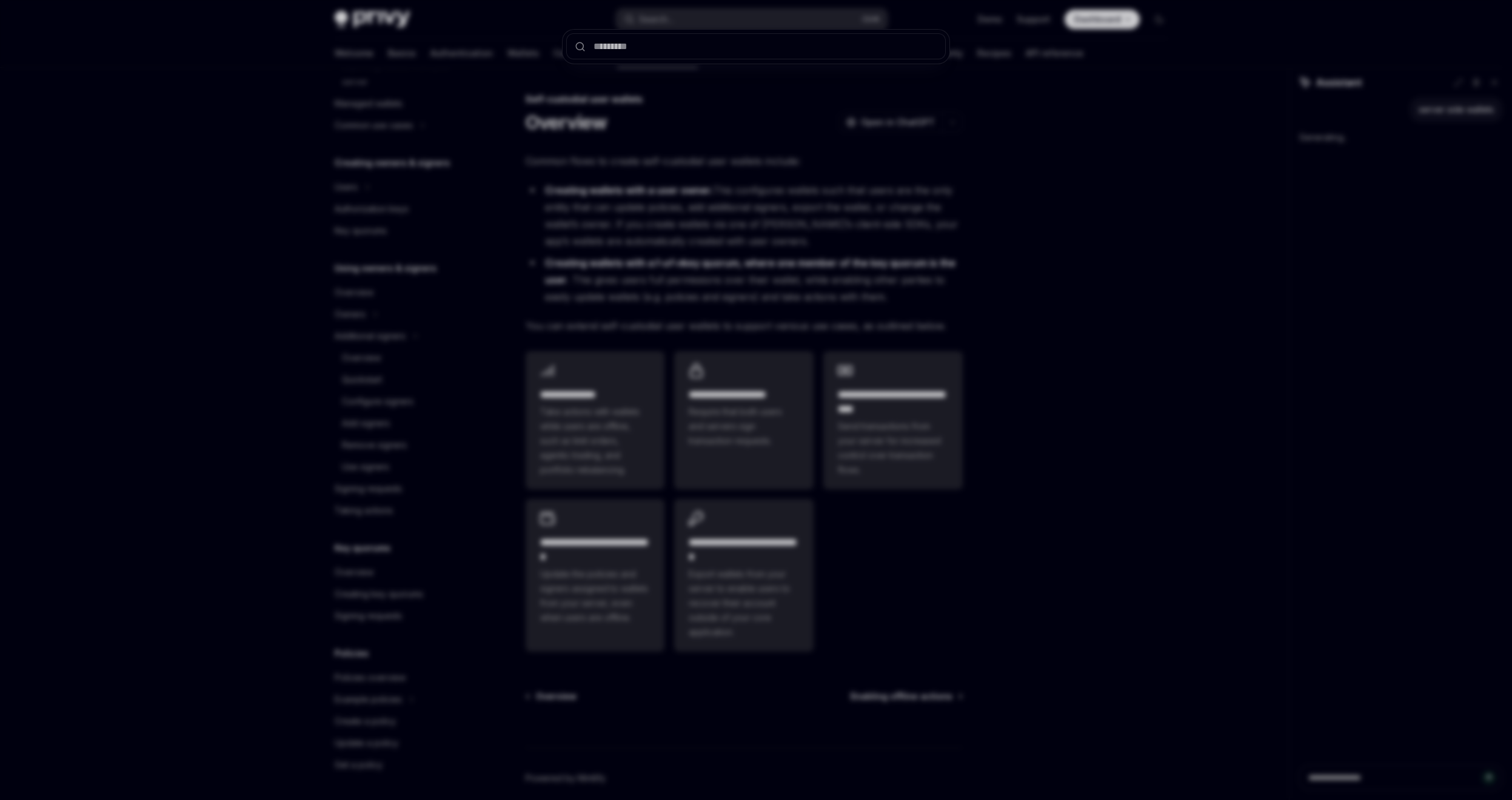
click at [480, 76] on div at bounding box center [756, 400] width 1512 height 800
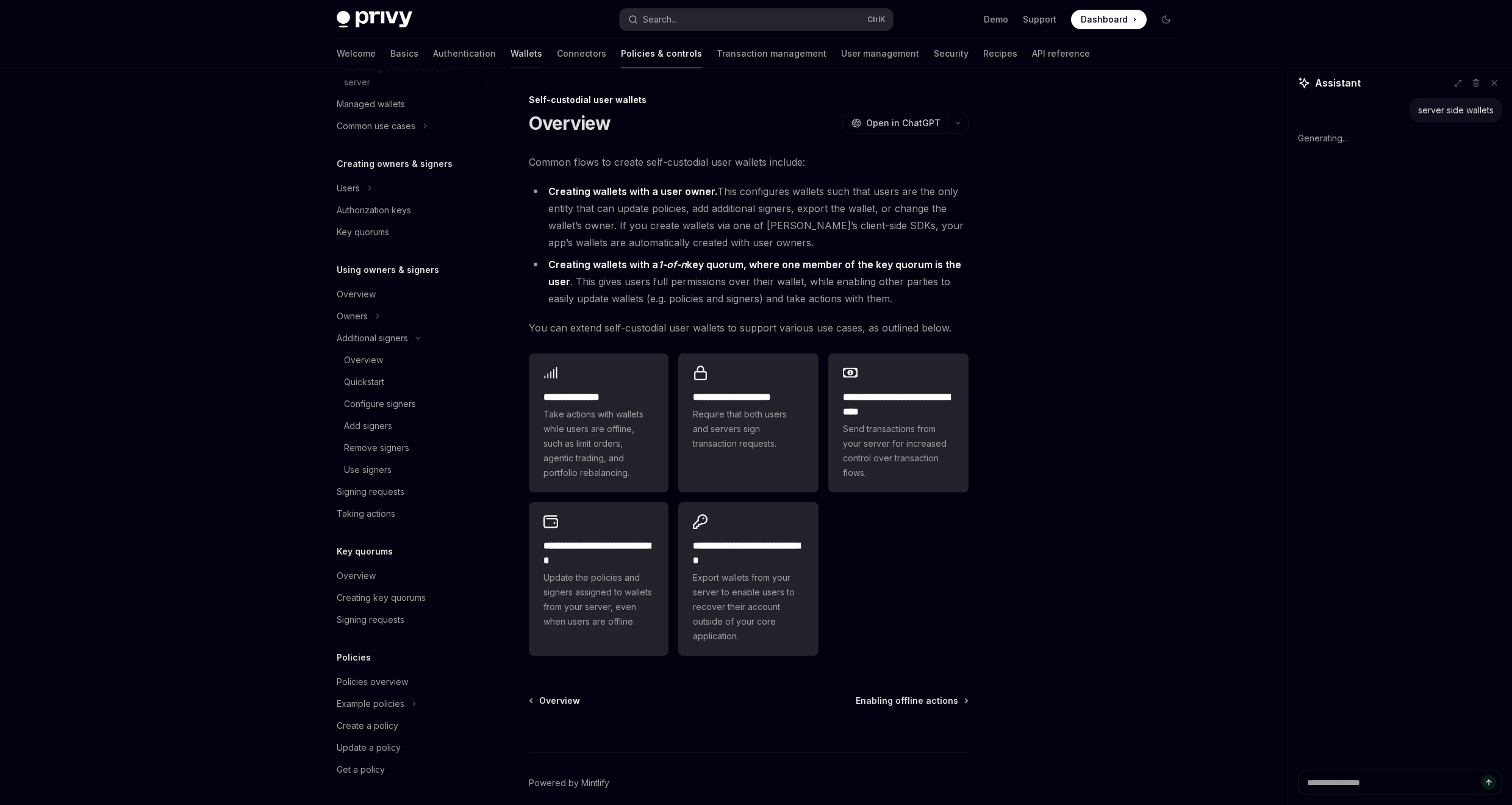
click at [510, 44] on link "Wallets" at bounding box center [526, 54] width 32 height 30
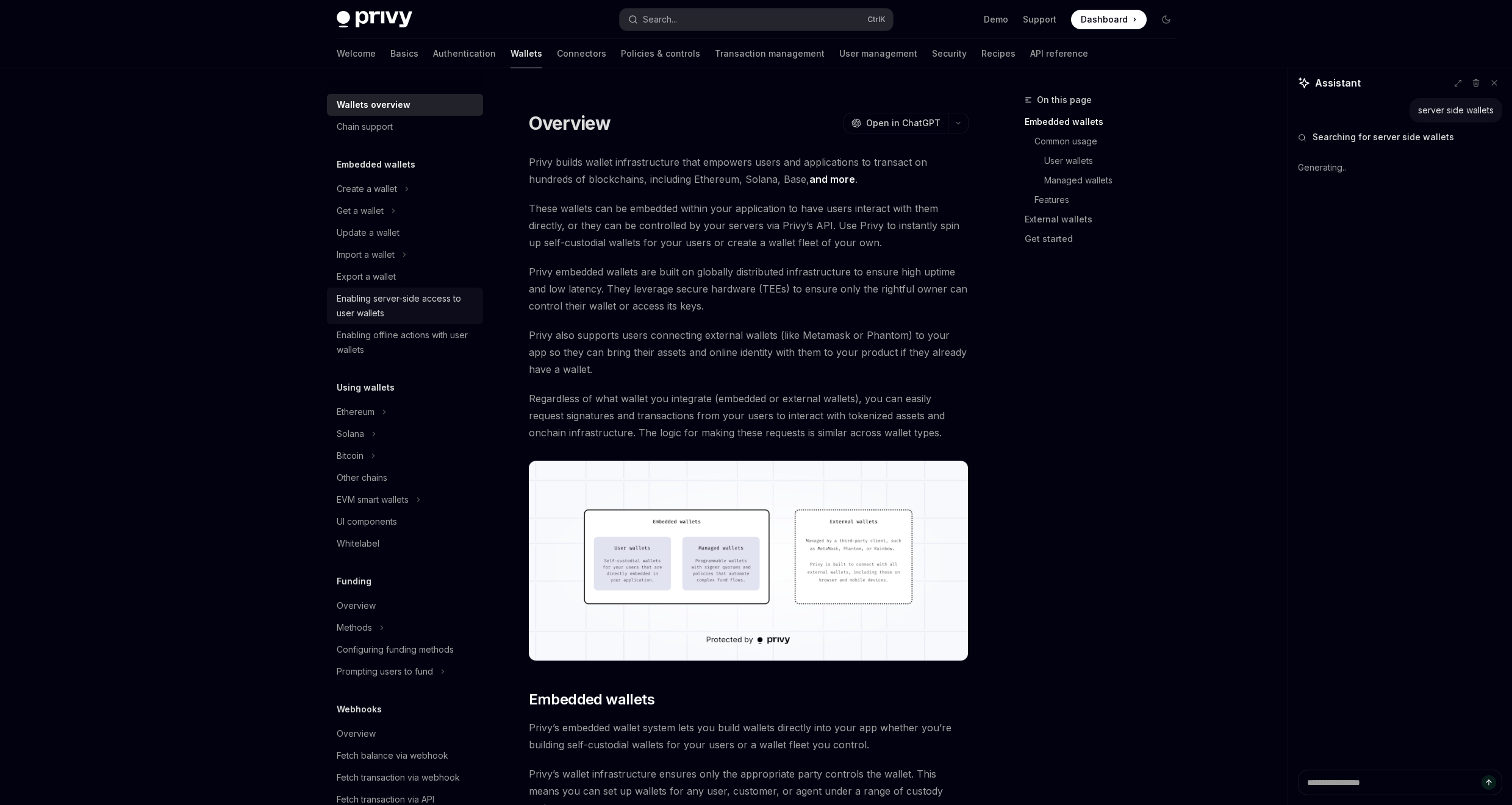
click at [382, 315] on div "Enabling server-side access to user wallets" at bounding box center [406, 306] width 139 height 30
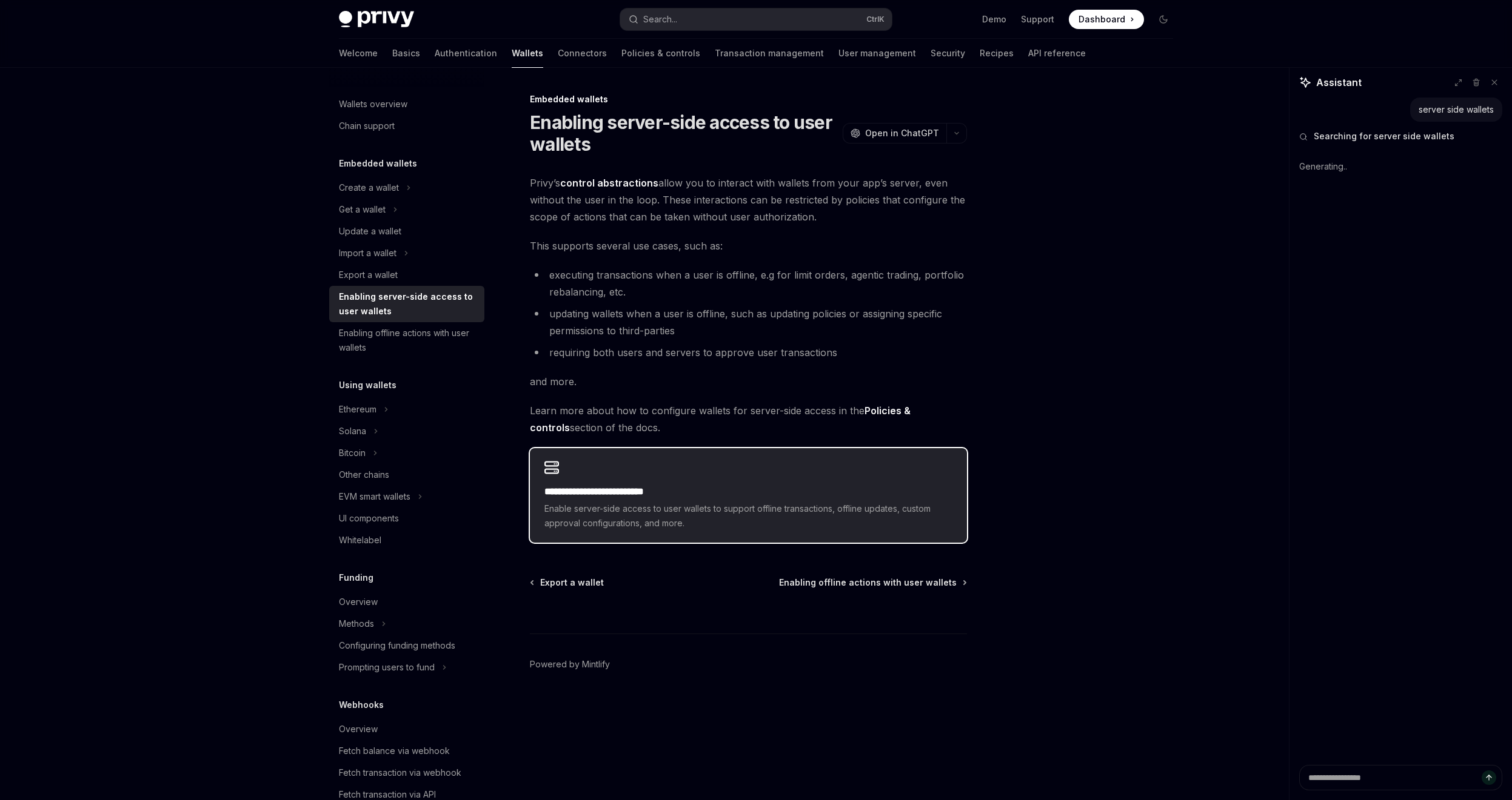
click at [582, 497] on h2 "**********" at bounding box center [748, 492] width 408 height 15
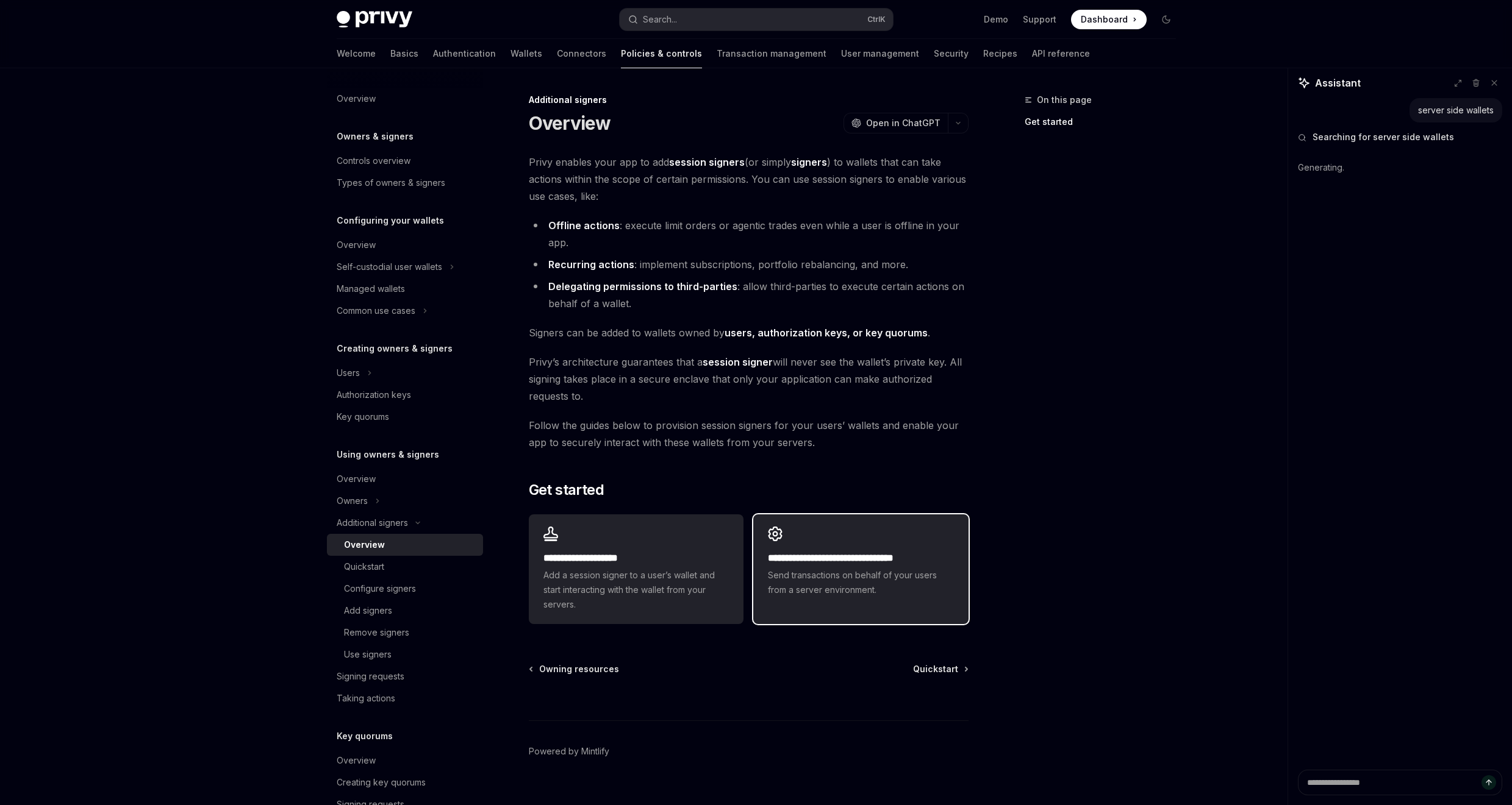
click at [851, 540] on div "**********" at bounding box center [861, 562] width 215 height 95
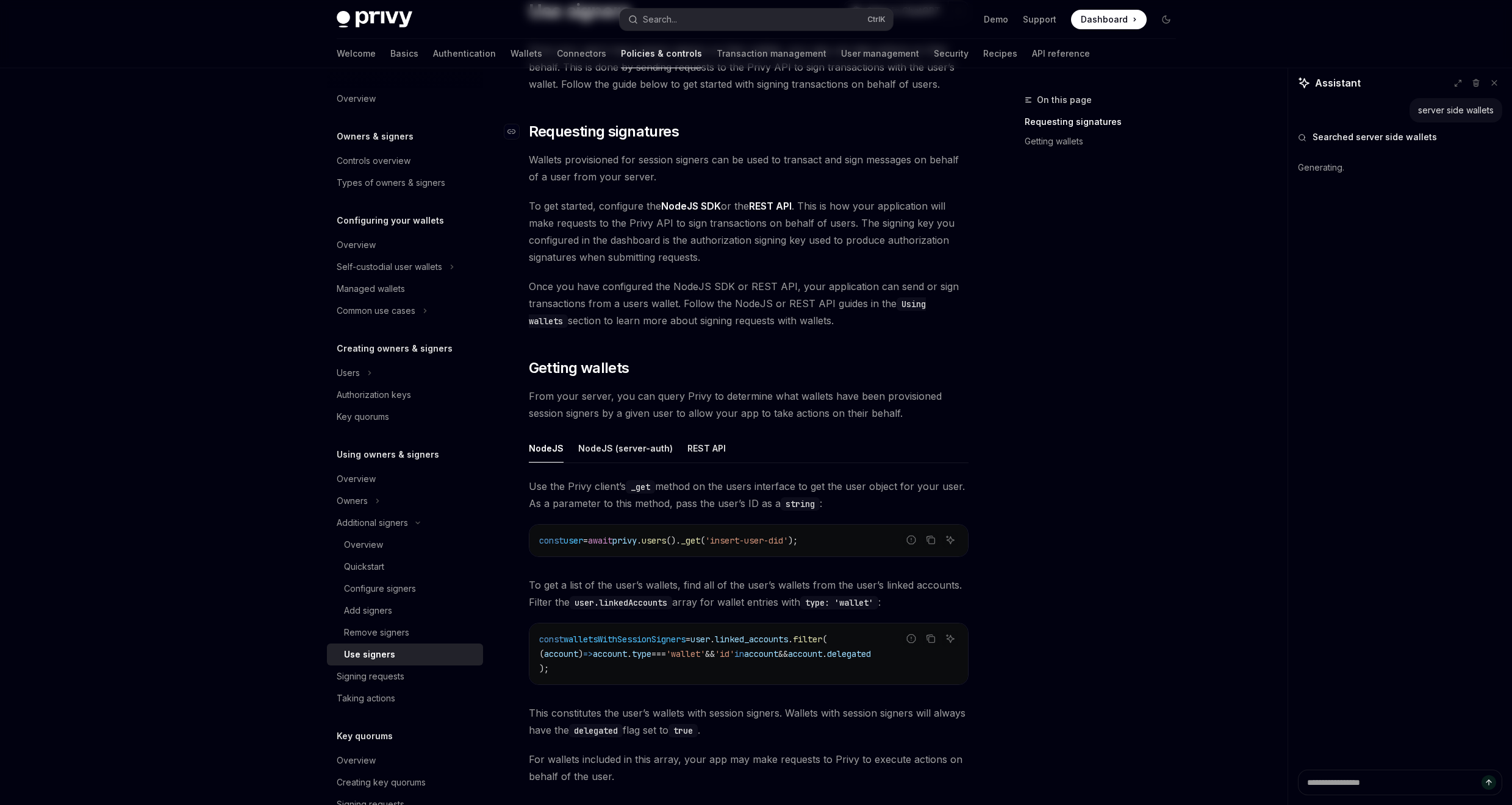
scroll to position [219, 0]
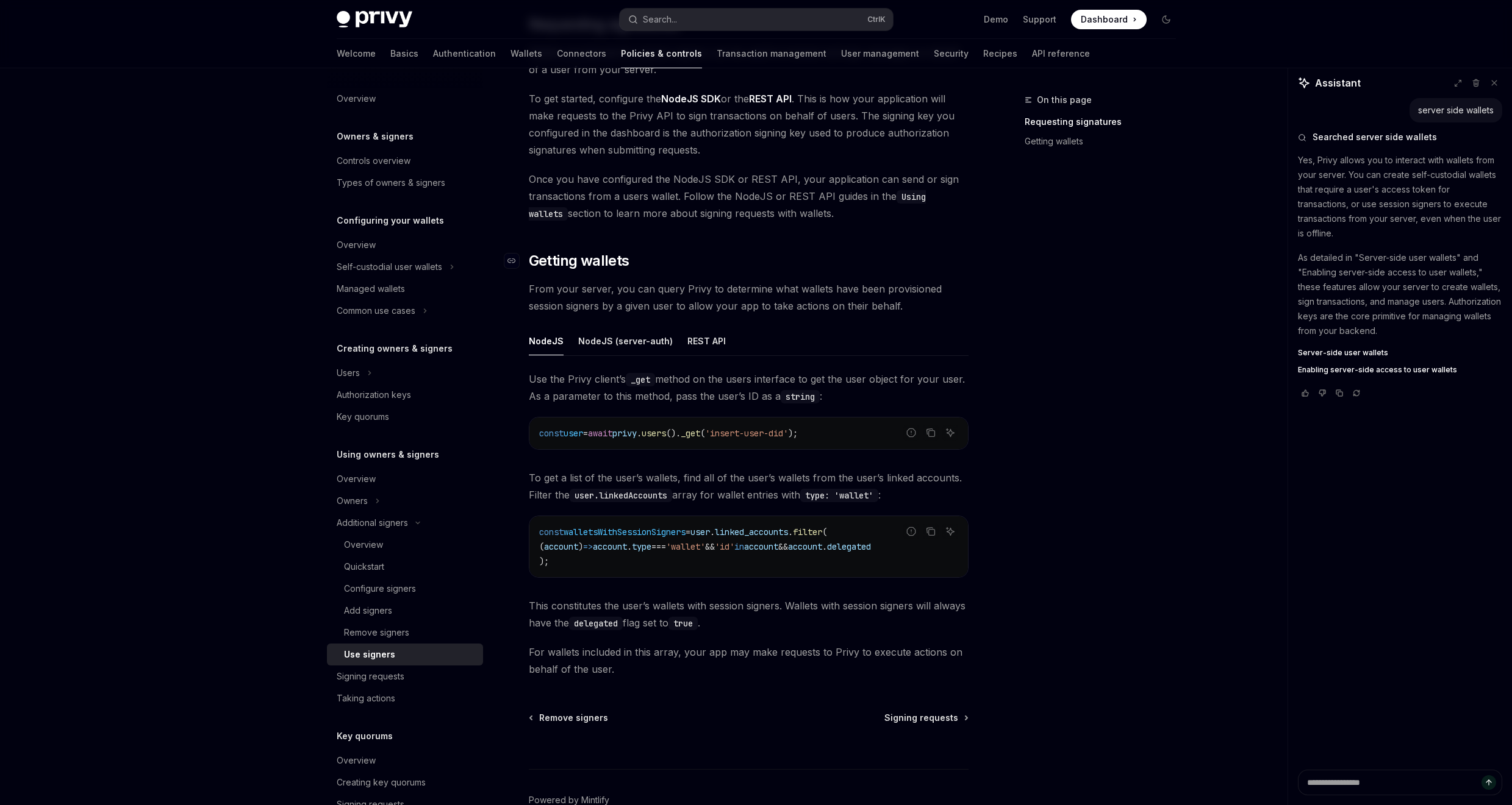
type textarea "*"
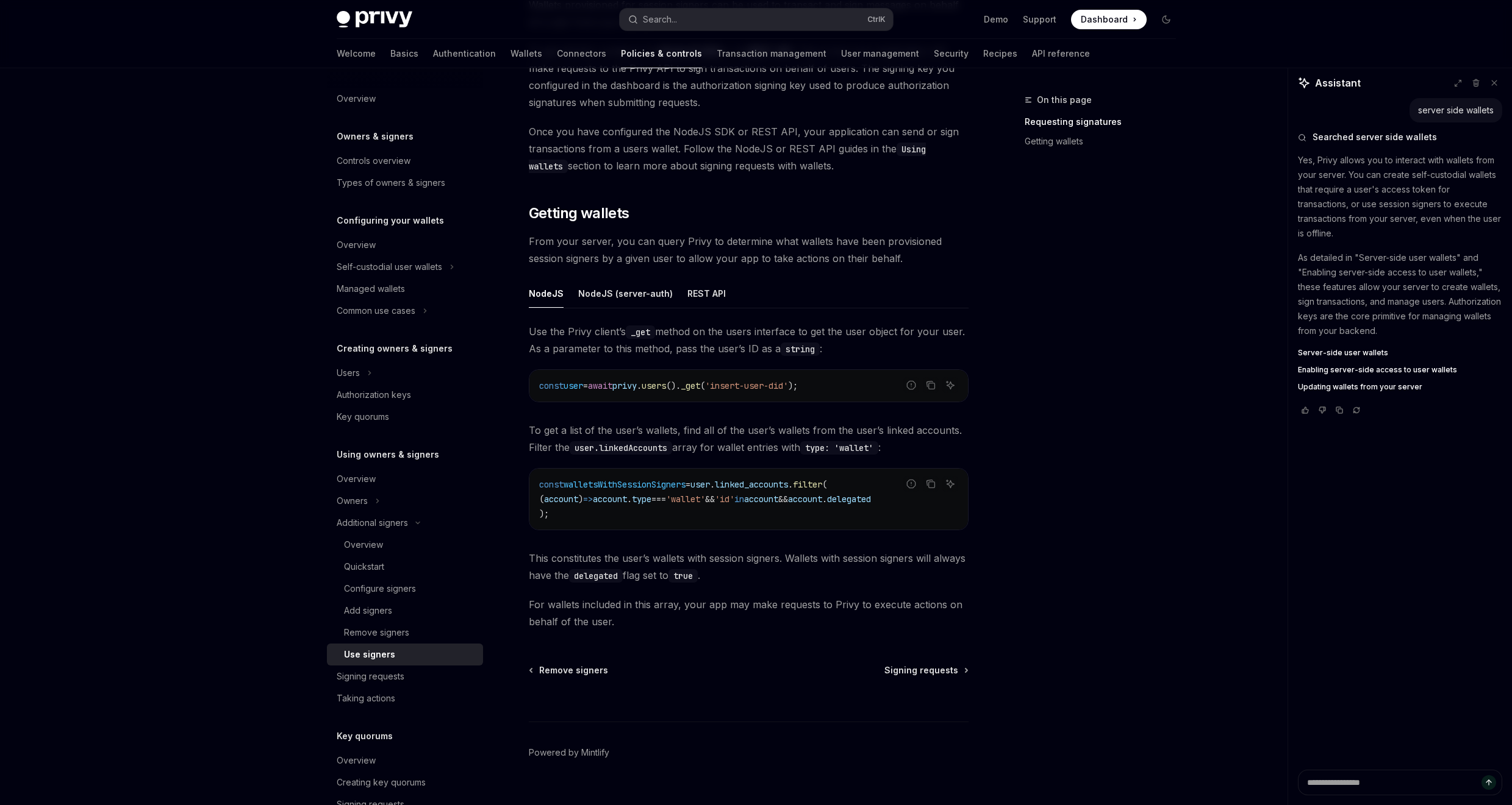
scroll to position [292, 0]
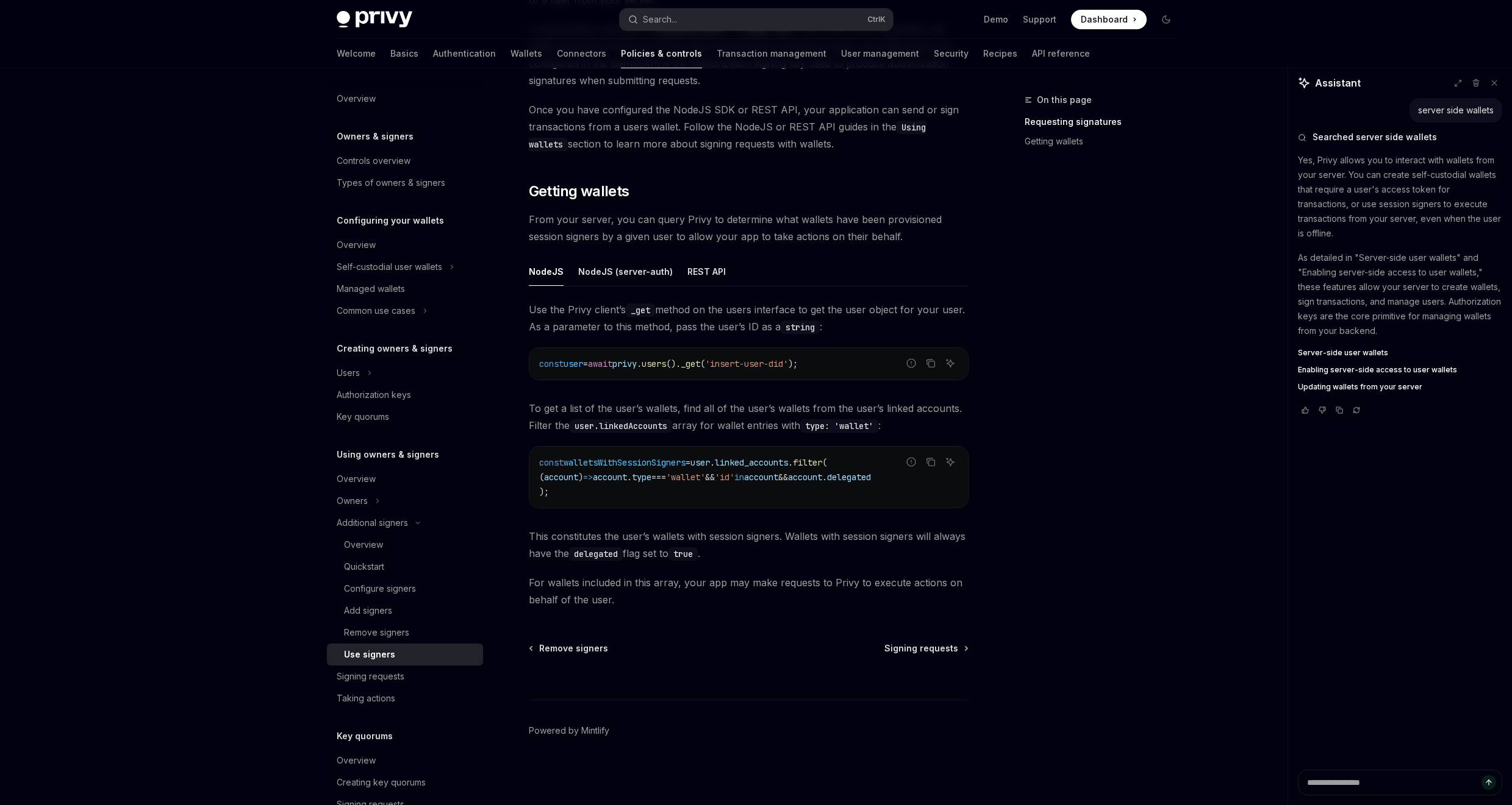
click at [1091, 250] on div "On this page Requesting signatures Getting wallets" at bounding box center [1093, 449] width 185 height 712
click at [135, 197] on div "Privy Docs home page Search... Ctrl K Demo Support Dashboard Dashboard Search..…" at bounding box center [756, 258] width 1512 height 1094
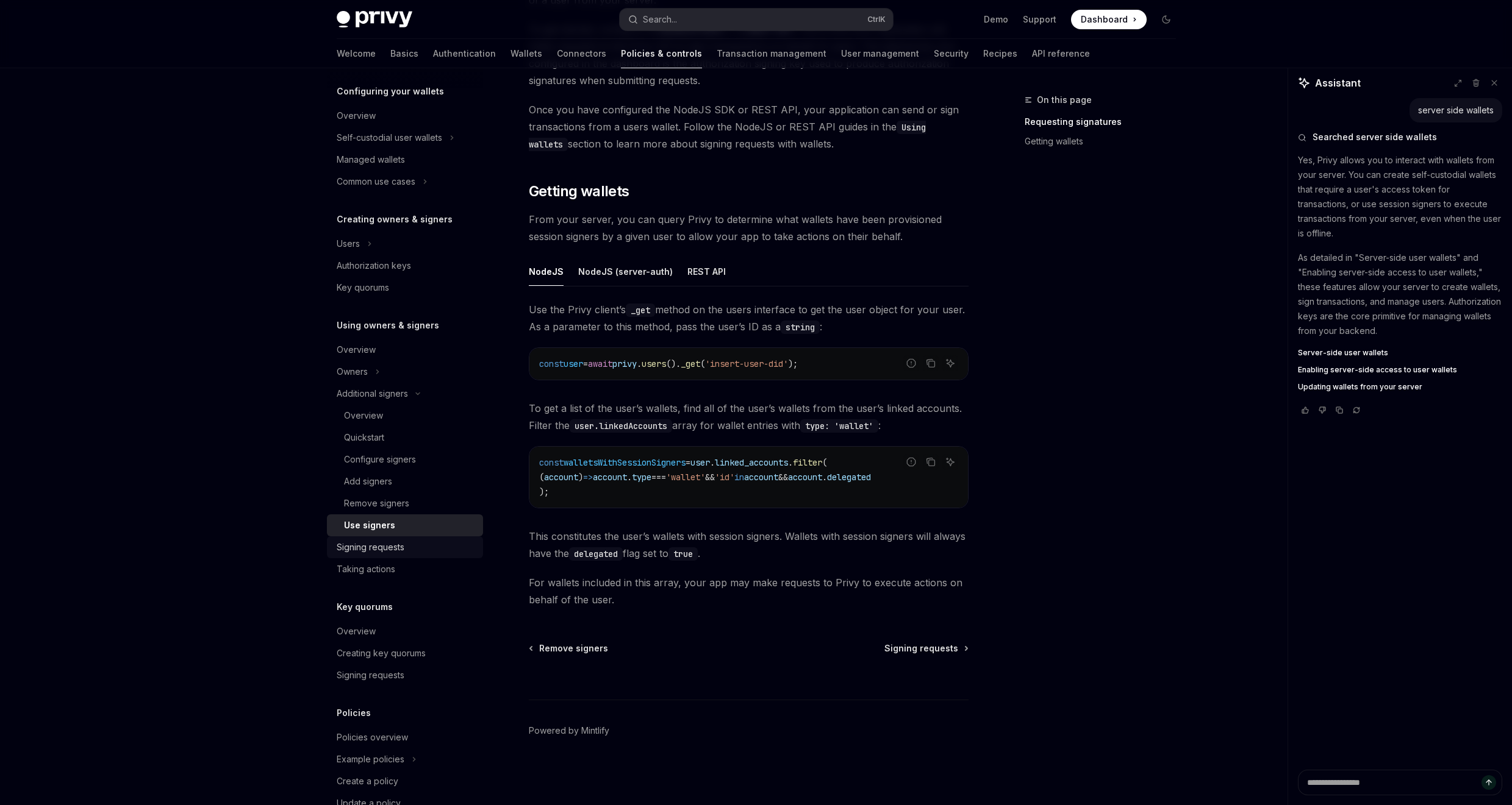
scroll to position [184, 0]
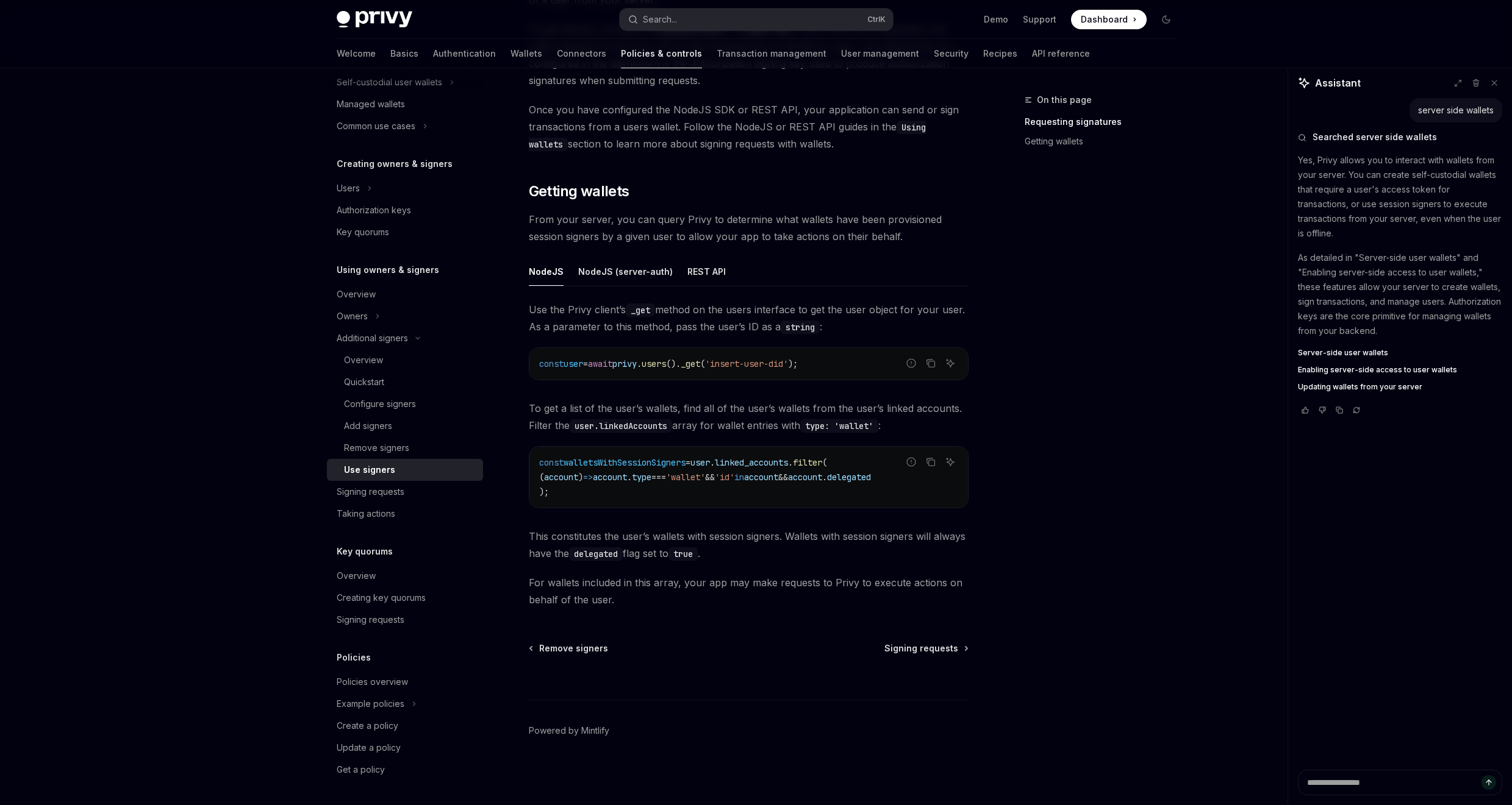
click at [1192, 473] on div "Overview Owners & signers Controls overview Types of owners & signers Configuri…" at bounding box center [756, 292] width 898 height 1026
click at [1184, 471] on div "On this page Requesting signatures Getting wallets" at bounding box center [1093, 449] width 185 height 712
click at [1111, 429] on div "On this page Requesting signatures Getting wallets" at bounding box center [1093, 449] width 185 height 712
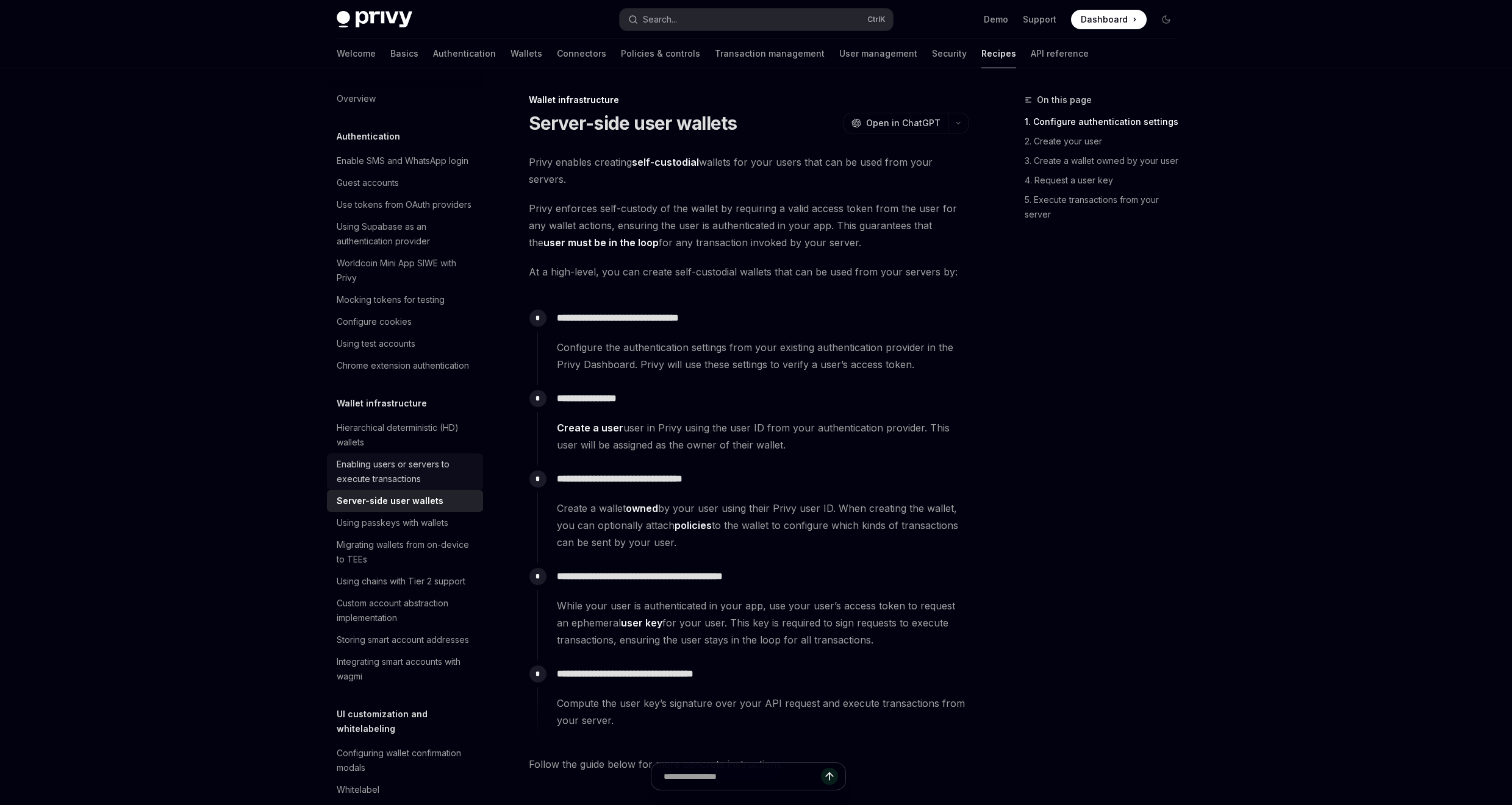
click at [395, 486] on div "Enabling users or servers to execute transactions" at bounding box center [406, 472] width 139 height 30
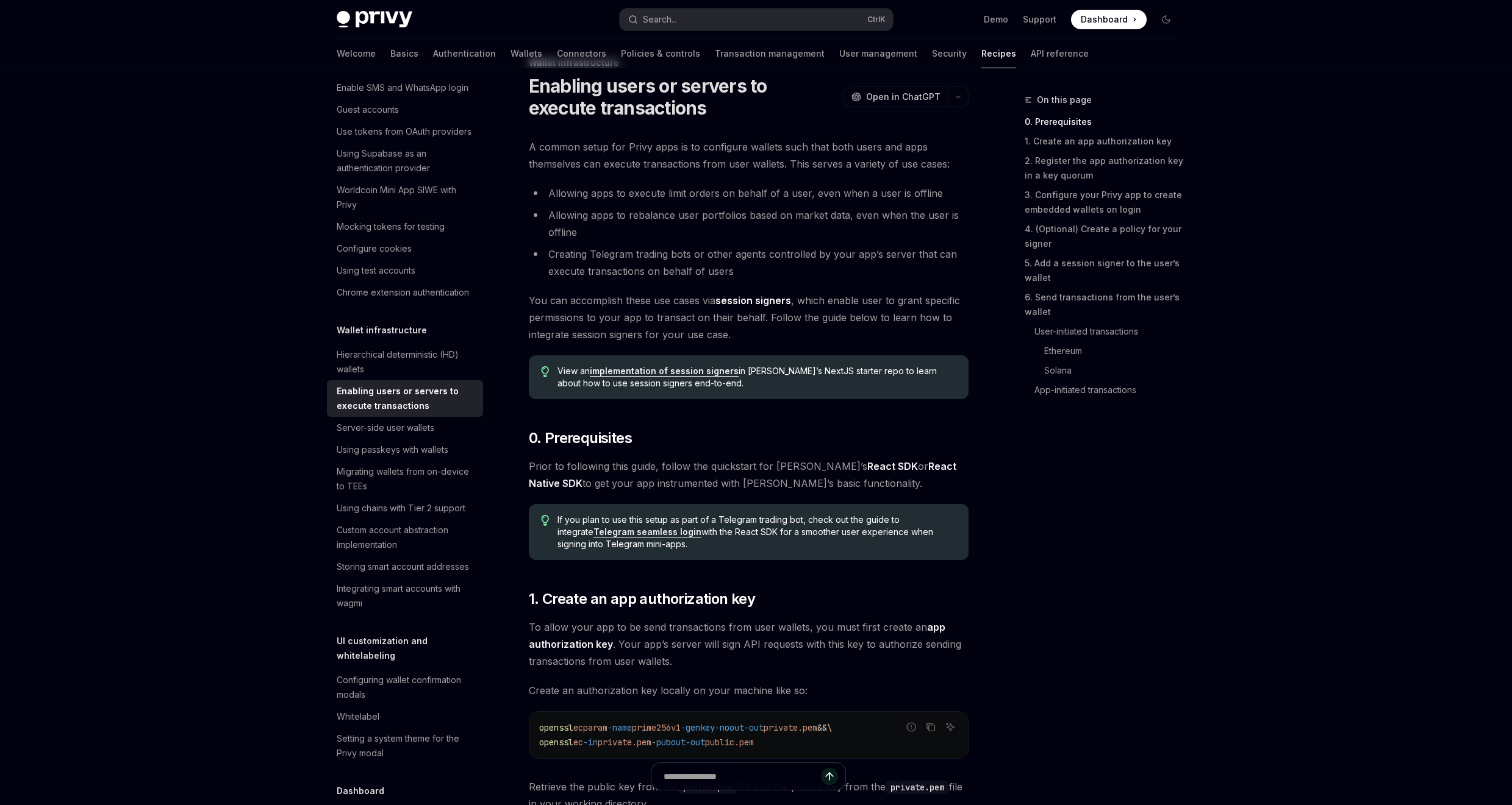
scroll to position [73, 0]
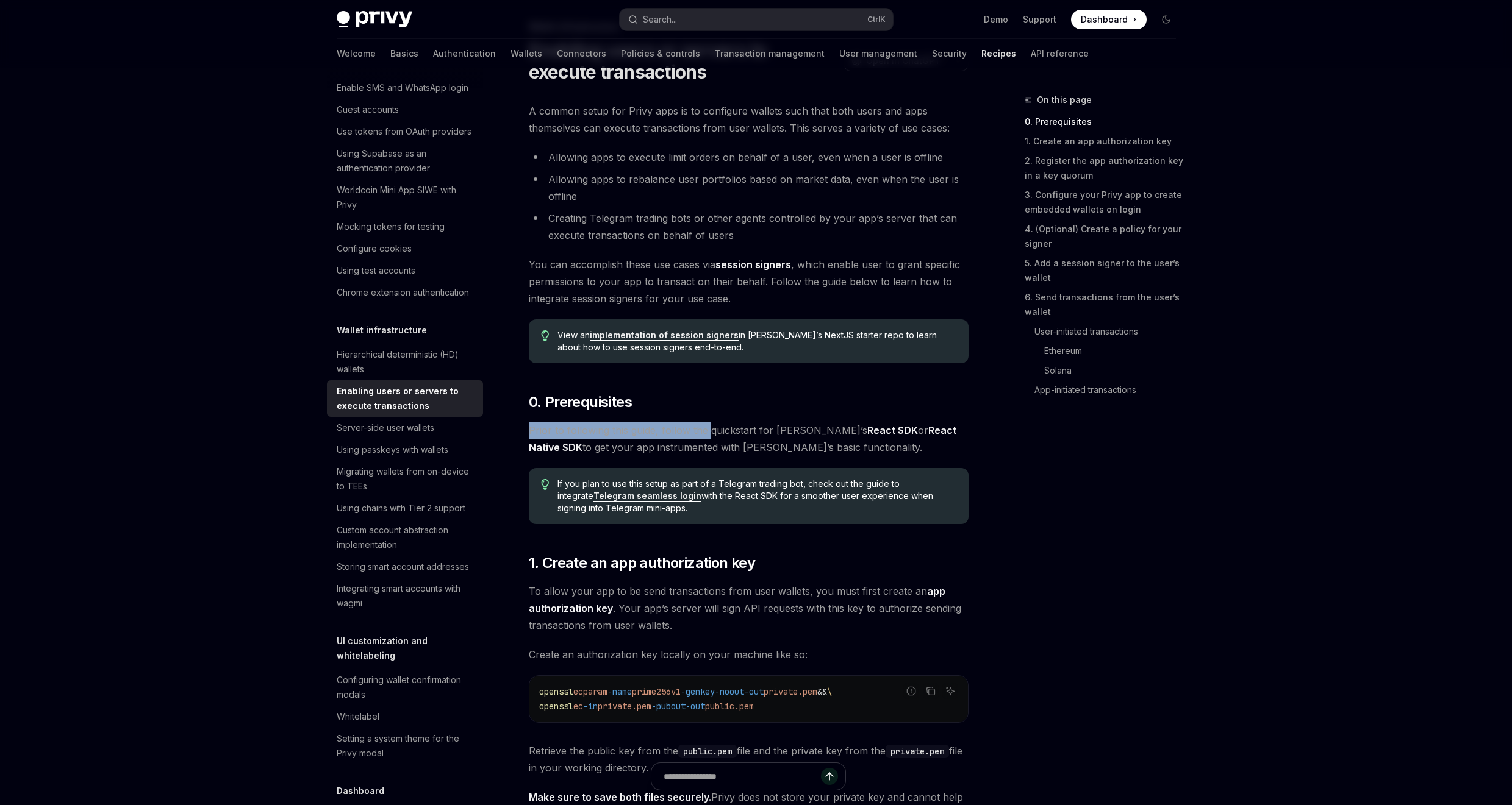
drag, startPoint x: 602, startPoint y: 421, endPoint x: 735, endPoint y: 440, distance: 134.4
click at [771, 444] on span "Prior to following this guide, follow the quickstart for Privy’s React SDK or R…" at bounding box center [748, 439] width 440 height 34
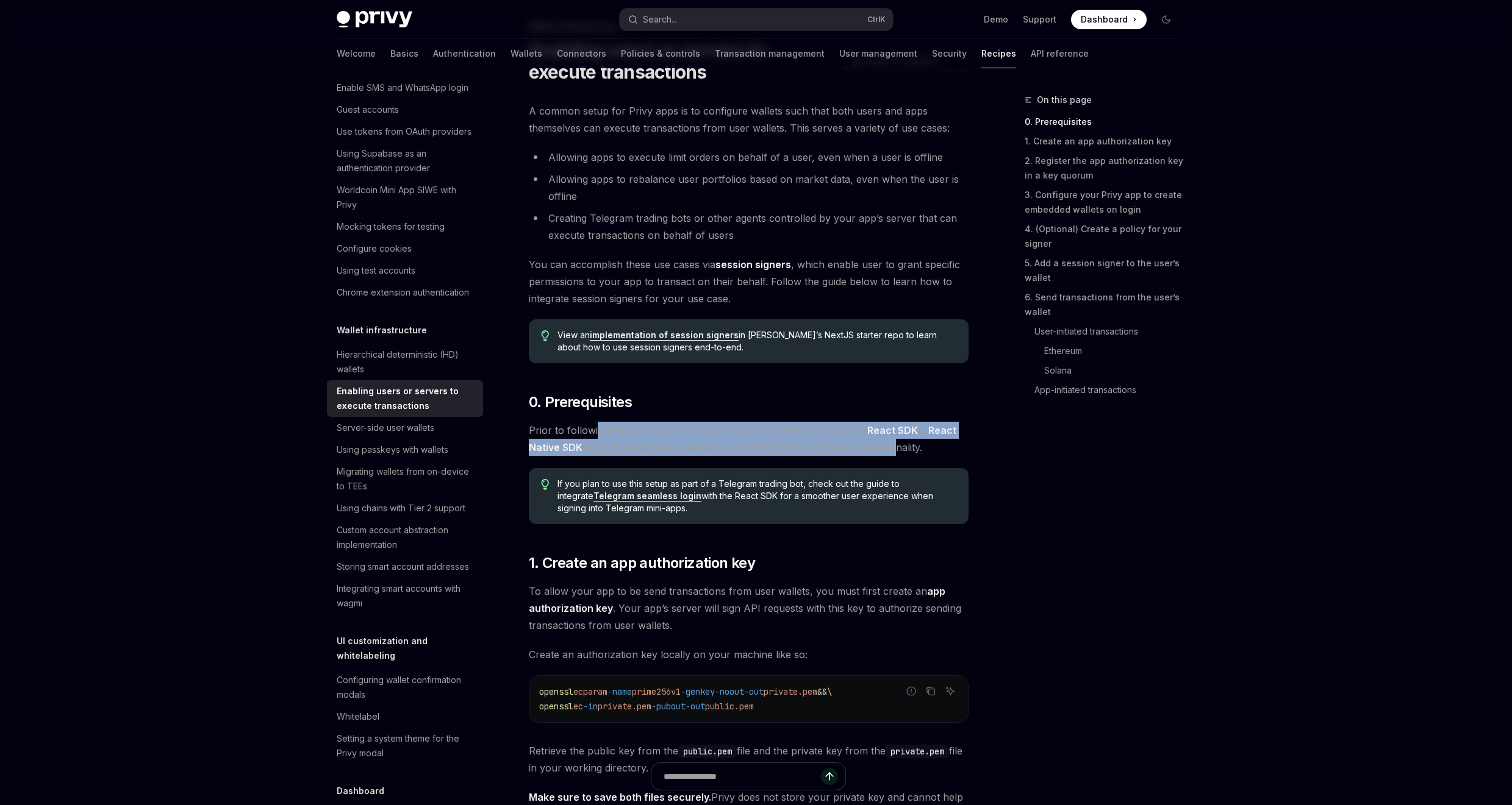
drag, startPoint x: 844, startPoint y: 449, endPoint x: 594, endPoint y: 430, distance: 250.7
click at [594, 430] on span "Prior to following this guide, follow the quickstart for Privy’s React SDK or R…" at bounding box center [748, 439] width 440 height 34
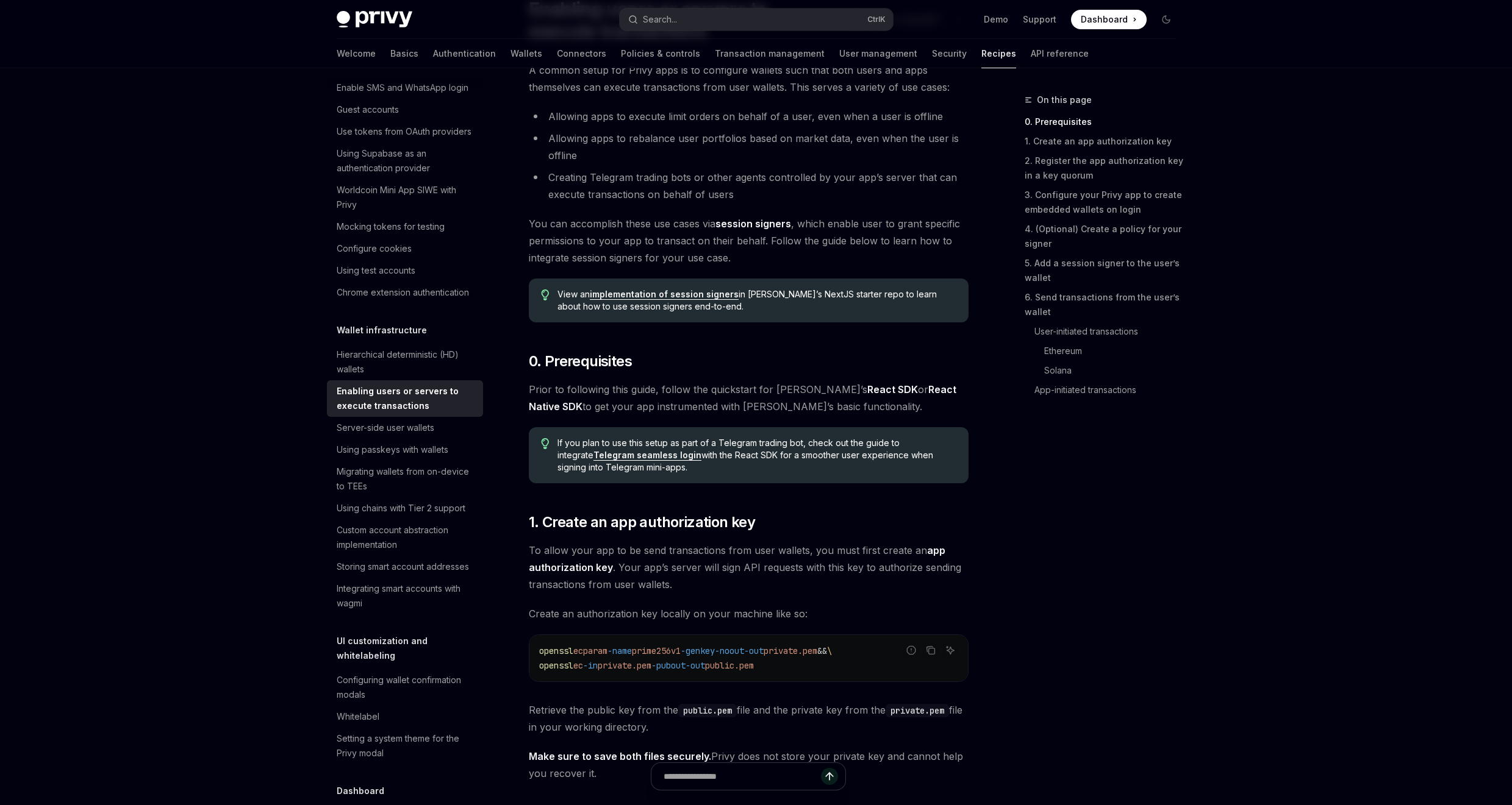
scroll to position [146, 0]
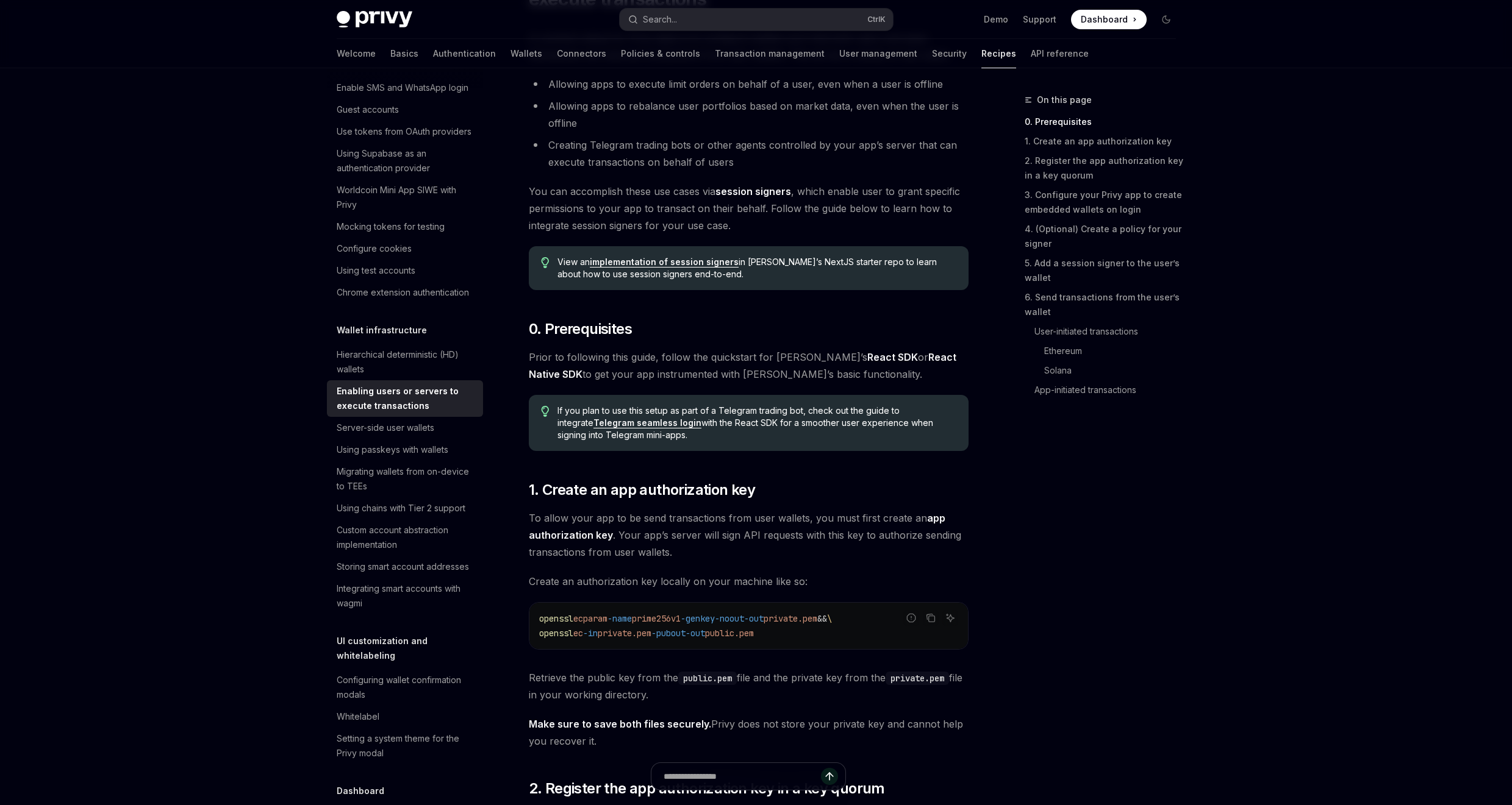
click at [844, 376] on span "Prior to following this guide, follow the quickstart for Privy’s React SDK or R…" at bounding box center [748, 366] width 440 height 34
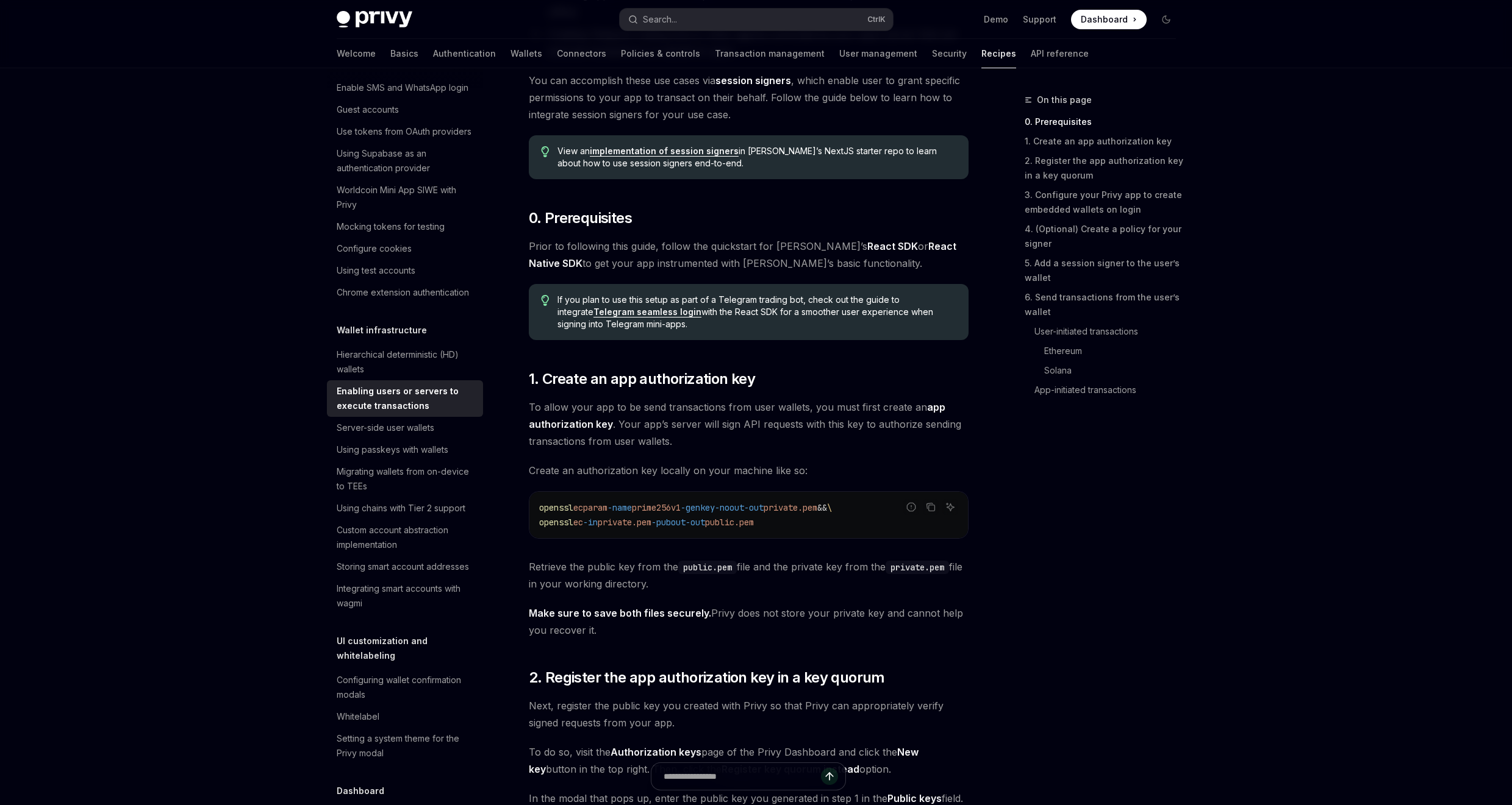
scroll to position [292, 0]
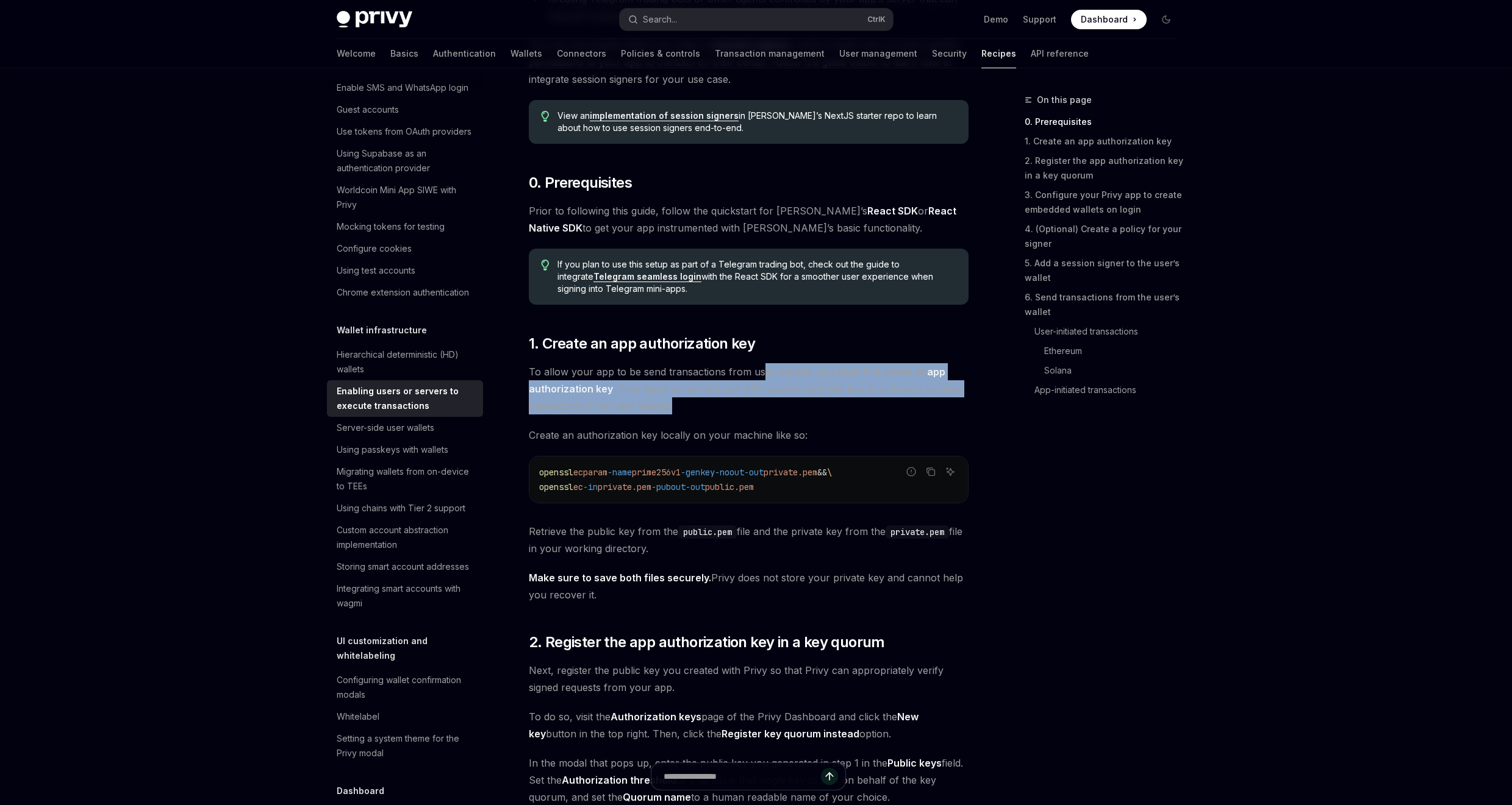
drag, startPoint x: 756, startPoint y: 372, endPoint x: 813, endPoint y: 406, distance: 66.4
click at [791, 401] on span "To allow your app to be send transactions from user wallets, you must first cre…" at bounding box center [748, 389] width 440 height 51
click at [873, 408] on span "To allow your app to be send transactions from user wallets, you must first cre…" at bounding box center [748, 389] width 440 height 51
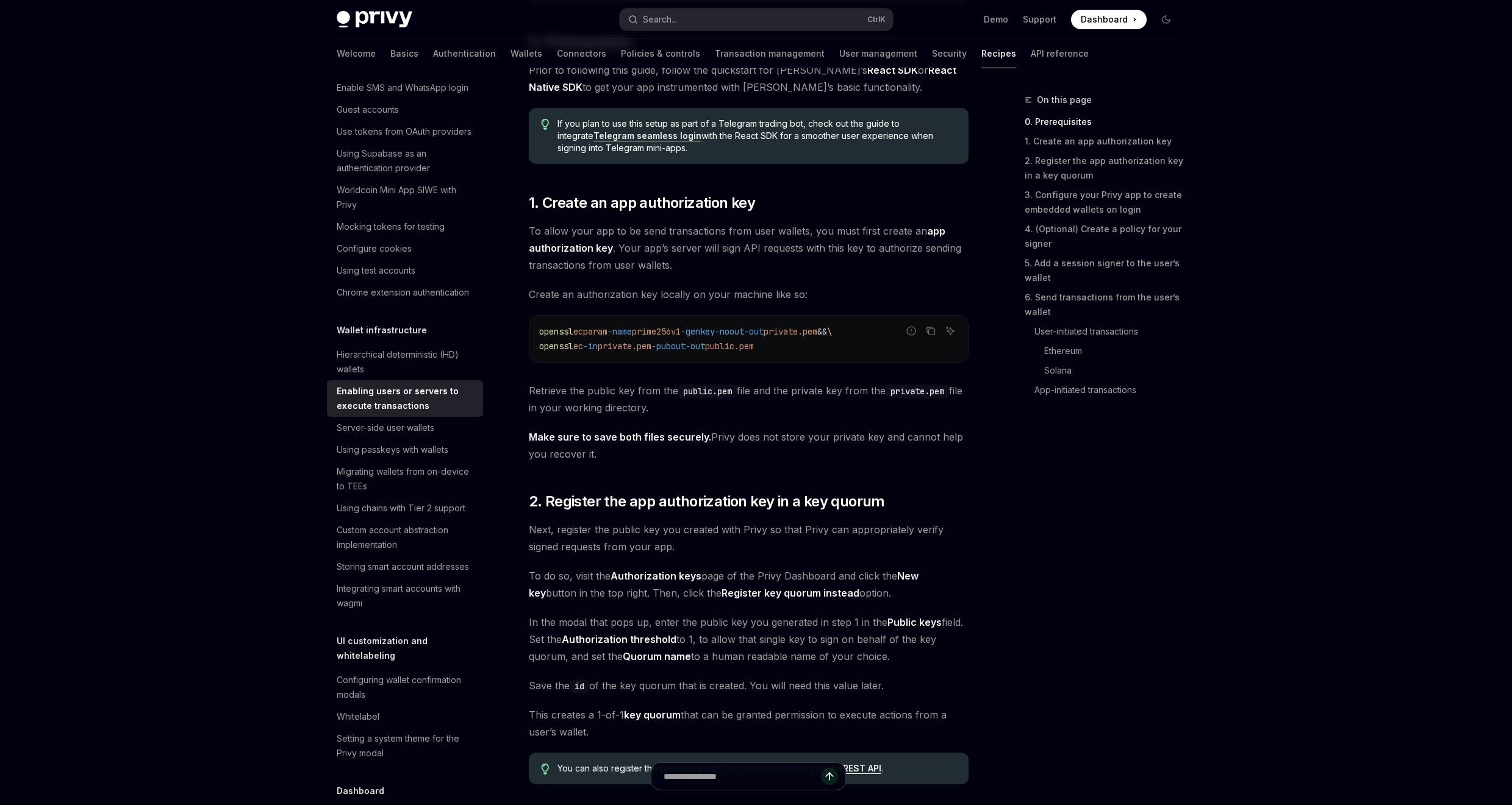
scroll to position [439, 0]
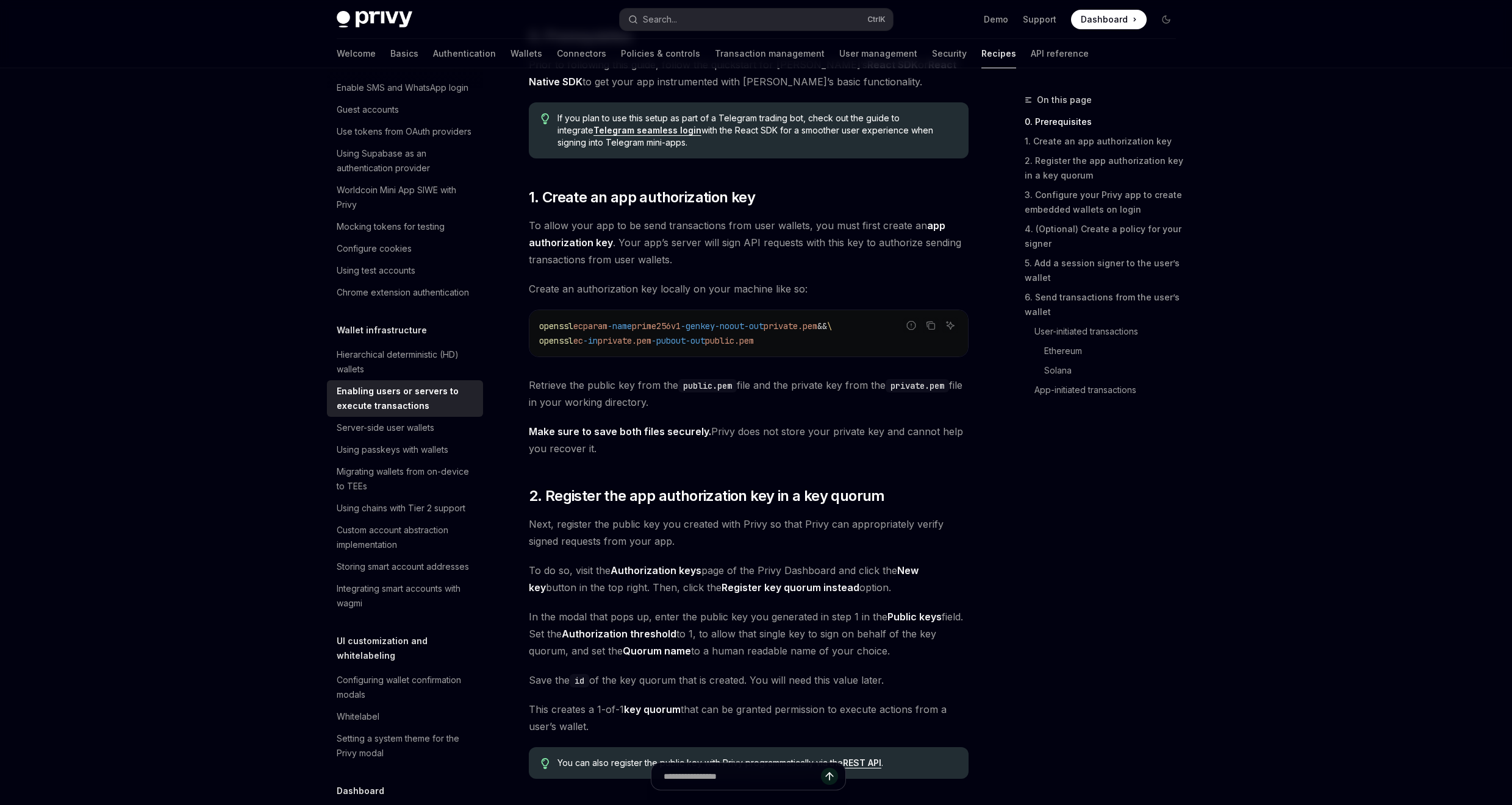
drag, startPoint x: 585, startPoint y: 424, endPoint x: 638, endPoint y: 447, distance: 57.8
click at [679, 457] on span "Make sure to save both files securely. Privy does not store your private key an…" at bounding box center [748, 440] width 440 height 34
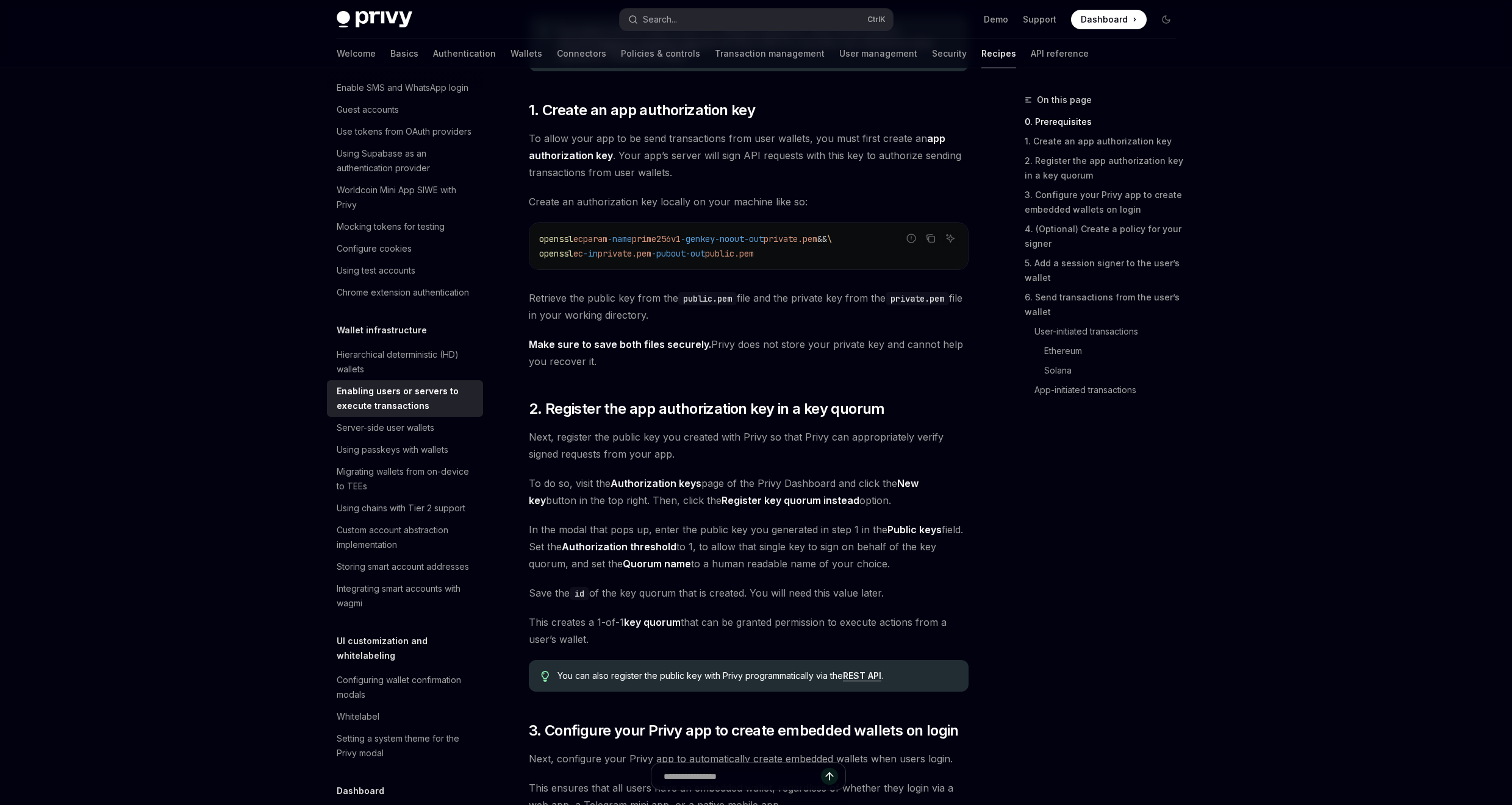
scroll to position [585, 0]
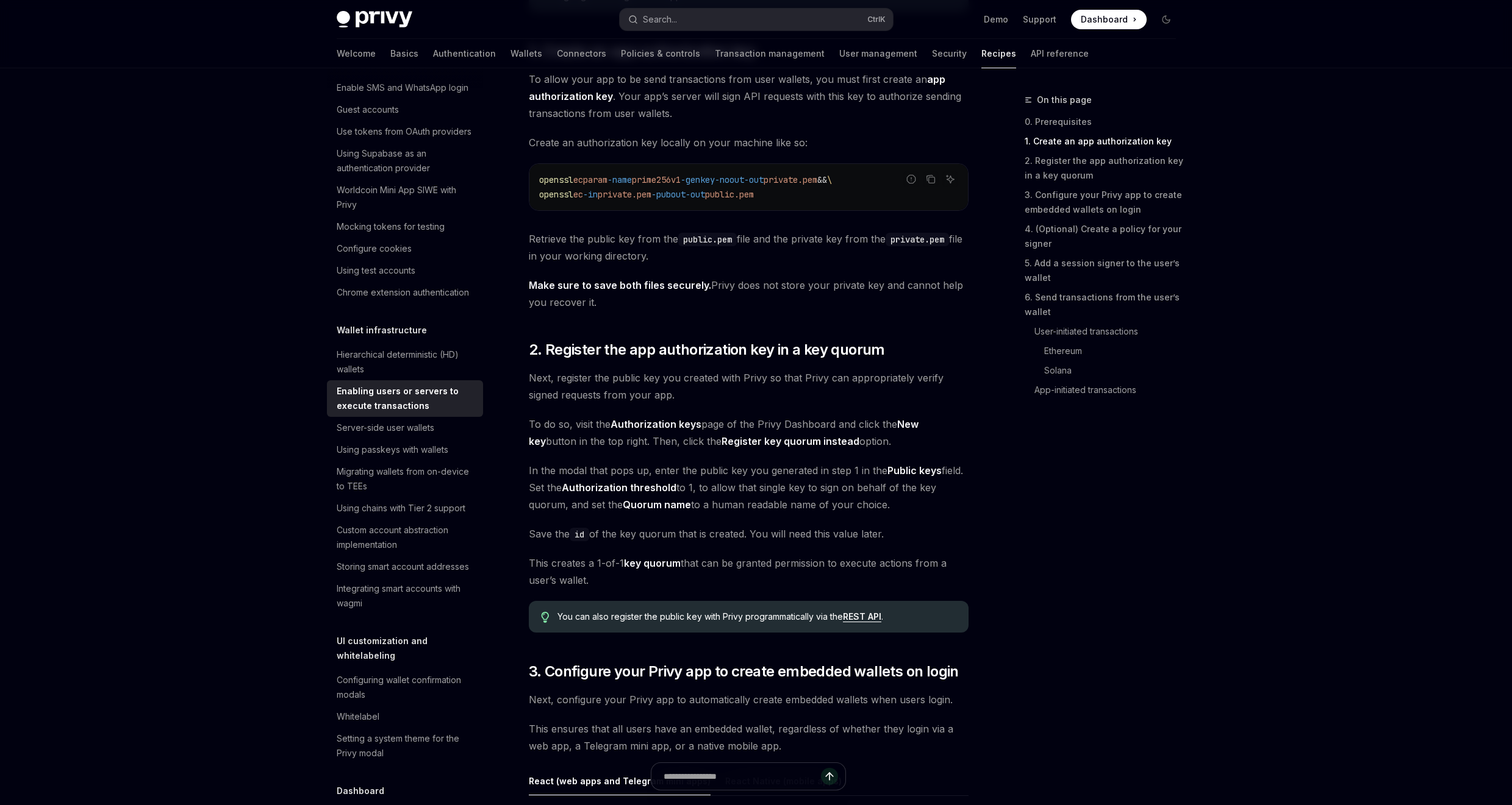
drag, startPoint x: 844, startPoint y: 403, endPoint x: 1030, endPoint y: 462, distance: 195.1
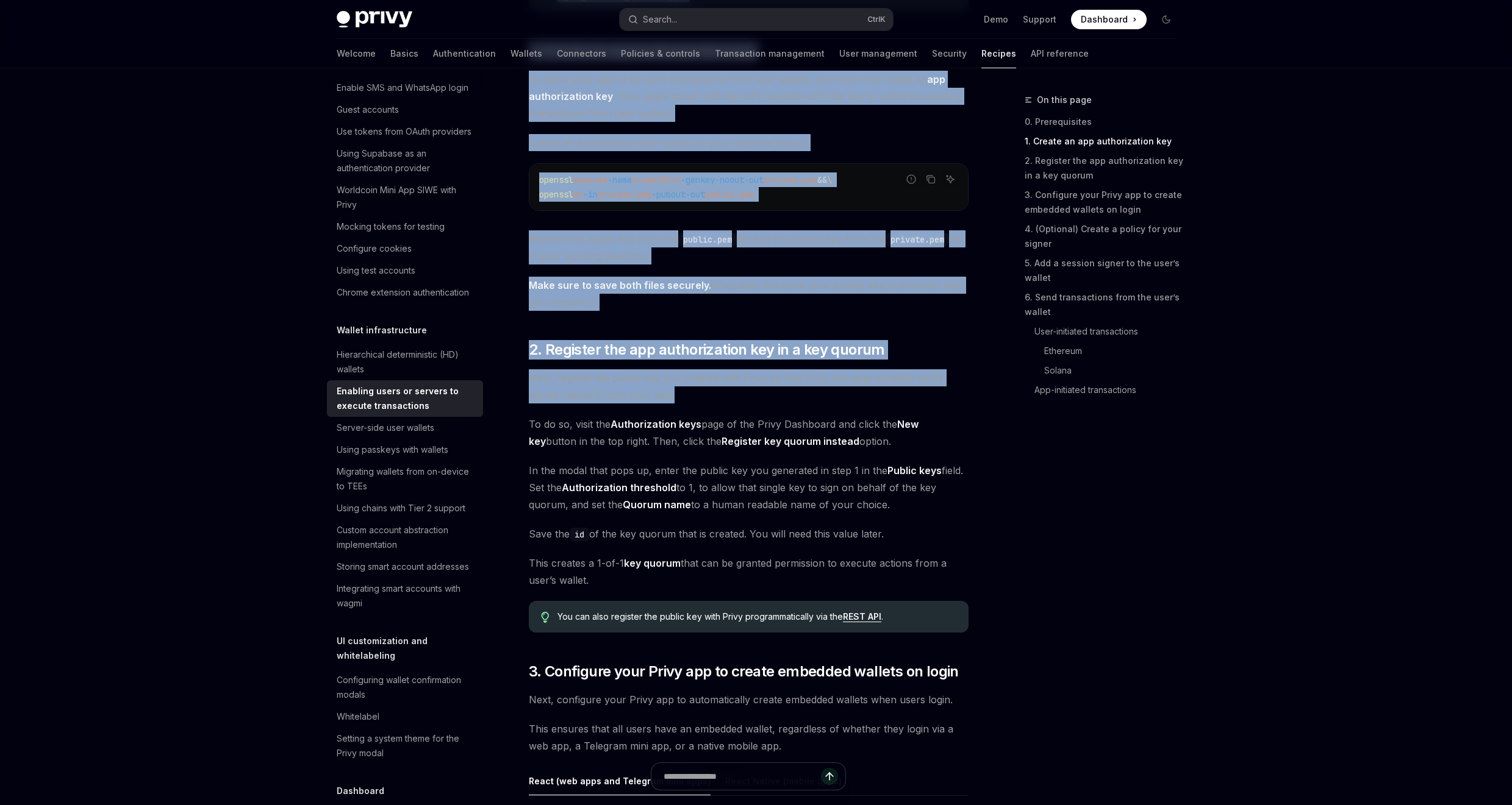
click at [1184, 477] on div "On this page 0. Prerequisites 1. Create an app authorization key 2. Register th…" at bounding box center [1093, 449] width 185 height 712
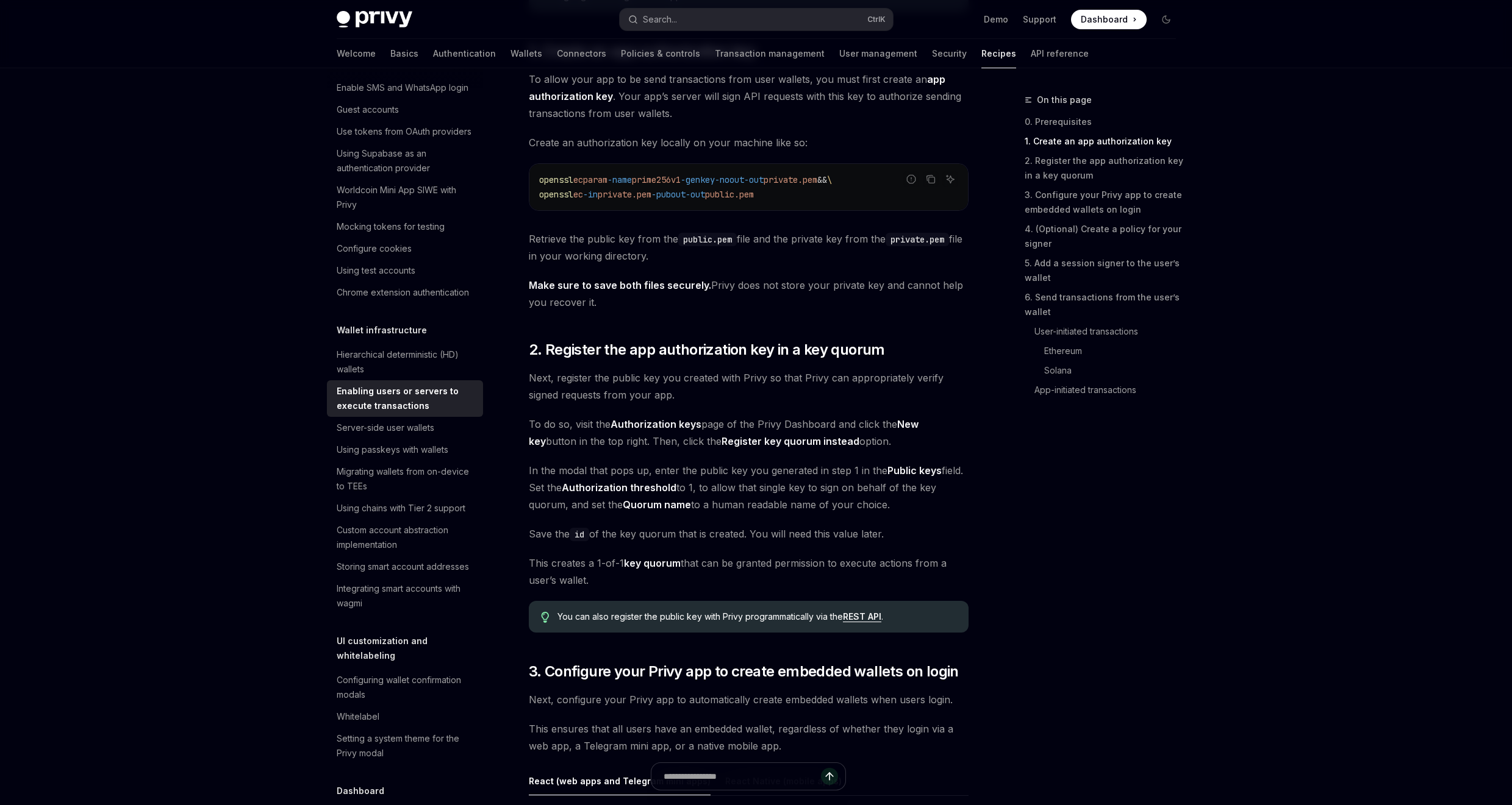
click at [1115, 446] on div "On this page 0. Prerequisites 1. Create an app authorization key 2. Register th…" at bounding box center [1093, 449] width 185 height 712
click at [1070, 458] on div "On this page 0. Prerequisites 1. Create an app authorization key 2. Register th…" at bounding box center [1093, 449] width 185 height 712
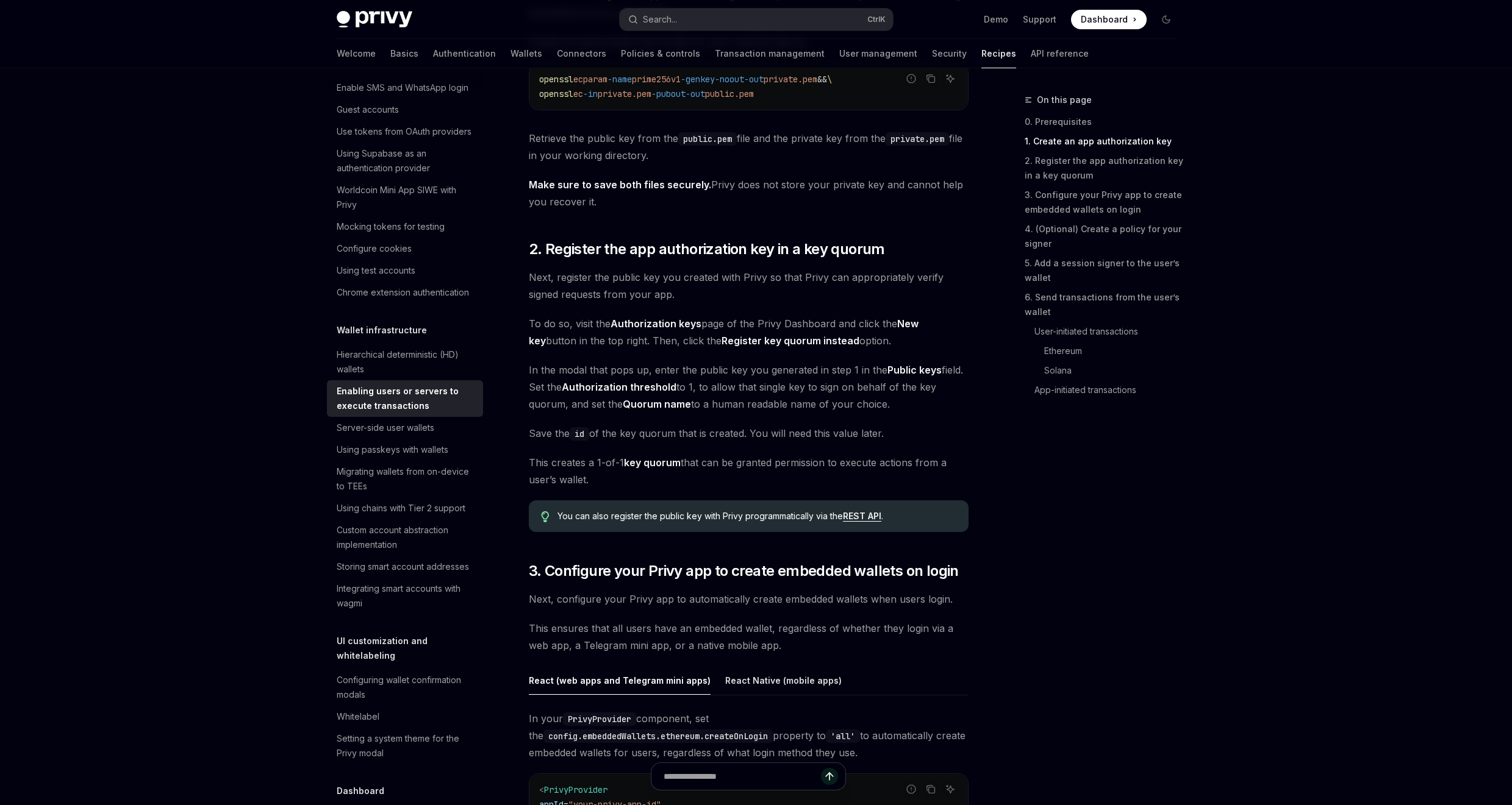
scroll to position [731, 0]
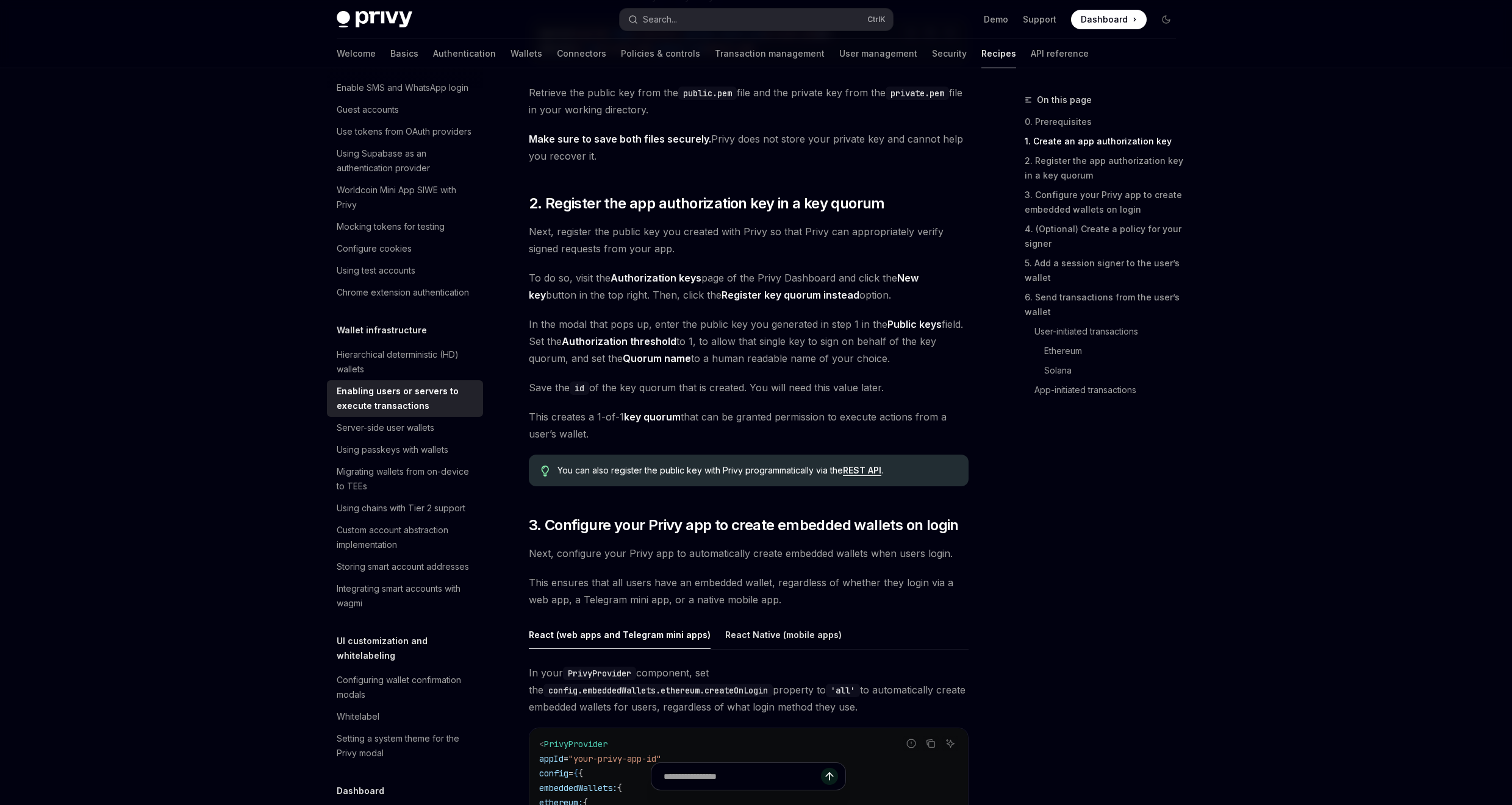
click at [1044, 424] on div "On this page 0. Prerequisites 1. Create an app authorization key 2. Register th…" at bounding box center [1093, 449] width 185 height 712
click at [1177, 551] on div "On this page 0. Prerequisites 1. Create an app authorization key 2. Register th…" at bounding box center [1093, 449] width 185 height 712
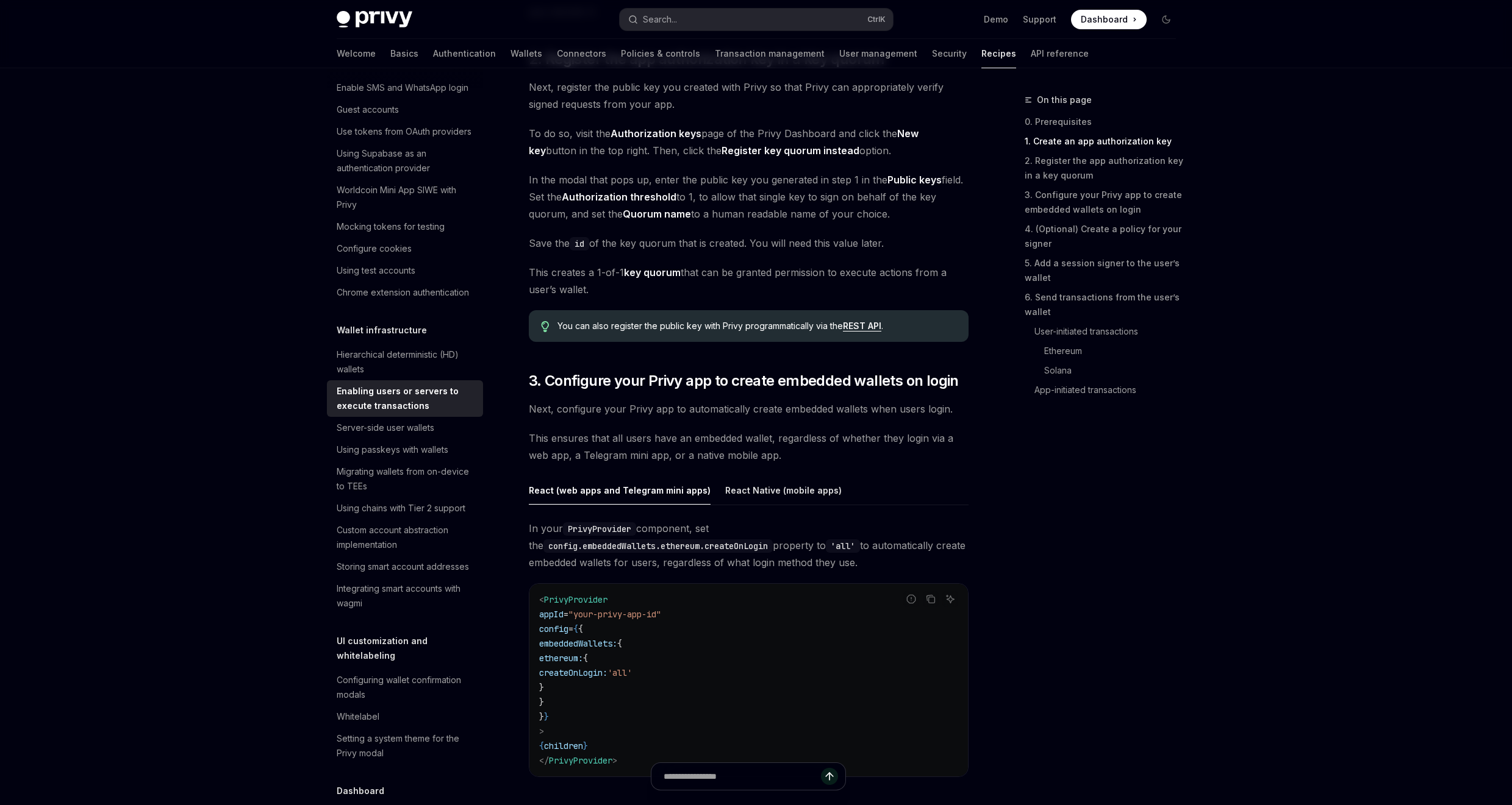
scroll to position [878, 0]
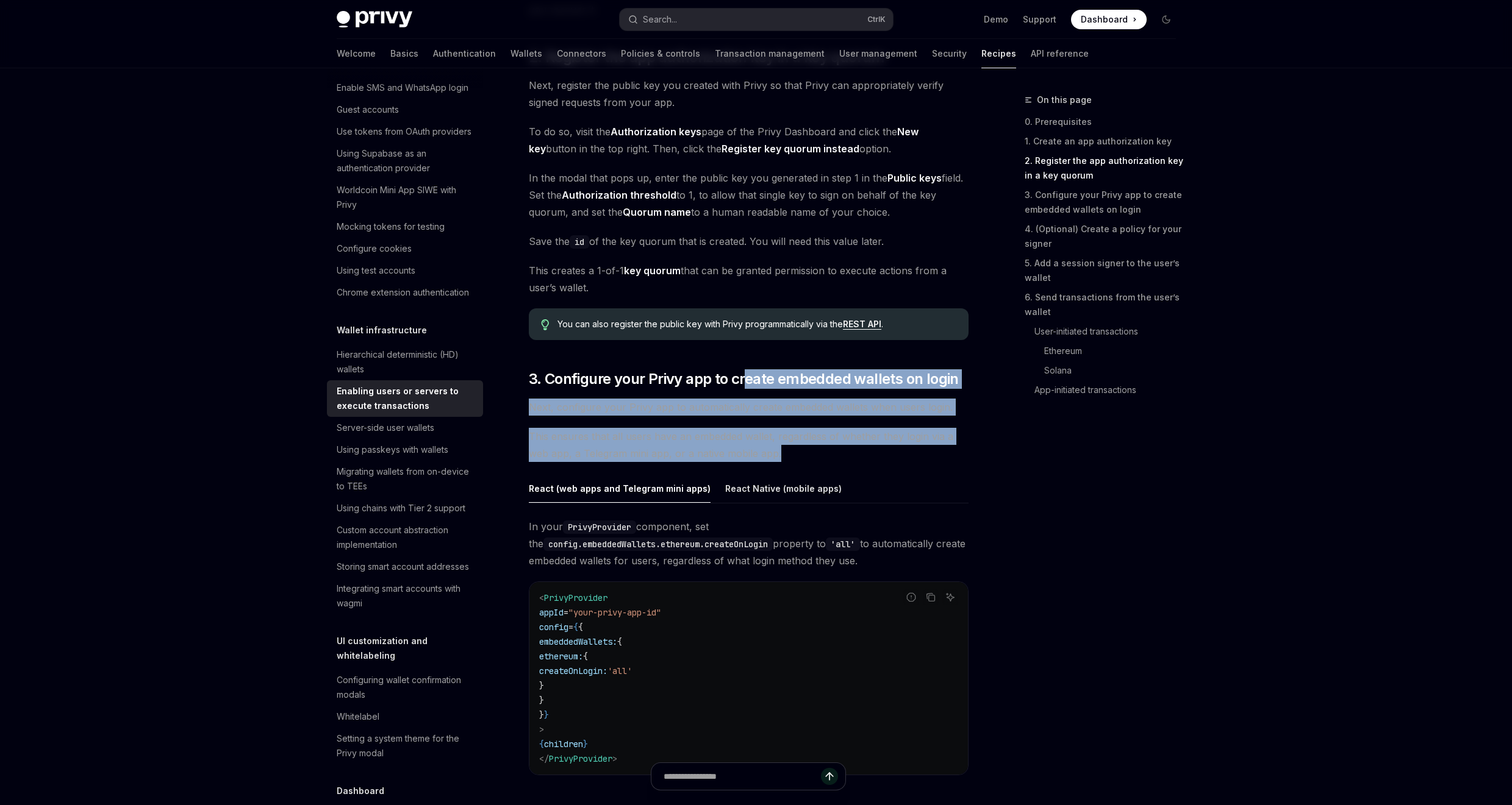
drag, startPoint x: 746, startPoint y: 373, endPoint x: 969, endPoint y: 471, distance: 243.6
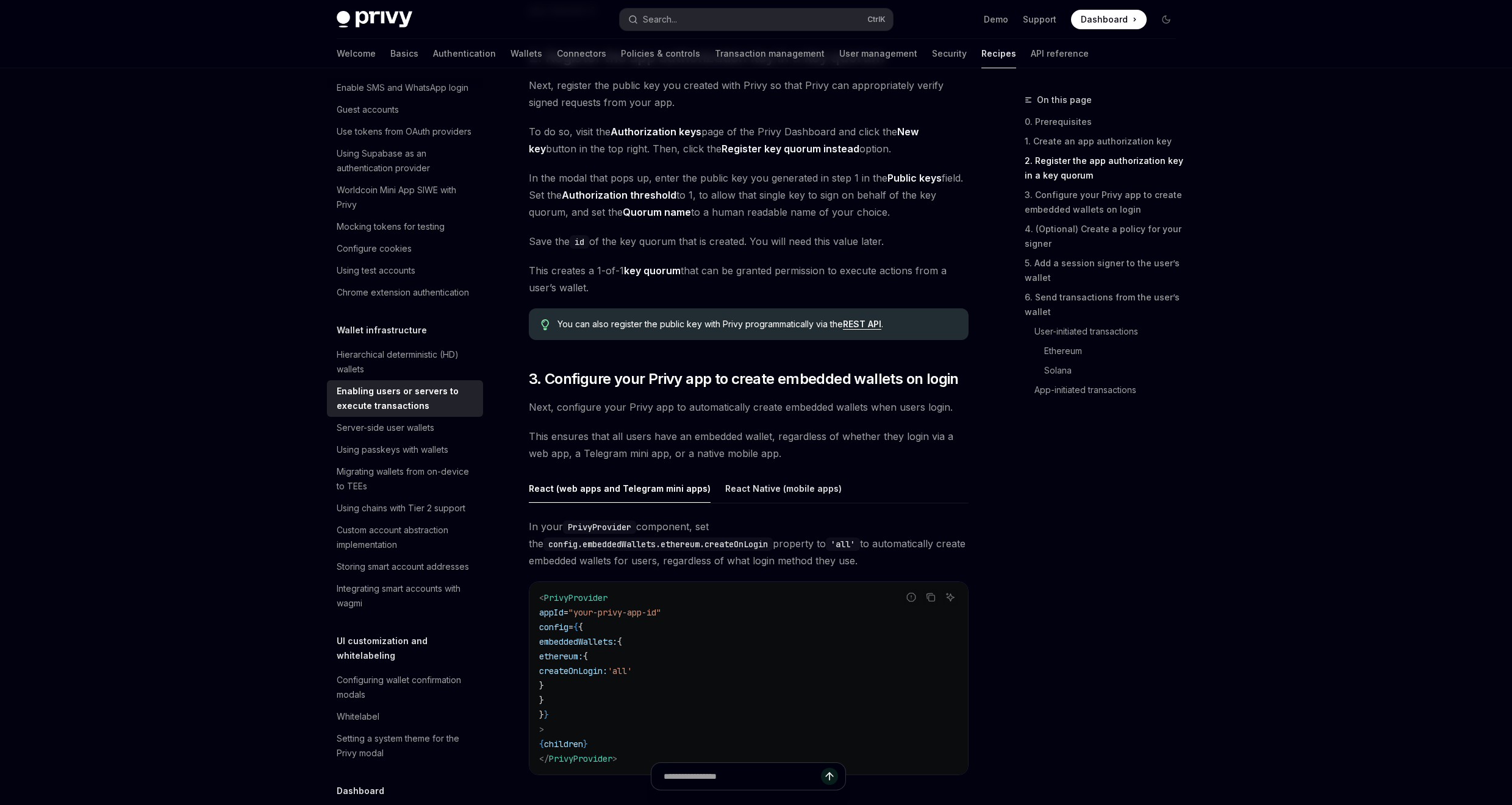
click at [1054, 478] on div "On this page 0. Prerequisites 1. Create an app authorization key 2. Register th…" at bounding box center [1093, 449] width 185 height 712
click at [1096, 485] on div "On this page 0. Prerequisites 1. Create an app authorization key 2. Register th…" at bounding box center [1093, 449] width 185 height 712
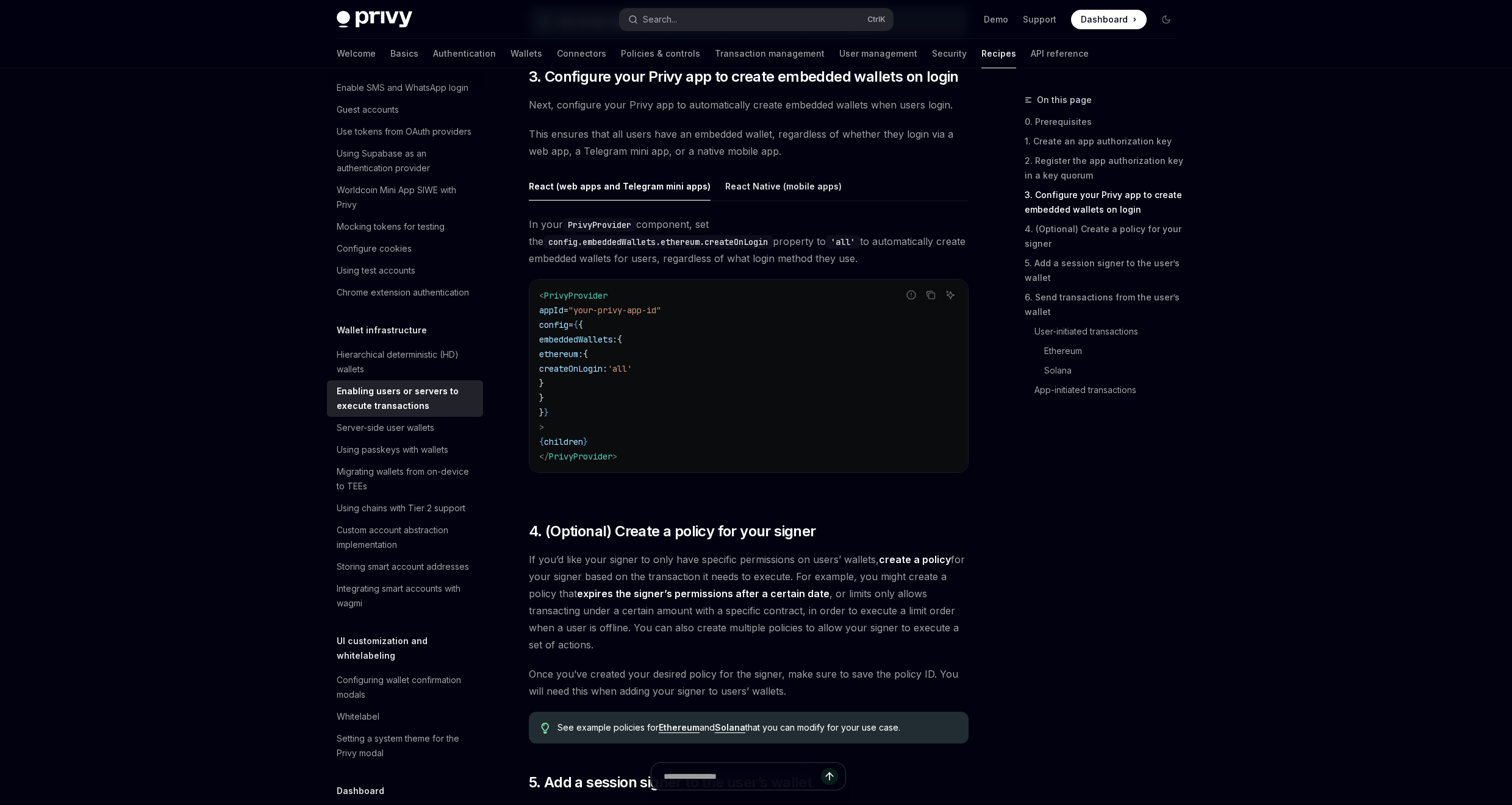
scroll to position [1244, 0]
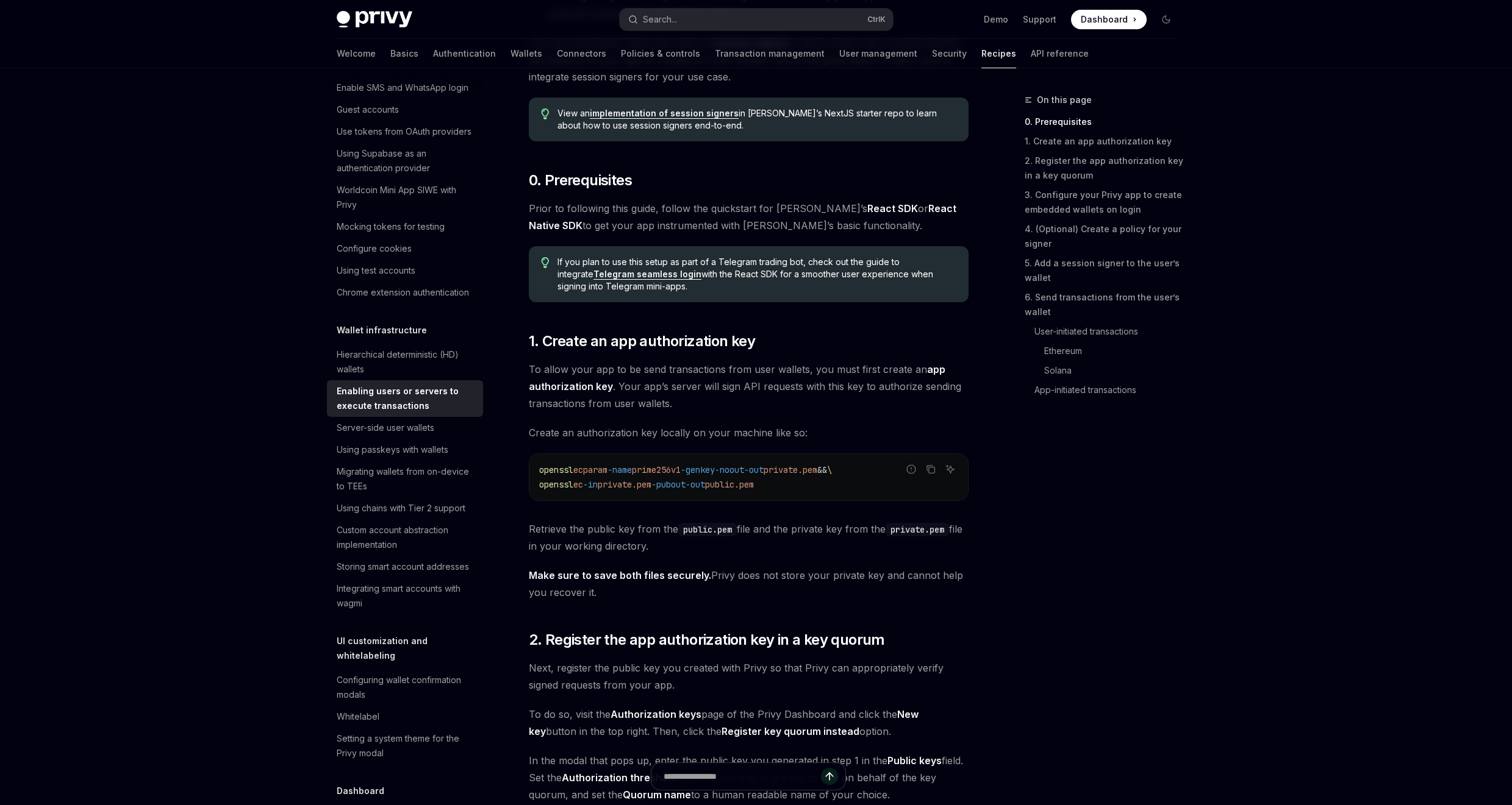
scroll to position [292, 0]
drag, startPoint x: 1194, startPoint y: 598, endPoint x: 1182, endPoint y: 362, distance: 236.3
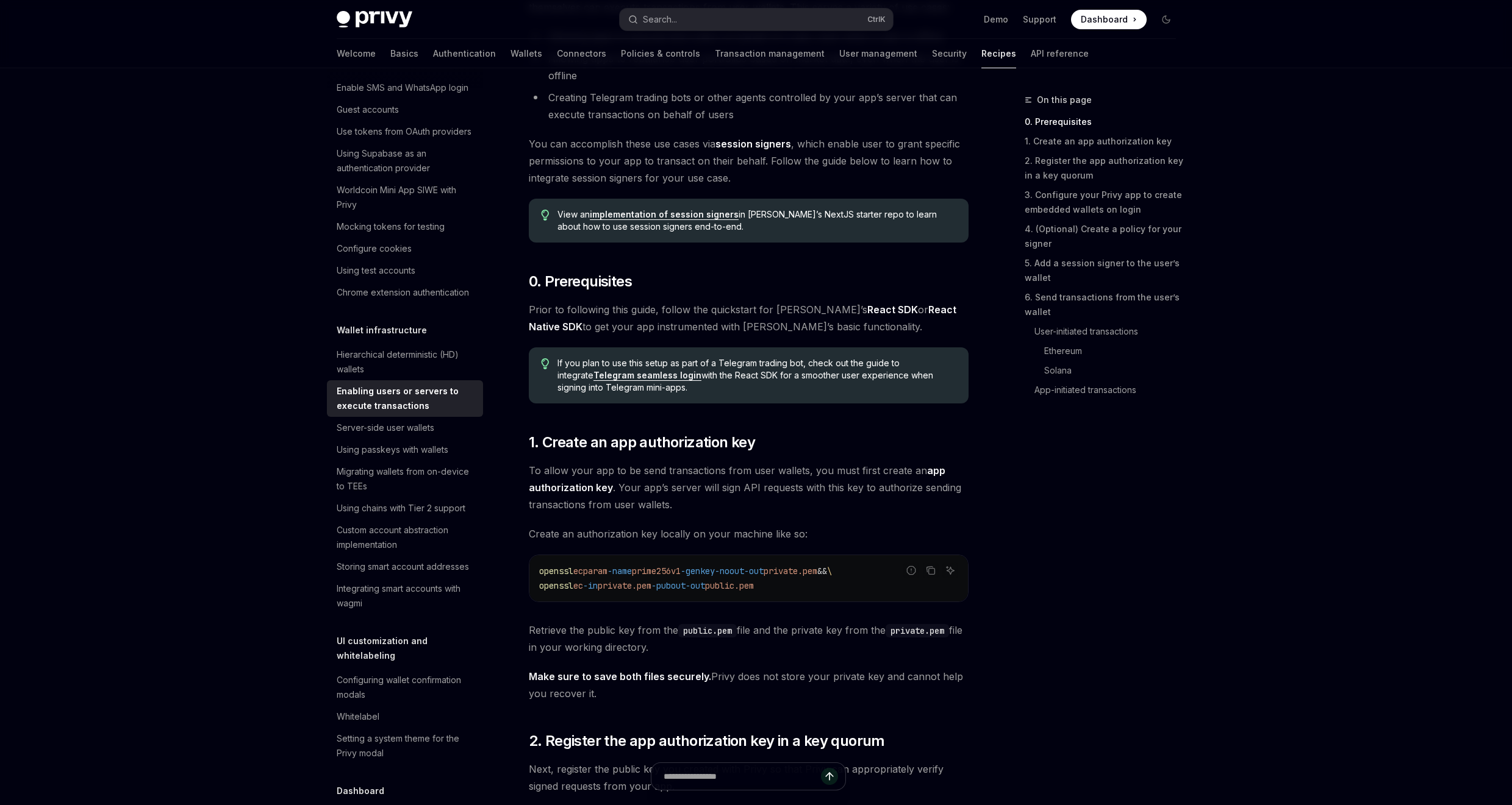
scroll to position [219, 0]
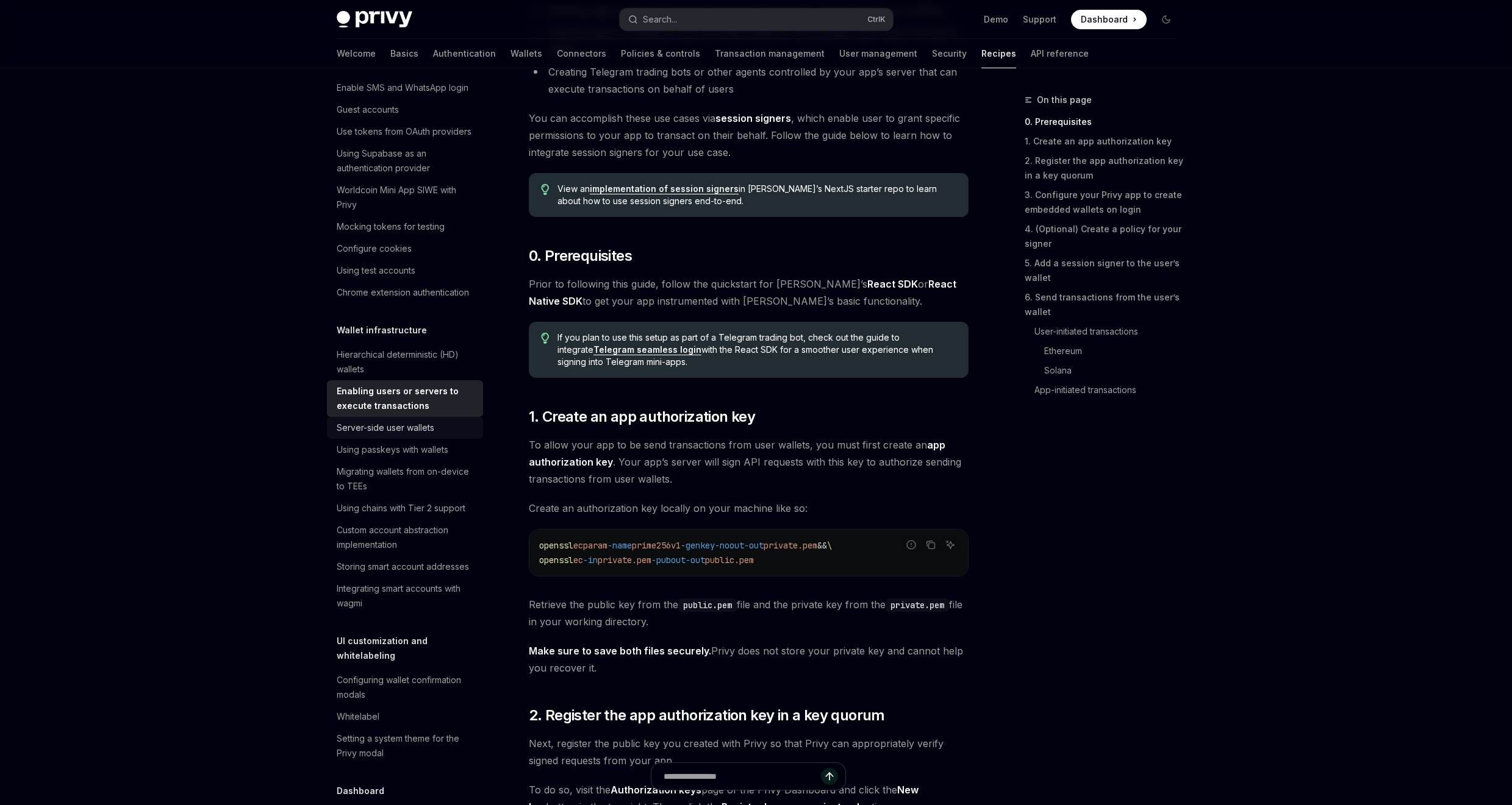
click at [410, 436] on div "Server-side user wallets" at bounding box center [385, 428] width 97 height 15
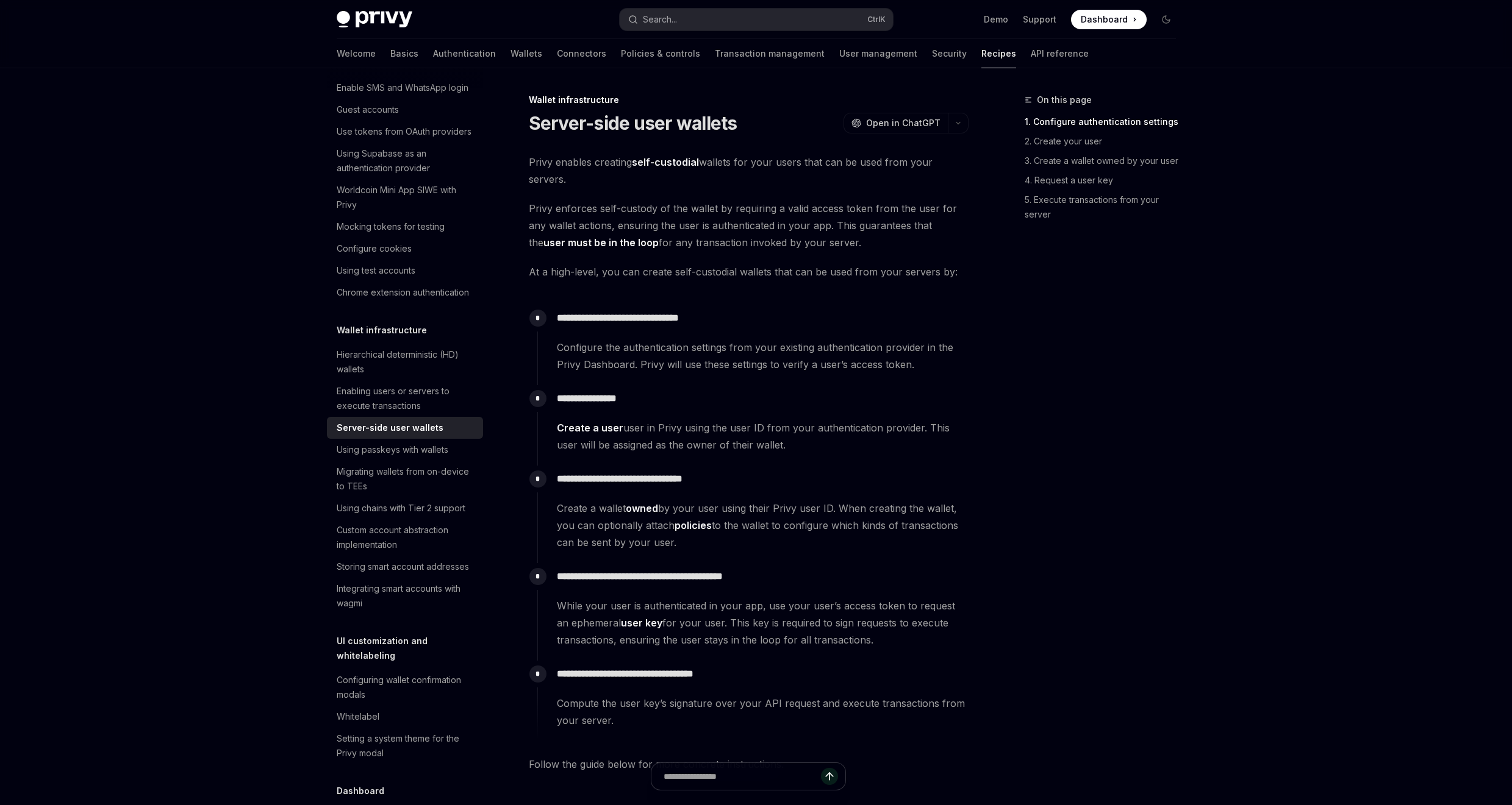
type textarea "*"
click at [1142, 431] on div "On this page 1. Configure authentication settings 2. Create your user 3. Create…" at bounding box center [1093, 449] width 185 height 712
drag, startPoint x: 836, startPoint y: 177, endPoint x: 934, endPoint y: 271, distance: 135.8
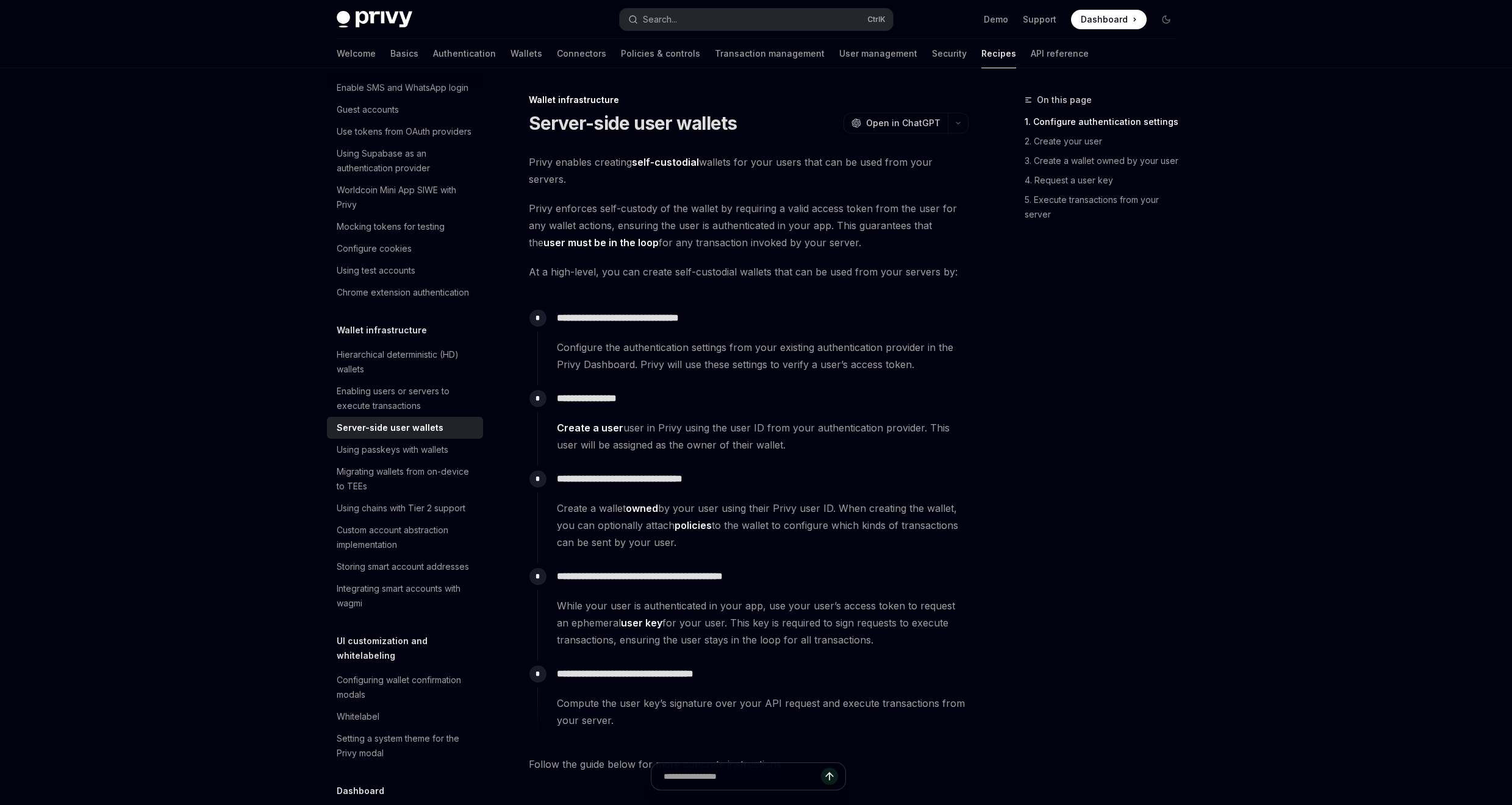
click at [1012, 292] on div "On this page 1. Configure authentication settings 2. Create your user 3. Create…" at bounding box center [1093, 449] width 185 height 712
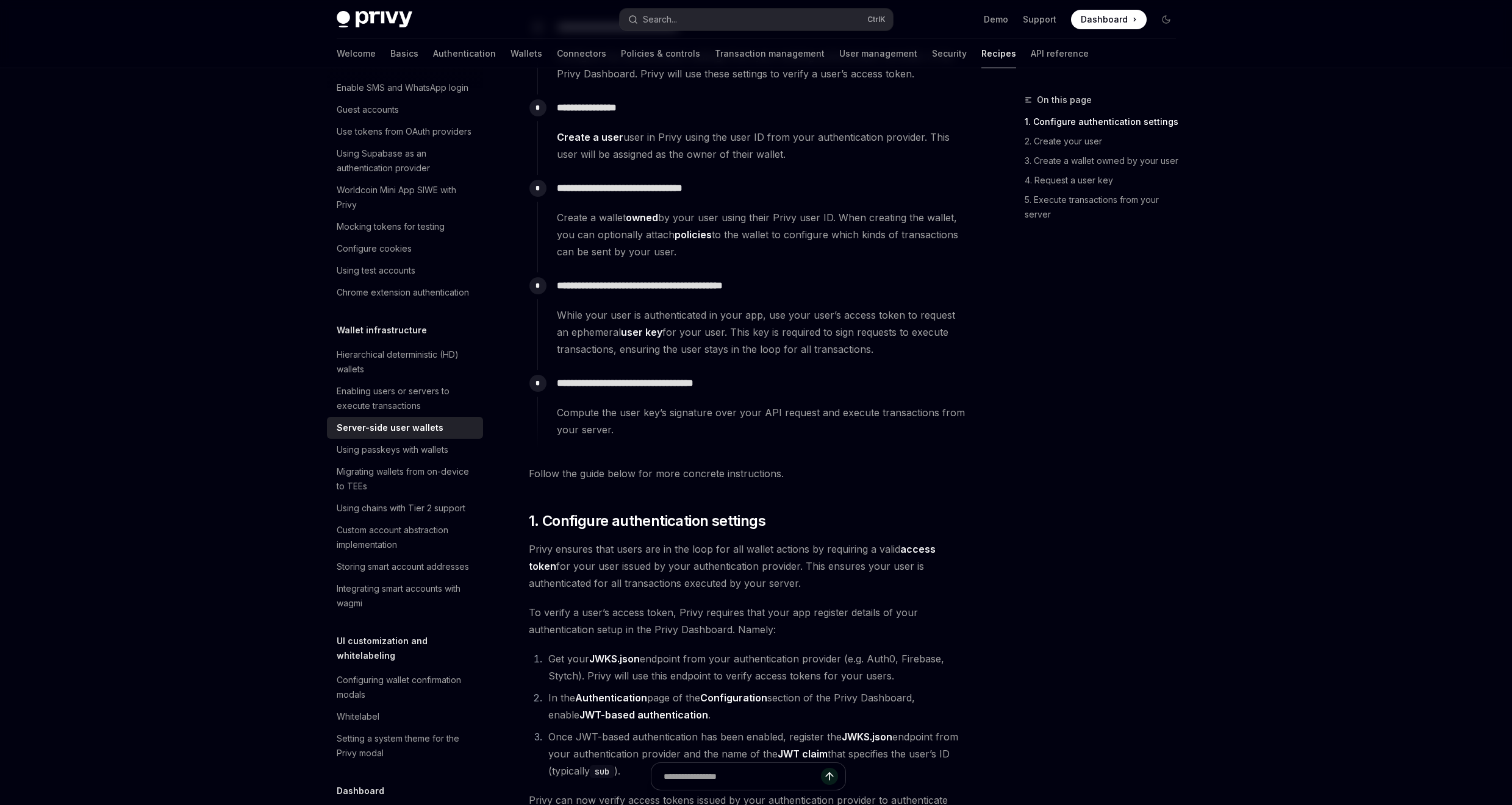
scroll to position [292, 0]
drag, startPoint x: 786, startPoint y: 325, endPoint x: 915, endPoint y: 341, distance: 130.0
click at [915, 341] on span "While your user is authenticated in your app, use your user’s access token to r…" at bounding box center [763, 331] width 411 height 51
click at [926, 343] on span "While your user is authenticated in your app, use your user’s access token to r…" at bounding box center [763, 331] width 411 height 51
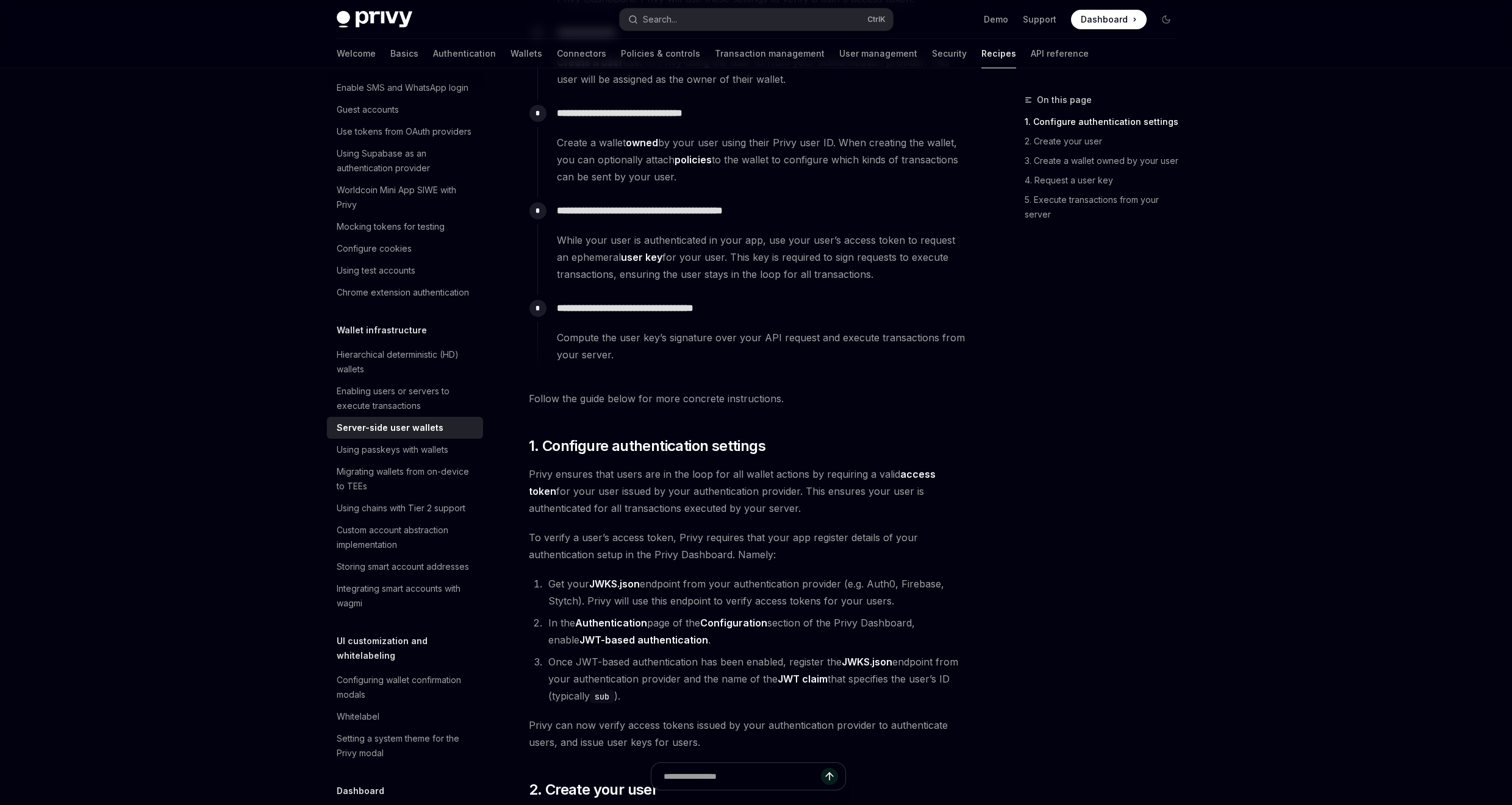
scroll to position [439, 0]
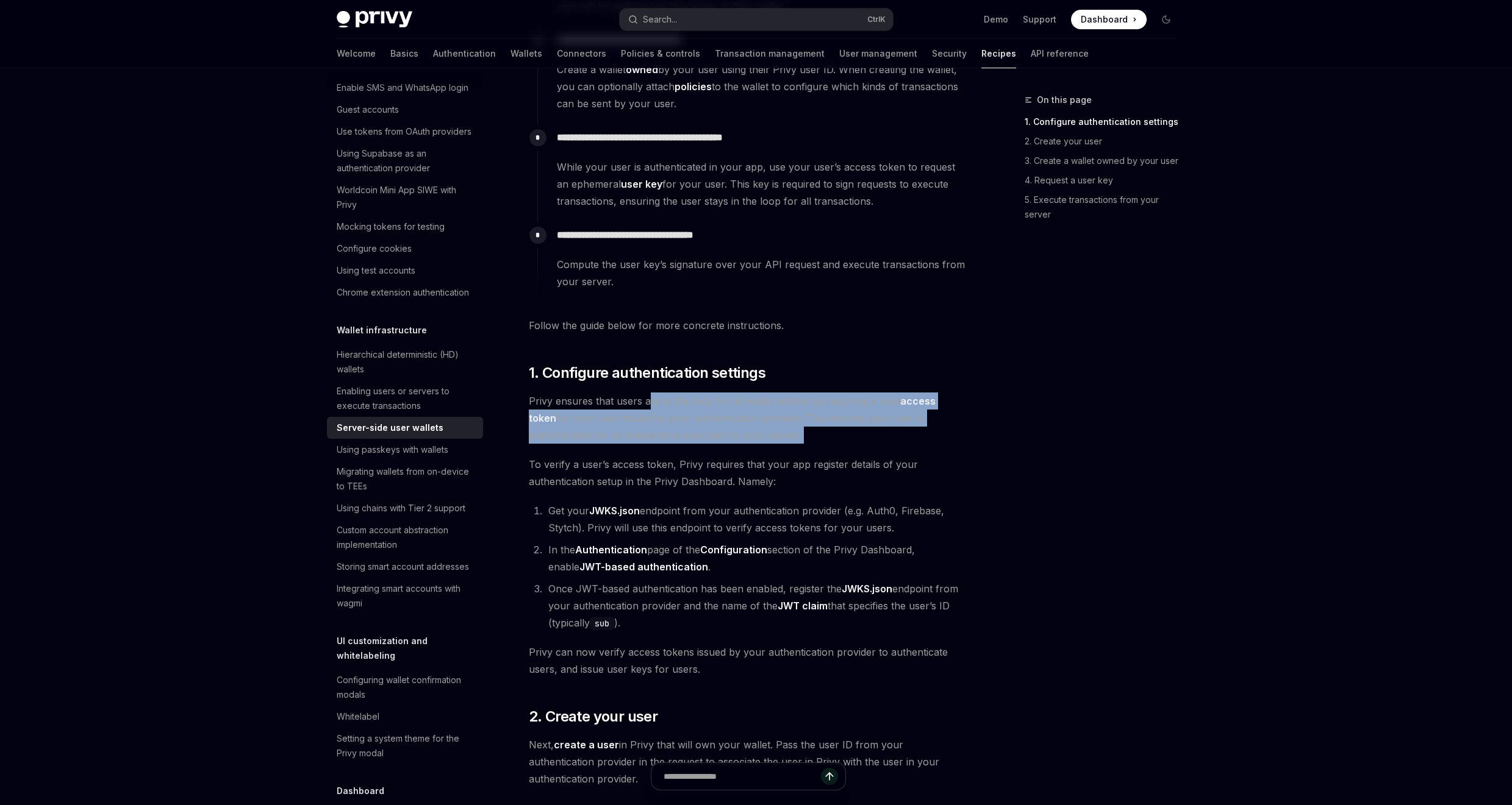
drag, startPoint x: 702, startPoint y: 418, endPoint x: 822, endPoint y: 460, distance: 127.1
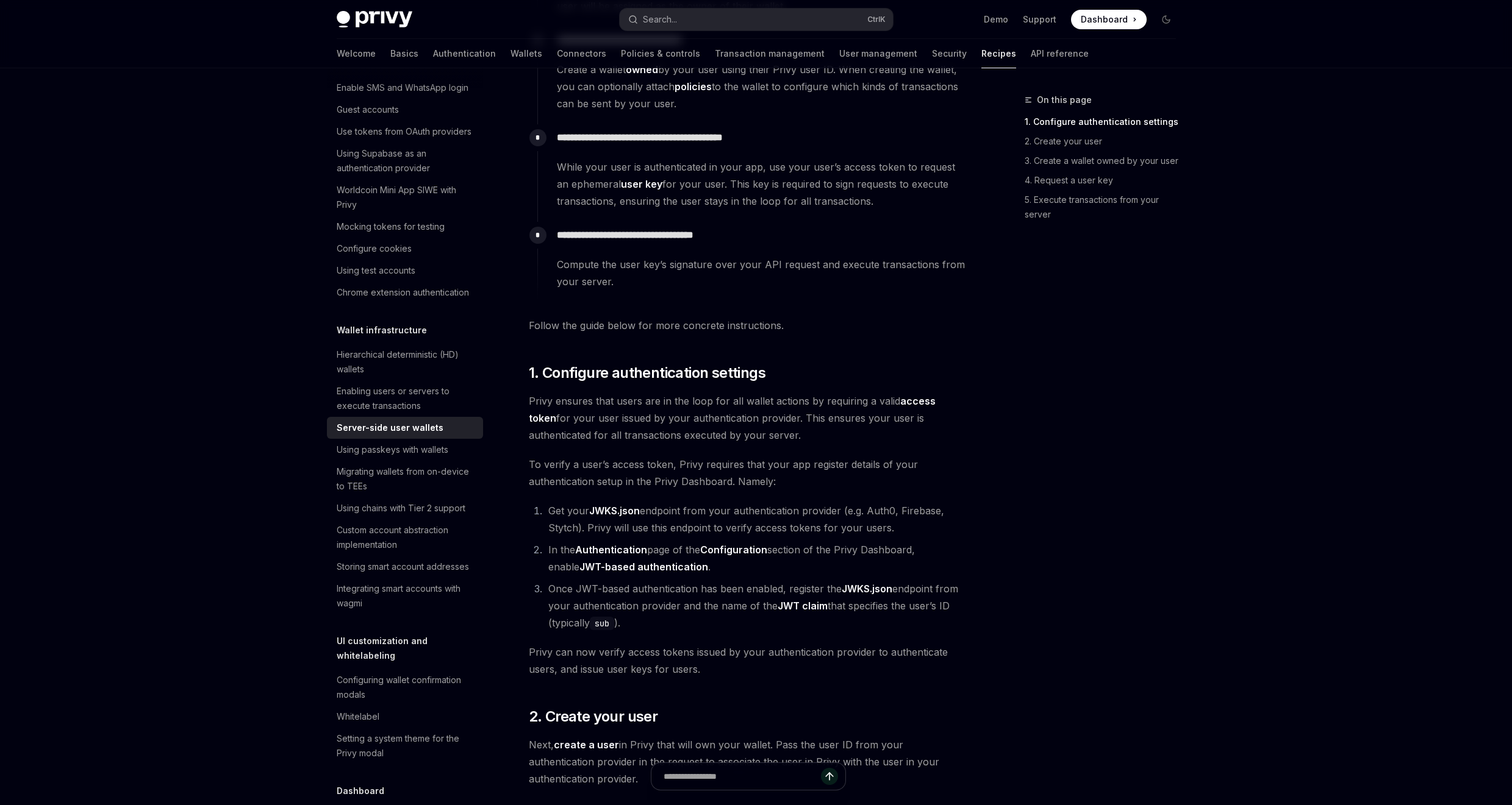
click at [1014, 469] on div "On this page 1. Configure authentication settings 2. Create your user 3. Create…" at bounding box center [1093, 449] width 185 height 712
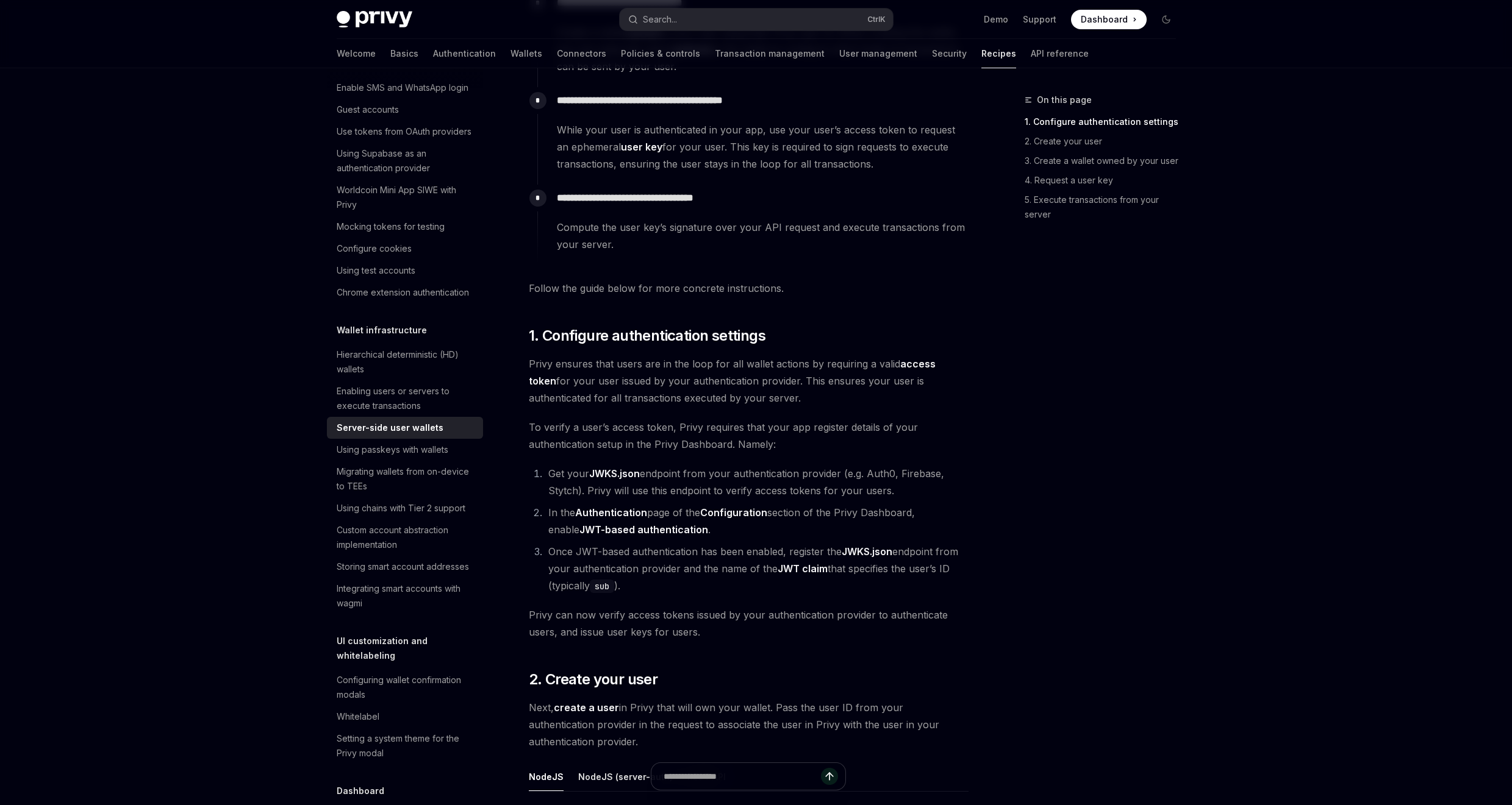
scroll to position [512, 0]
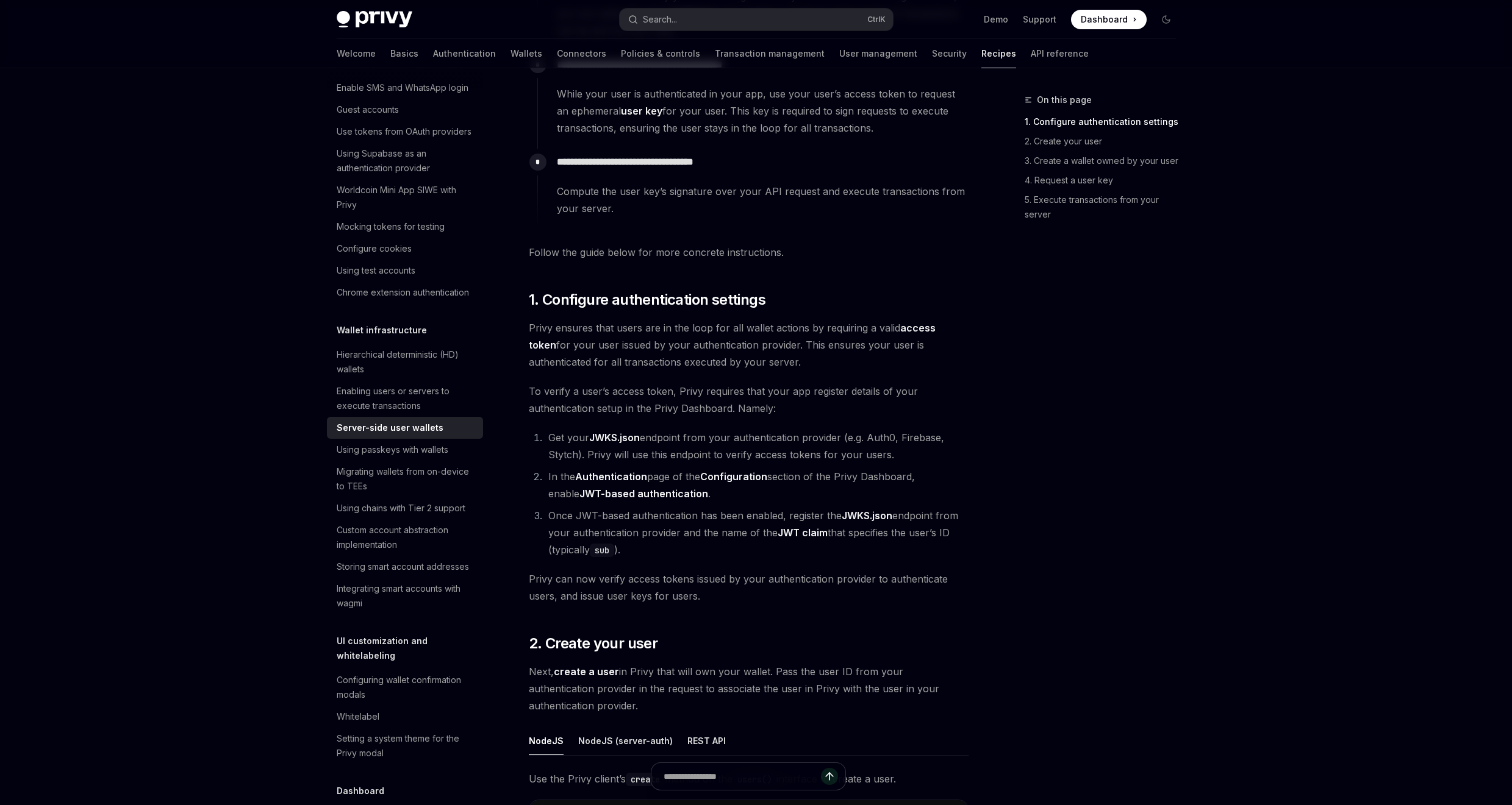
drag, startPoint x: 751, startPoint y: 421, endPoint x: 932, endPoint y: 462, distance: 185.6
click at [1072, 457] on div "On this page 1. Configure authentication settings 2. Create your user 3. Create…" at bounding box center [1093, 449] width 185 height 712
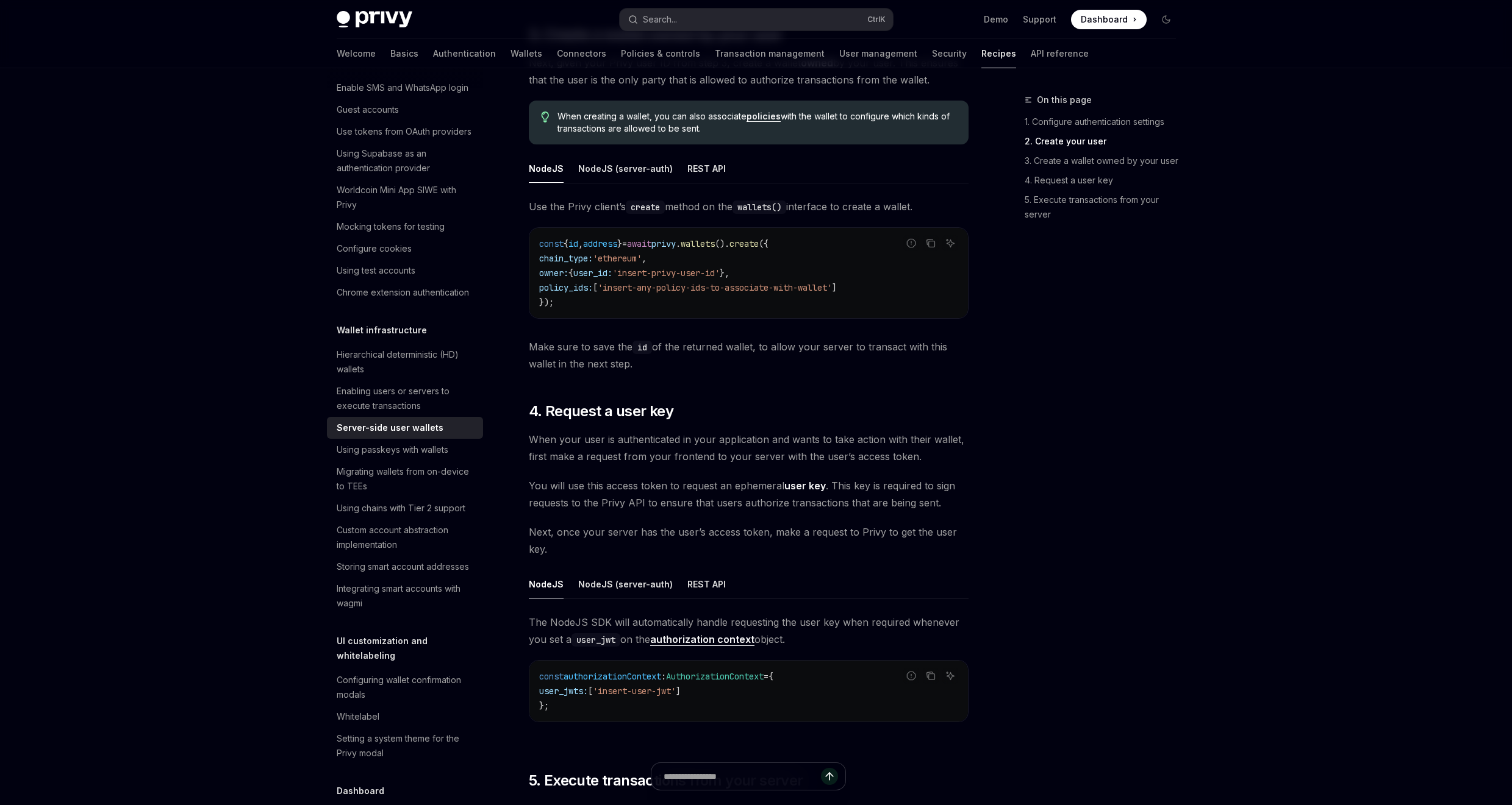
scroll to position [1682, 0]
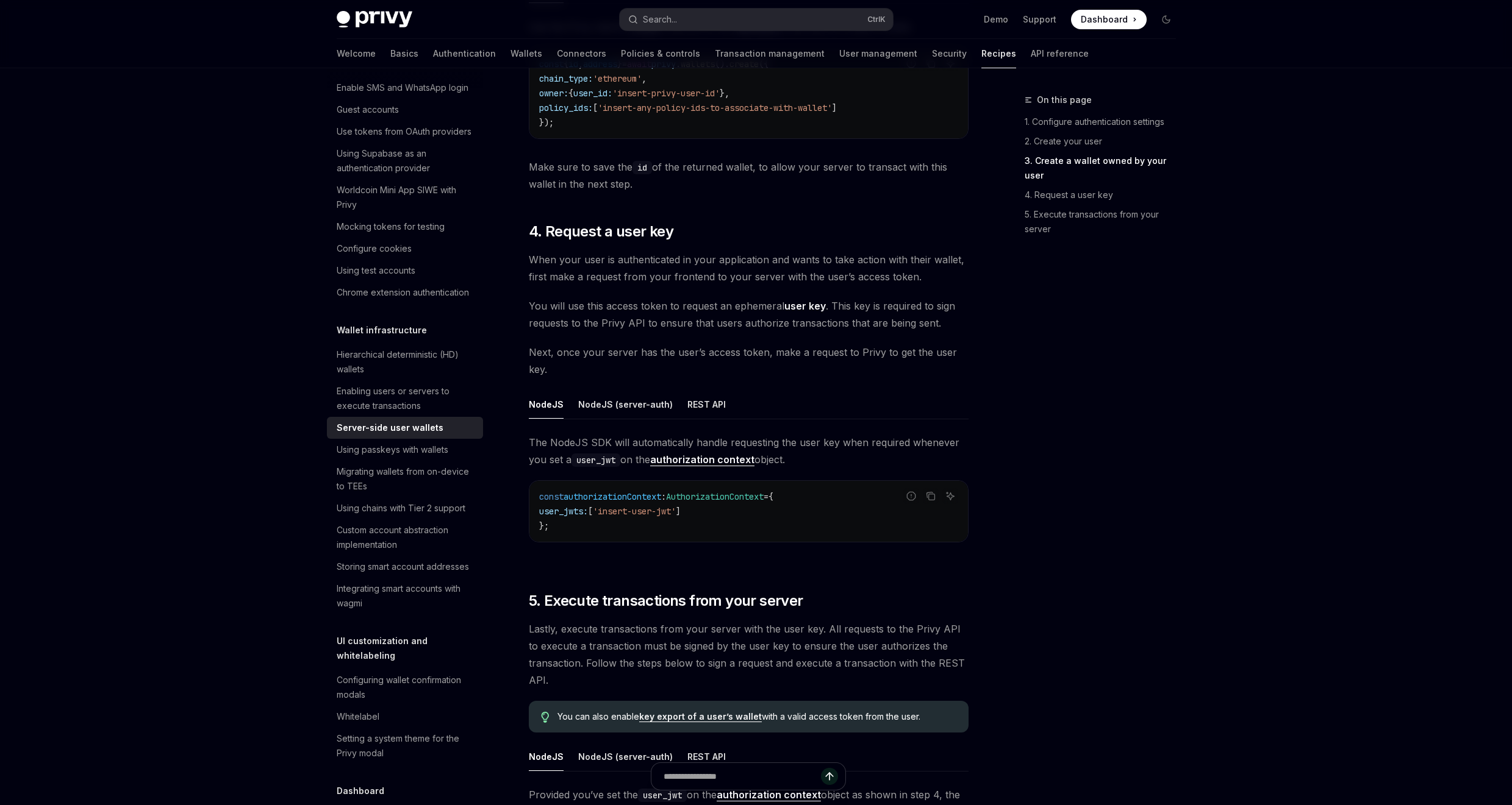
drag, startPoint x: 1462, startPoint y: 182, endPoint x: 1501, endPoint y: 180, distance: 39.1
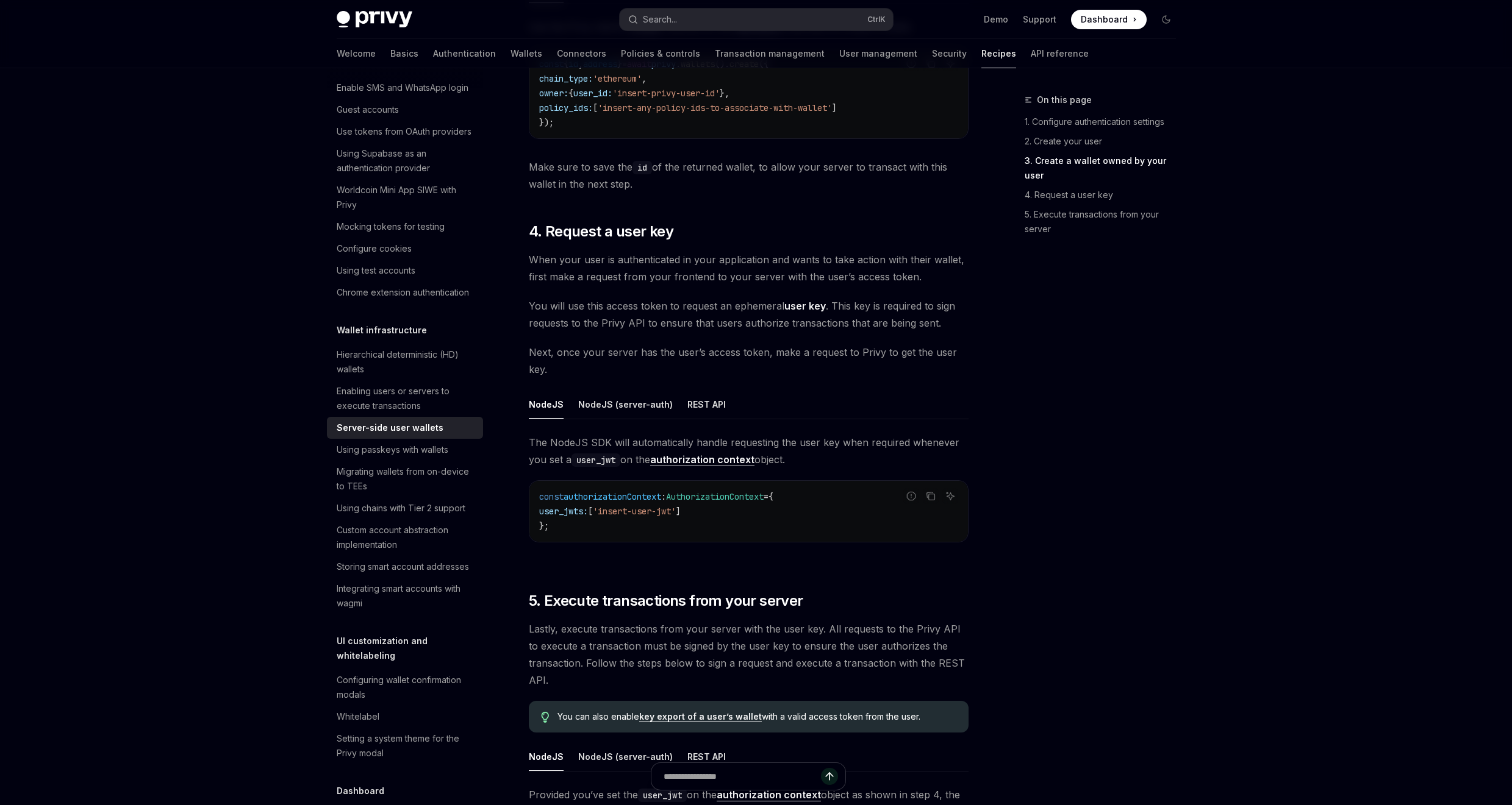
click at [1105, 376] on div "On this page 1. Configure authentication settings 2. Create your user 3. Create…" at bounding box center [1093, 449] width 185 height 712
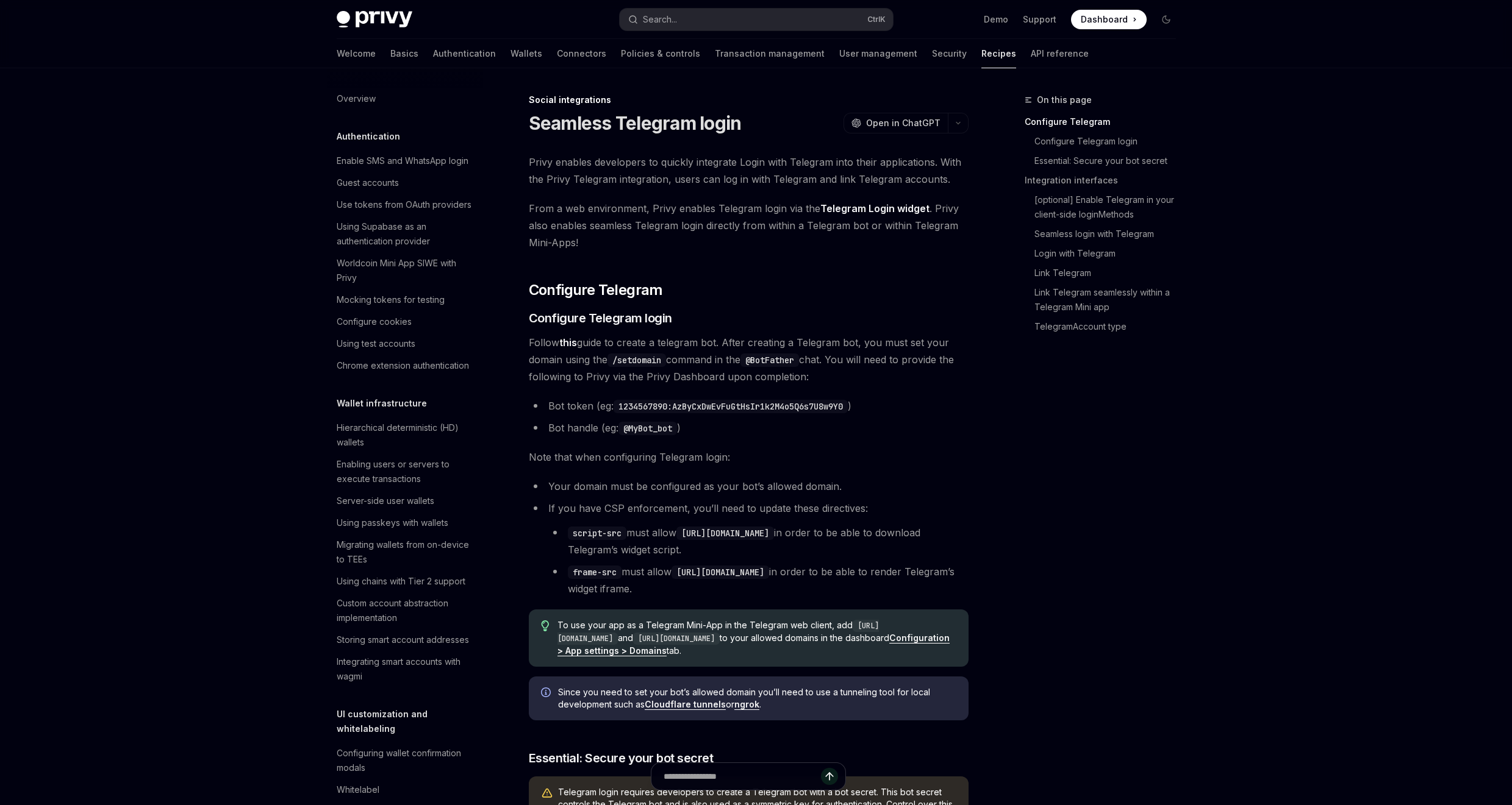
scroll to position [726, 0]
